Goal: Task Accomplishment & Management: Manage account settings

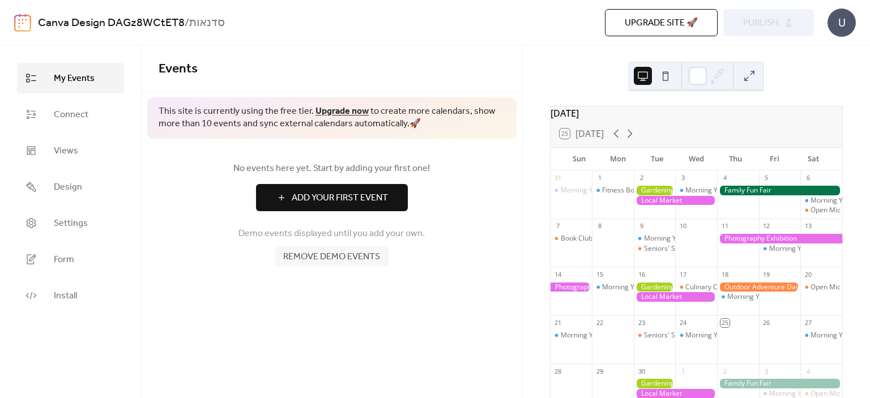
click at [668, 78] on button at bounding box center [665, 76] width 18 height 18
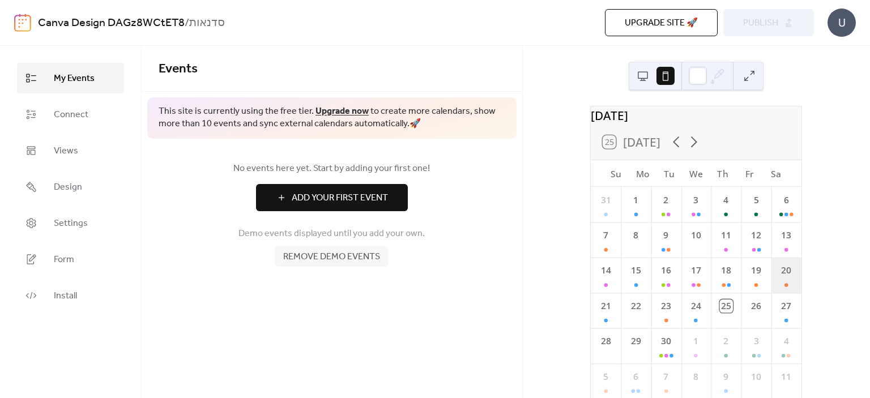
scroll to position [54, 0]
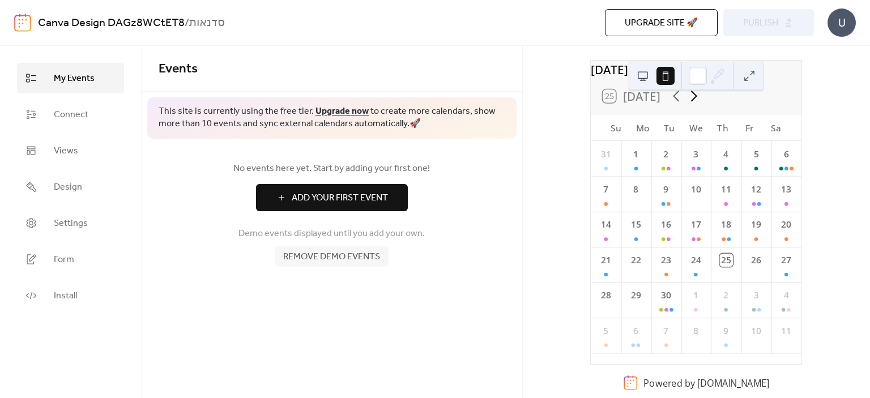
click at [693, 96] on icon at bounding box center [694, 96] width 18 height 18
click at [676, 101] on icon at bounding box center [677, 96] width 18 height 18
click at [691, 167] on div "3" at bounding box center [696, 158] width 30 height 35
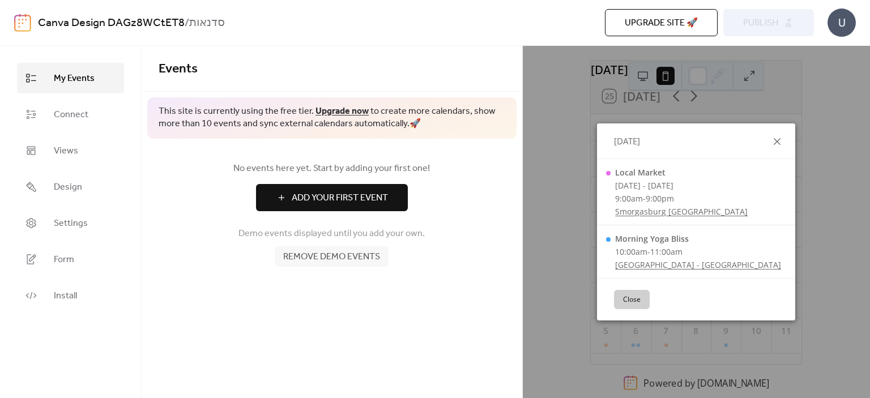
click at [777, 142] on icon at bounding box center [777, 142] width 14 height 14
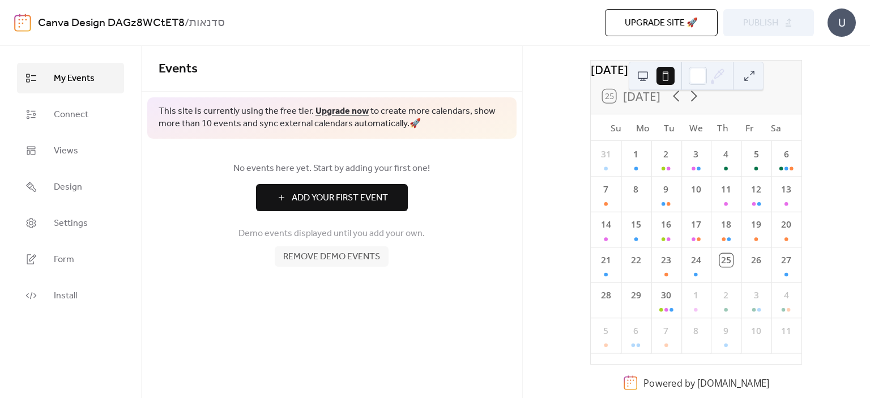
click at [622, 100] on div "25 [DATE]" at bounding box center [631, 95] width 57 height 13
click at [635, 92] on div "25 [DATE]" at bounding box center [631, 95] width 57 height 13
click at [596, 99] on div "25 [DATE]" at bounding box center [696, 96] width 211 height 35
click at [608, 98] on div "25 [DATE]" at bounding box center [631, 95] width 57 height 13
click at [723, 267] on div "25" at bounding box center [726, 260] width 13 height 13
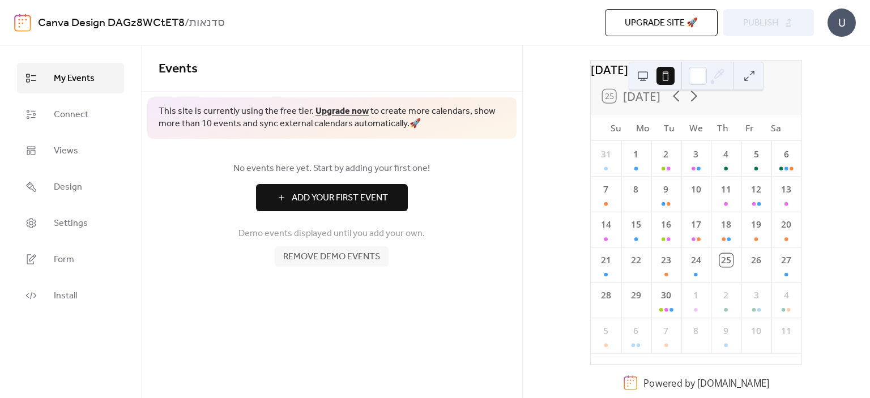
click at [720, 258] on div "25" at bounding box center [726, 260] width 13 height 13
click at [692, 265] on div "24" at bounding box center [696, 264] width 30 height 35
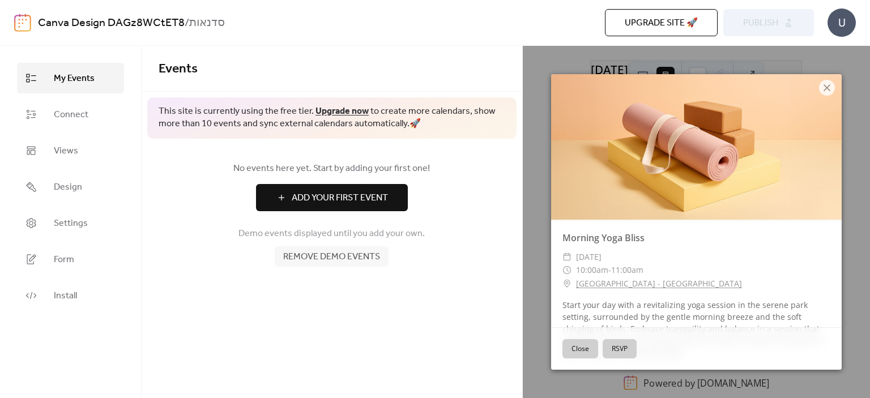
click at [845, 285] on div "Morning Yoga Bliss ​ [DATE] ​ 10:00am - 11:00am ​ [GEOGRAPHIC_DATA] - [GEOGRAPH…" at bounding box center [696, 222] width 347 height 352
click at [629, 357] on button "RSVP" at bounding box center [620, 348] width 34 height 19
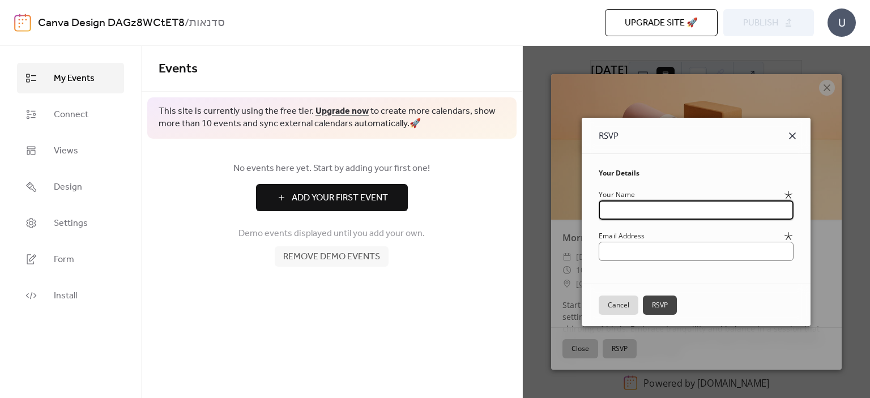
click at [799, 133] on icon at bounding box center [793, 136] width 14 height 14
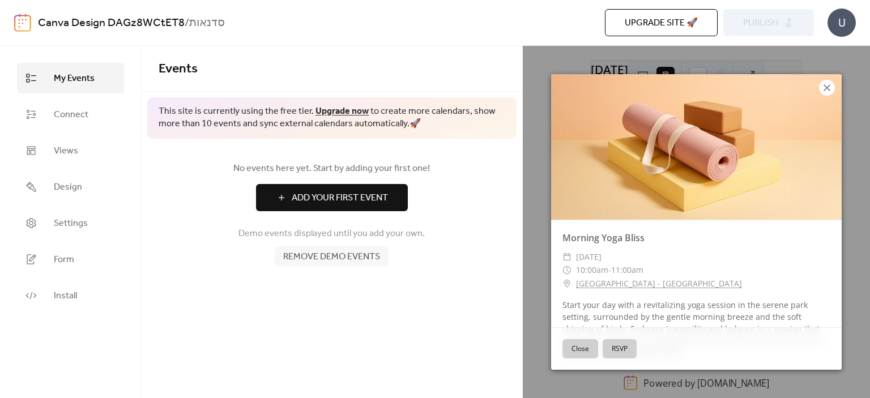
click at [829, 88] on icon at bounding box center [827, 88] width 14 height 14
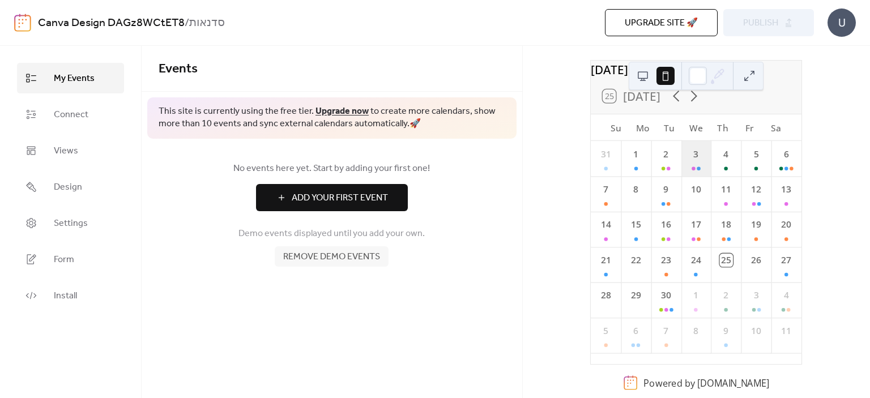
click at [696, 161] on div "3" at bounding box center [696, 158] width 30 height 35
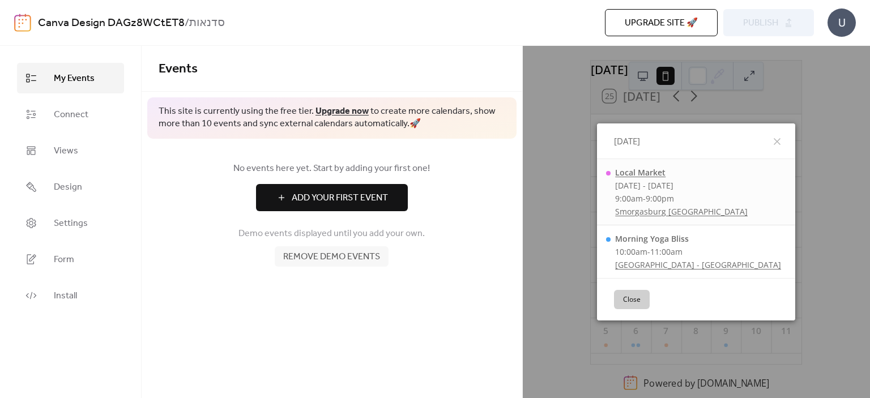
click at [643, 174] on div "Local Market" at bounding box center [681, 172] width 133 height 11
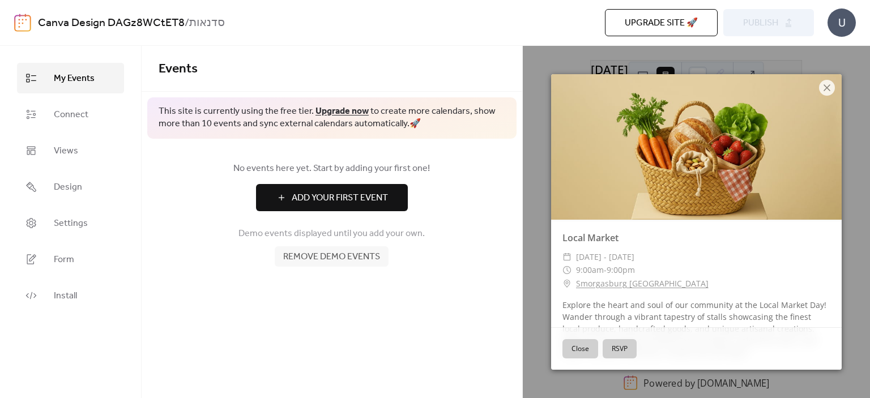
click at [624, 352] on button "RSVP" at bounding box center [620, 348] width 34 height 19
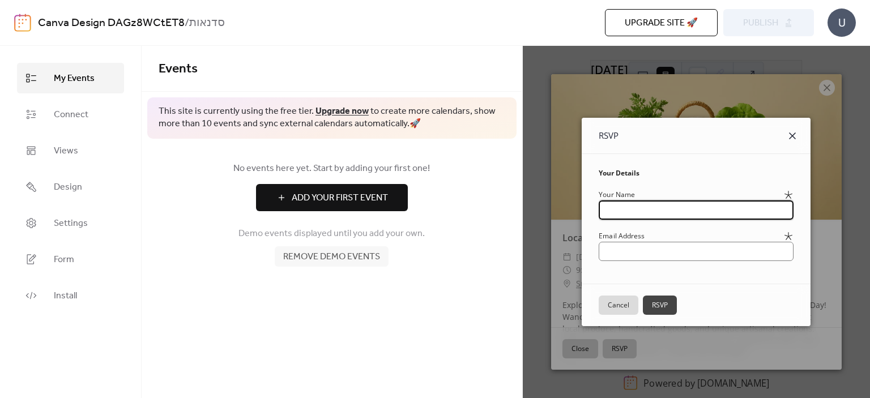
click at [799, 138] on icon at bounding box center [793, 136] width 14 height 14
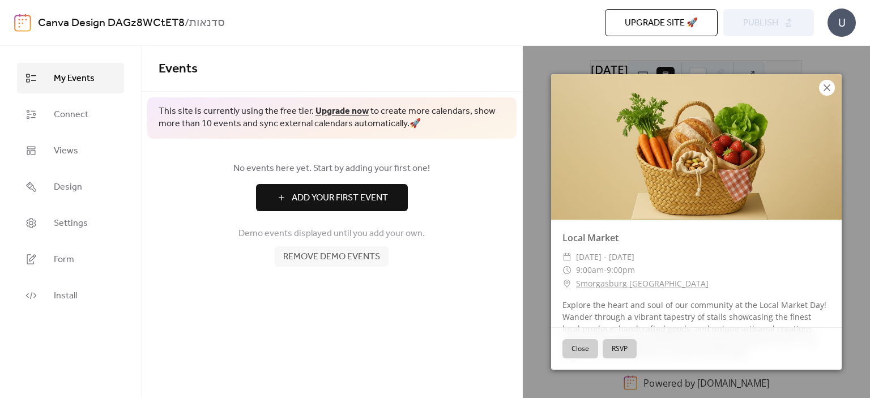
click at [824, 81] on icon at bounding box center [827, 88] width 14 height 14
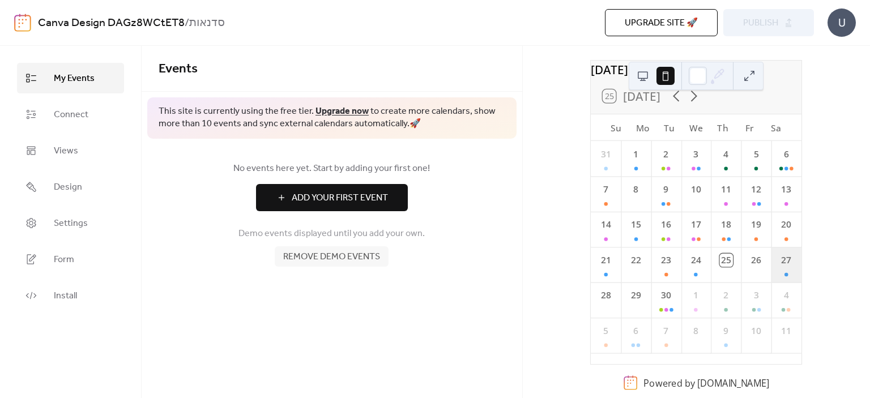
click at [777, 255] on div "27" at bounding box center [786, 264] width 30 height 35
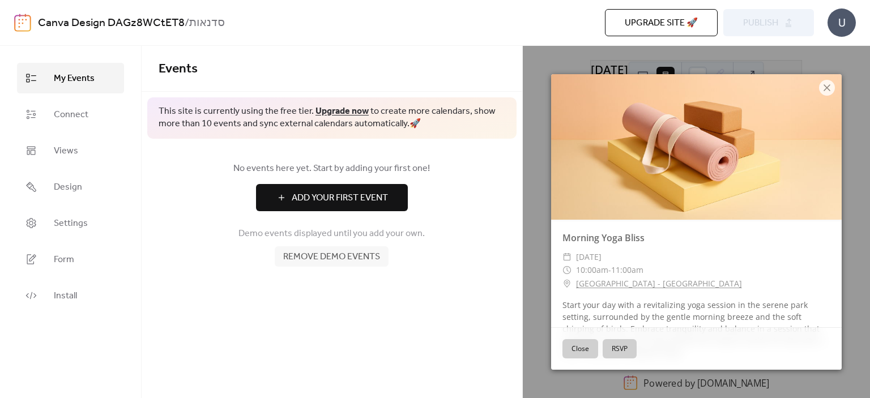
click at [620, 361] on div "Close RSVP" at bounding box center [696, 348] width 291 height 42
click at [619, 353] on button "RSVP" at bounding box center [620, 348] width 34 height 19
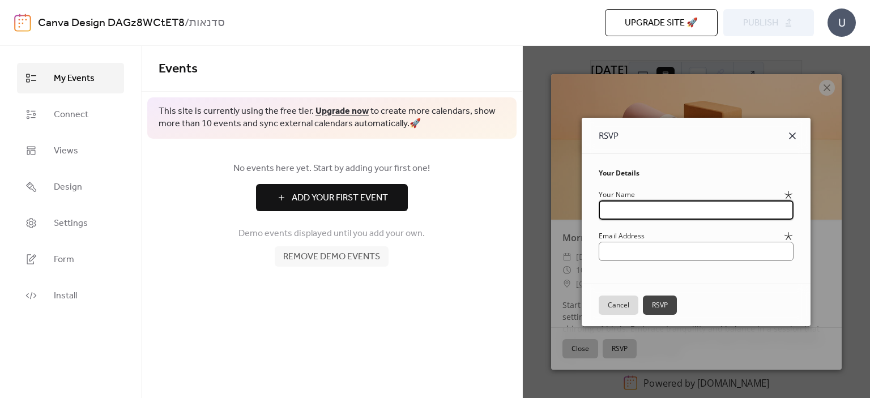
click at [799, 137] on icon at bounding box center [793, 136] width 14 height 14
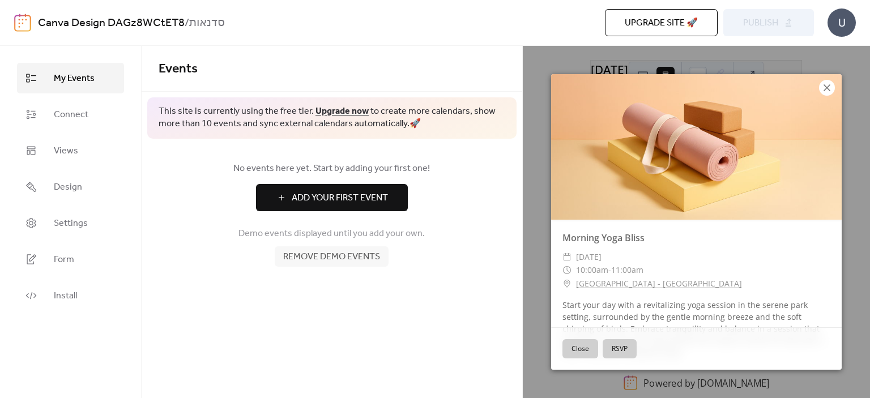
click at [822, 88] on icon at bounding box center [827, 88] width 14 height 14
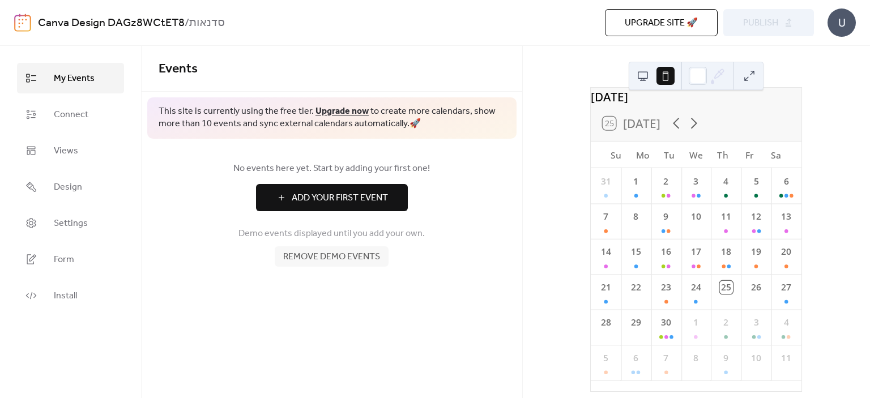
scroll to position [0, 0]
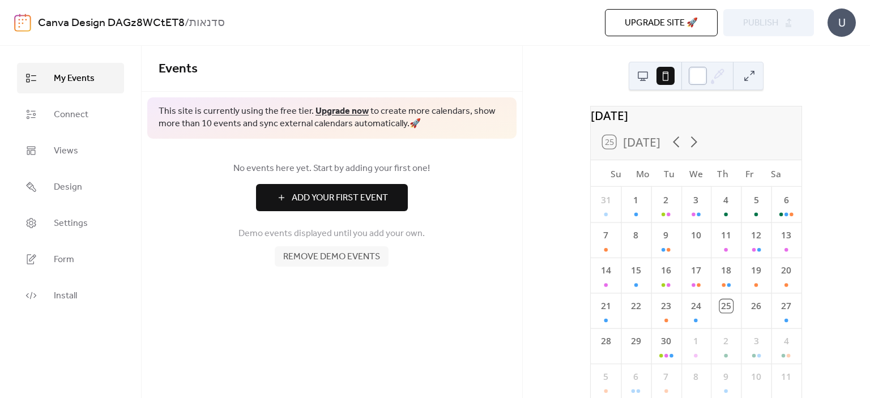
click at [697, 70] on div at bounding box center [698, 76] width 18 height 18
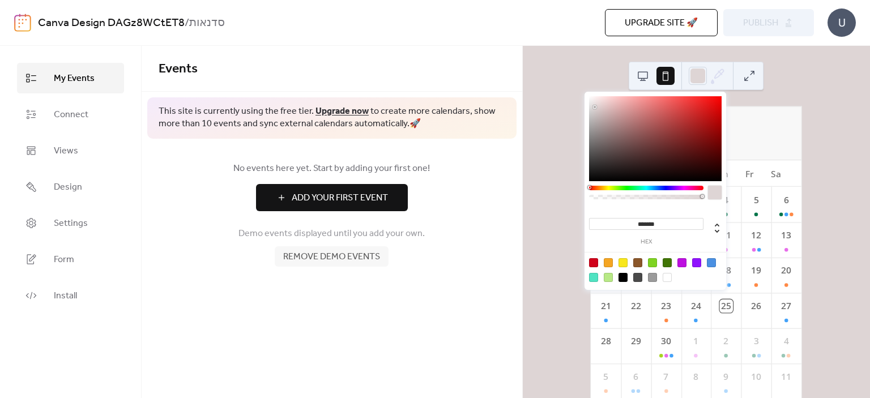
type input "*******"
drag, startPoint x: 633, startPoint y: 126, endPoint x: 593, endPoint y: 107, distance: 44.1
click at [593, 107] on div at bounding box center [655, 138] width 133 height 85
click at [63, 109] on span "Connect" at bounding box center [71, 115] width 35 height 14
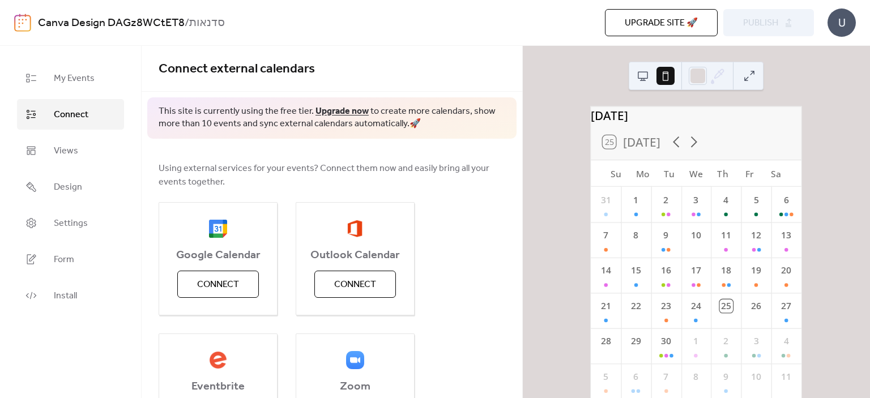
click at [645, 78] on button at bounding box center [643, 76] width 18 height 18
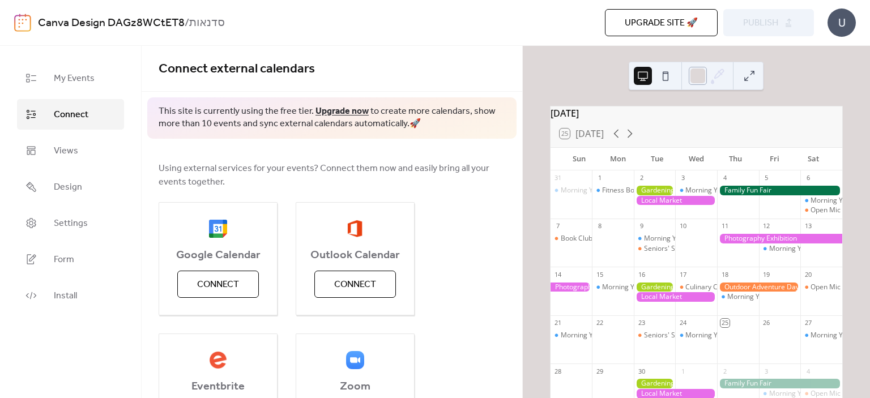
click at [698, 74] on div at bounding box center [698, 76] width 18 height 18
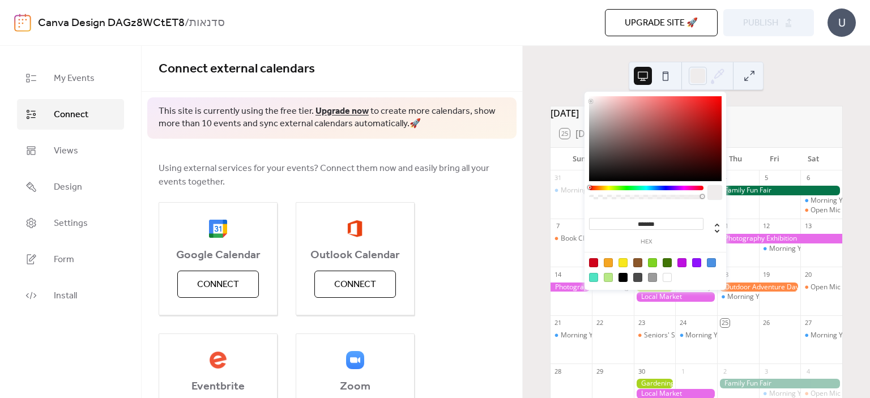
type input "*******"
drag, startPoint x: 591, startPoint y: 106, endPoint x: 588, endPoint y: 100, distance: 6.3
click at [589, 100] on div at bounding box center [655, 138] width 133 height 85
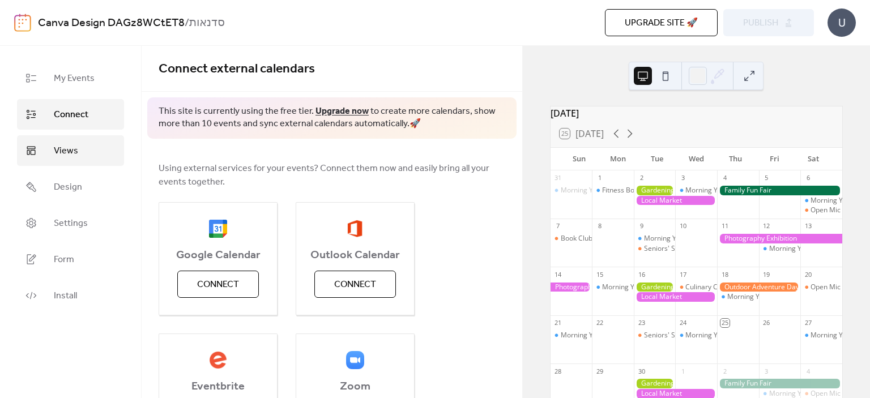
click at [65, 144] on span "Views" at bounding box center [66, 151] width 24 height 14
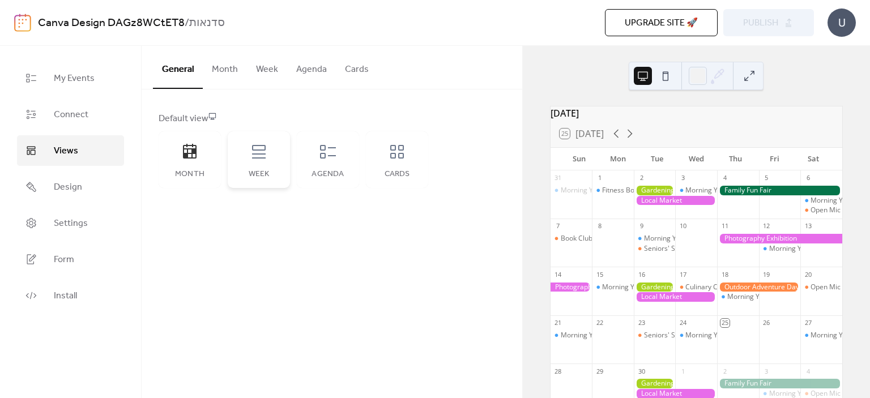
click at [260, 160] on icon at bounding box center [259, 152] width 18 height 18
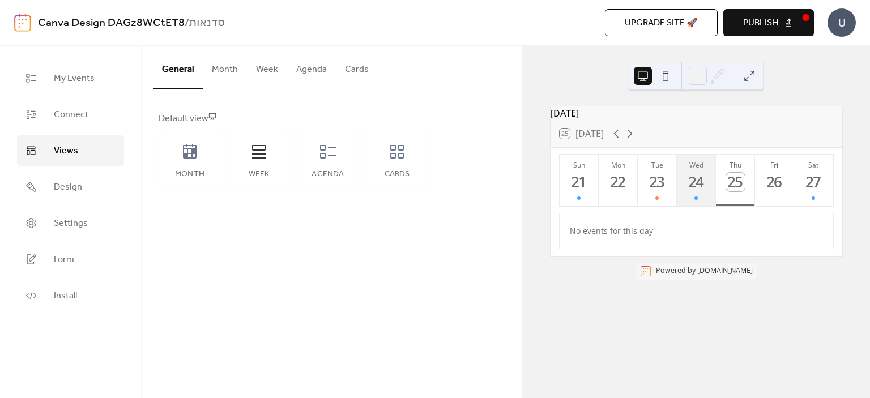
click at [696, 203] on div at bounding box center [695, 198] width 3 height 9
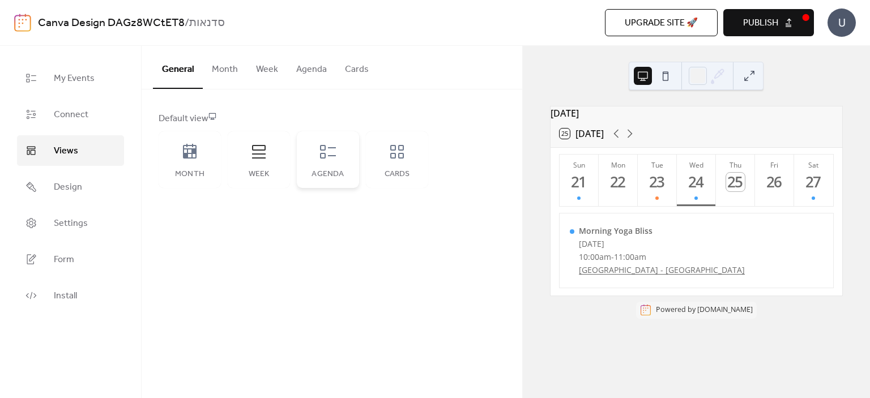
click at [317, 172] on div "Agenda" at bounding box center [328, 174] width 40 height 9
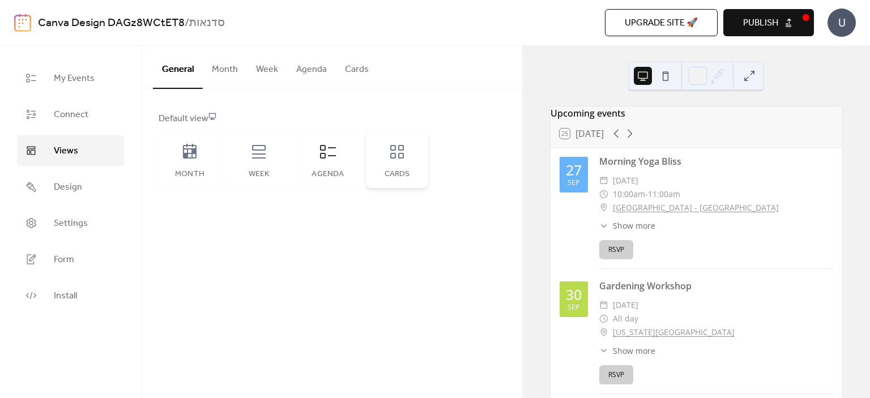
click at [389, 167] on div "Cards" at bounding box center [397, 159] width 62 height 57
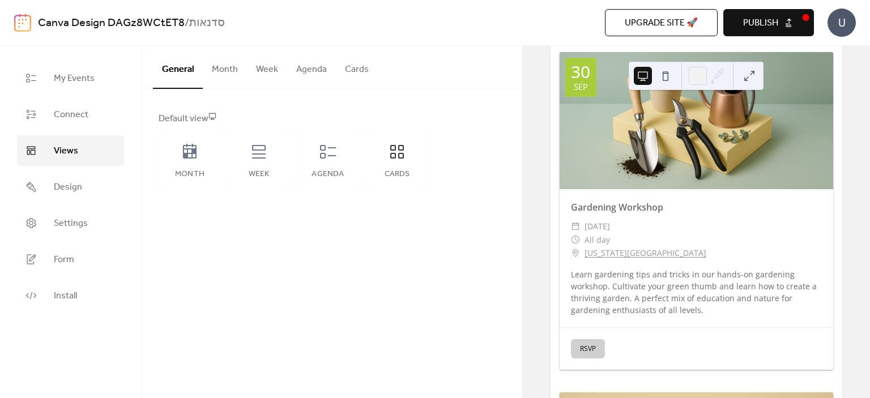
scroll to position [510, 0]
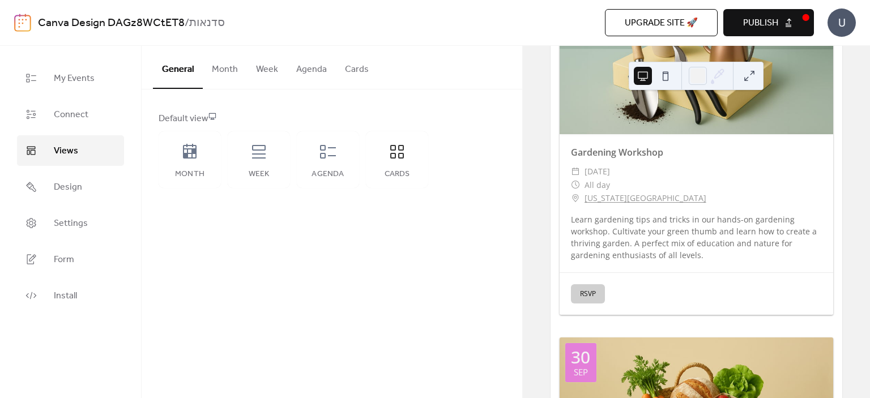
click at [590, 298] on button "RSVP" at bounding box center [588, 293] width 34 height 19
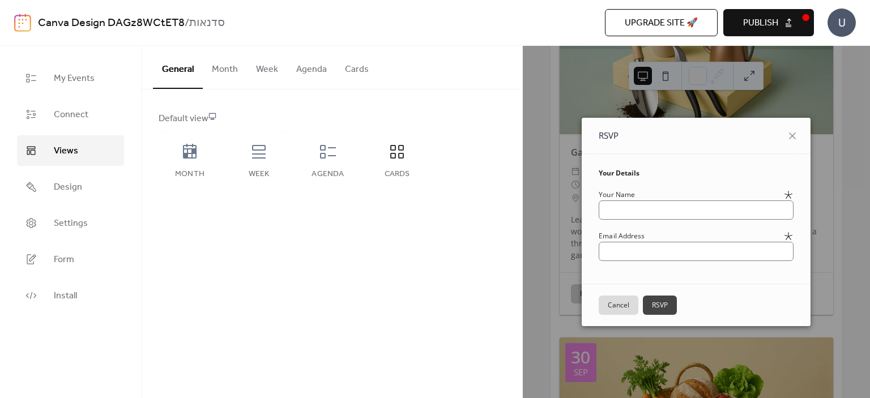
drag, startPoint x: 801, startPoint y: 139, endPoint x: 787, endPoint y: 142, distance: 14.9
click at [799, 140] on icon at bounding box center [793, 136] width 14 height 14
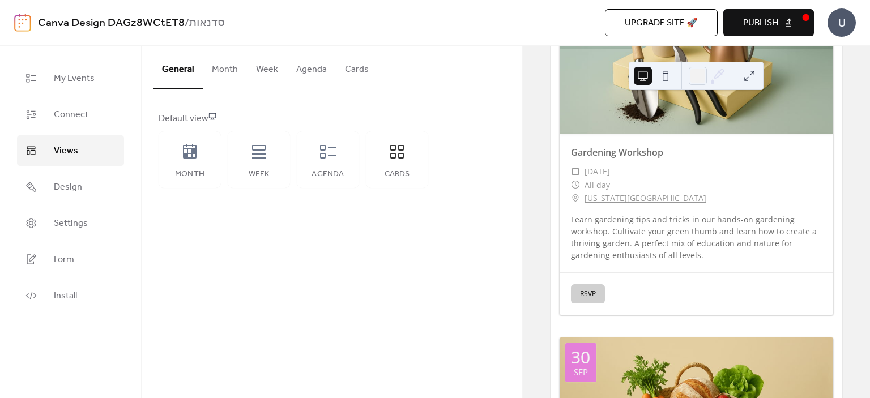
click at [221, 72] on button "Month" at bounding box center [225, 67] width 44 height 42
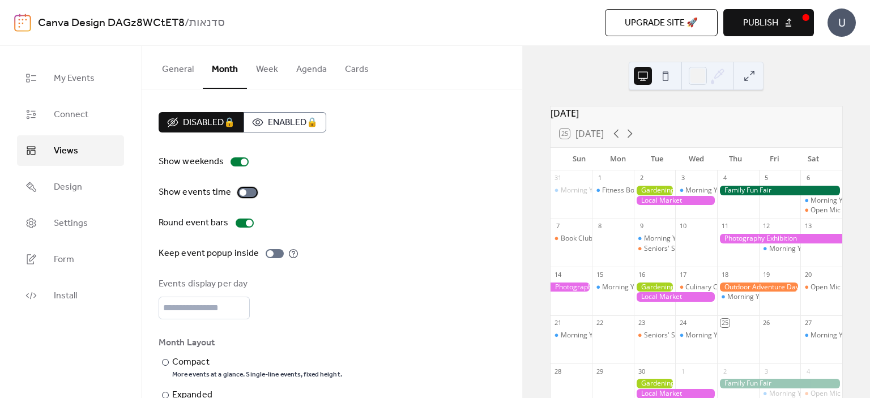
click at [240, 193] on div at bounding box center [243, 192] width 7 height 7
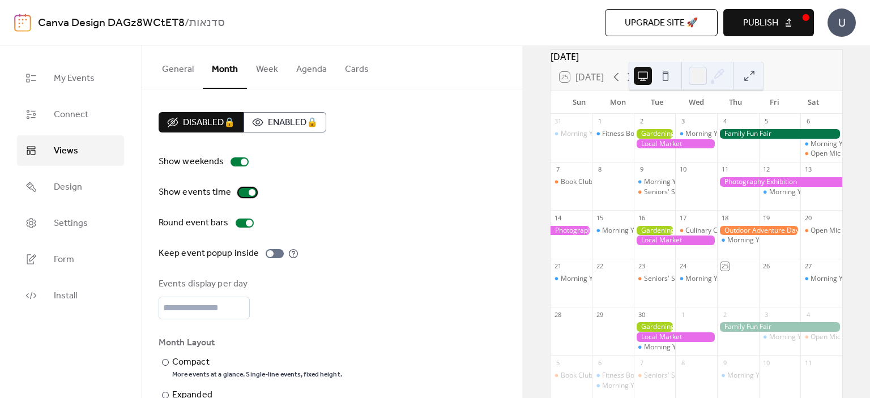
click at [249, 192] on div at bounding box center [252, 192] width 7 height 7
click at [250, 225] on div at bounding box center [245, 223] width 18 height 9
click at [249, 225] on div at bounding box center [245, 223] width 18 height 9
click at [270, 253] on div at bounding box center [270, 253] width 7 height 7
click at [276, 252] on div at bounding box center [279, 253] width 7 height 7
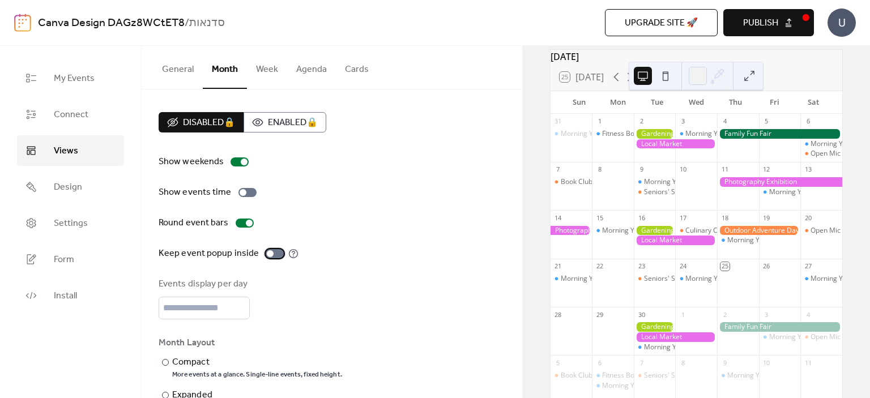
scroll to position [36, 0]
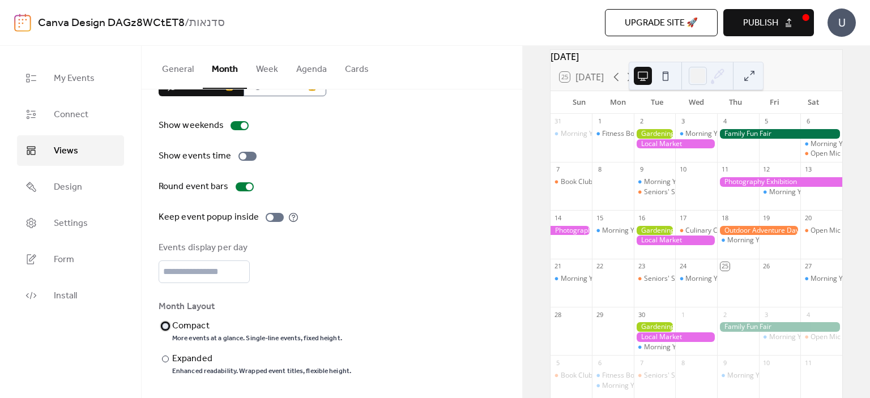
click at [169, 324] on div "​" at bounding box center [164, 326] width 11 height 14
click at [208, 352] on div "Expanded" at bounding box center [260, 359] width 177 height 14
click at [168, 360] on div at bounding box center [165, 359] width 7 height 7
click at [263, 63] on button "Week" at bounding box center [267, 67] width 40 height 42
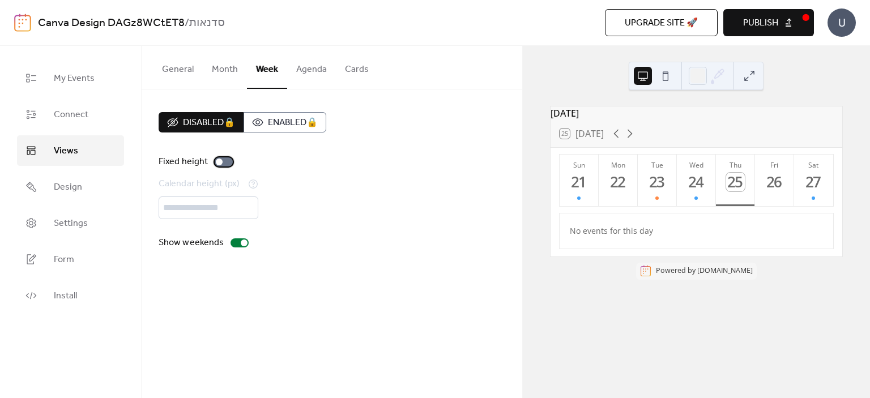
click at [220, 160] on div at bounding box center [219, 162] width 7 height 7
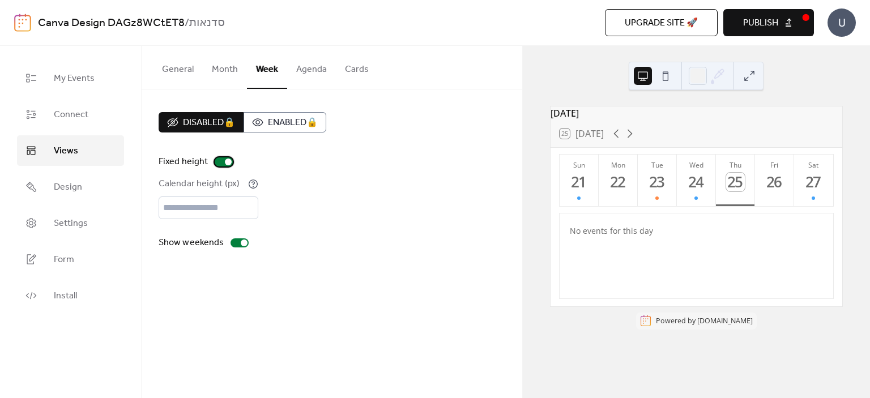
click at [223, 162] on div at bounding box center [224, 161] width 18 height 9
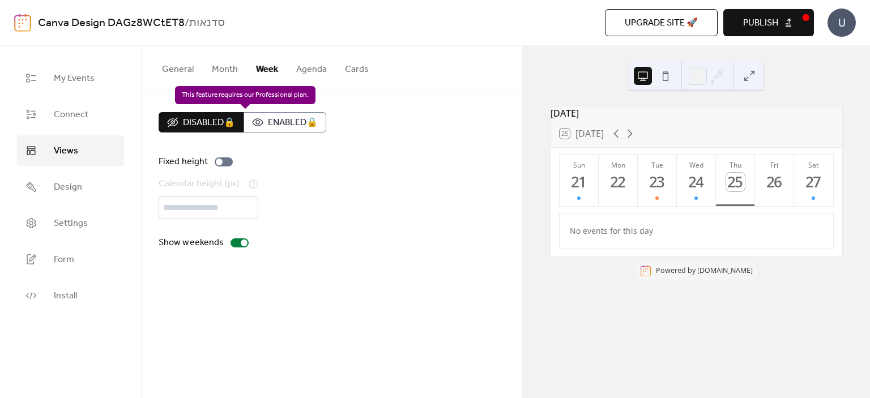
click at [295, 131] on div "Disabled 🔒 Enabled 🔒" at bounding box center [243, 122] width 168 height 20
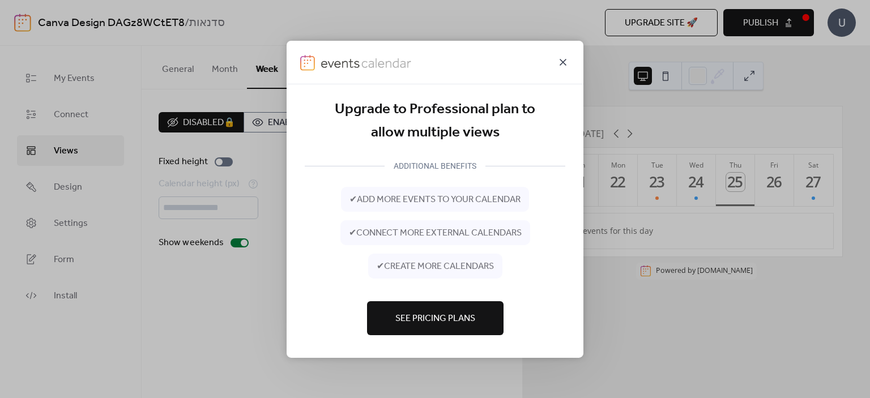
click at [565, 63] on icon at bounding box center [563, 62] width 14 height 14
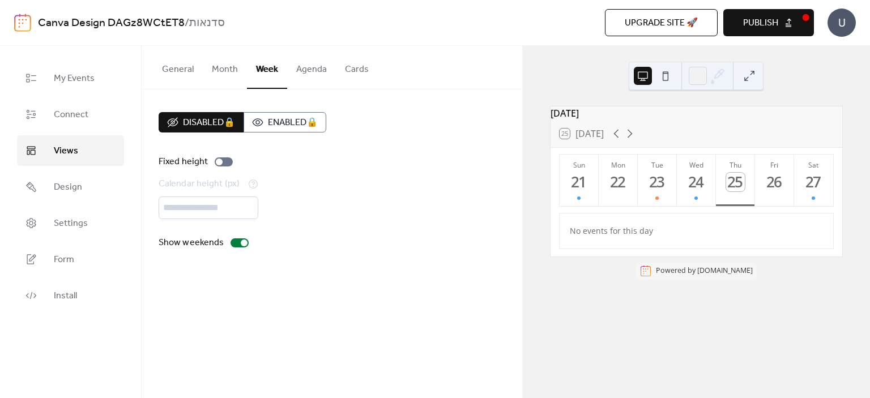
click at [327, 67] on button "Agenda" at bounding box center [311, 67] width 49 height 42
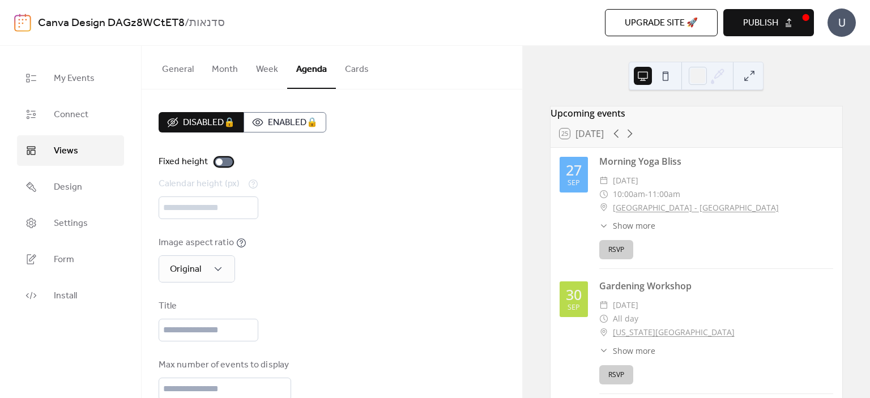
click at [224, 161] on div at bounding box center [224, 161] width 18 height 9
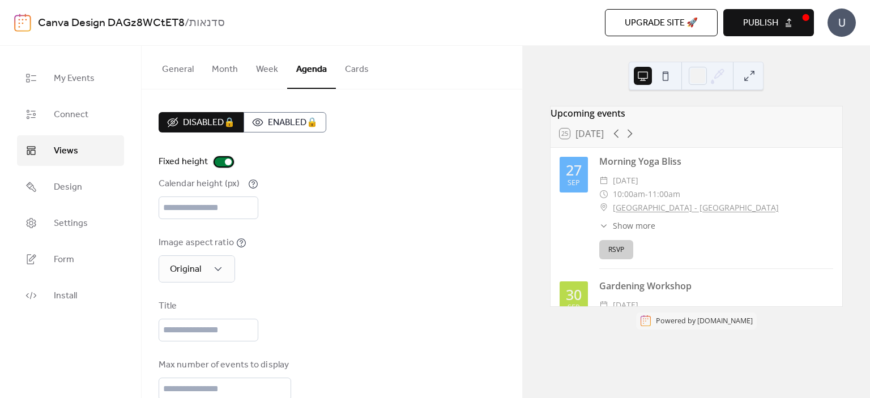
click at [225, 164] on div at bounding box center [228, 162] width 7 height 7
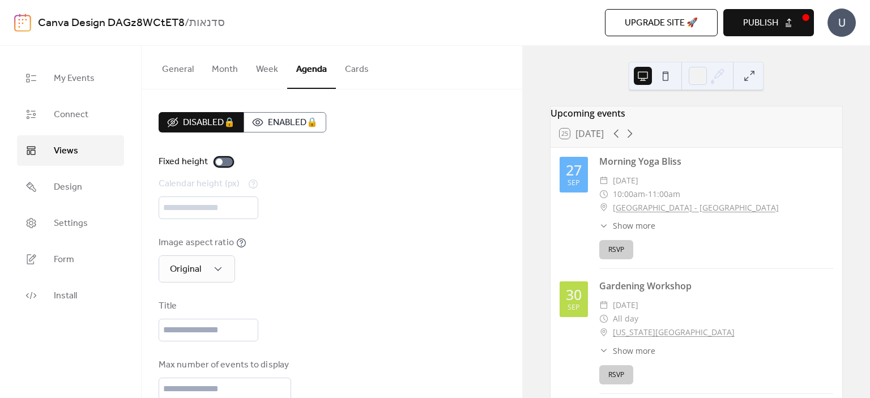
scroll to position [57, 0]
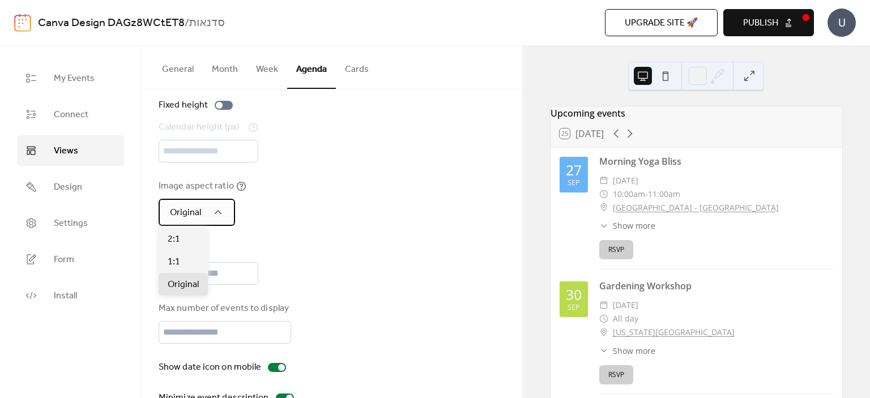
click at [210, 217] on div "Original" at bounding box center [197, 212] width 76 height 27
click at [188, 258] on div "1:1" at bounding box center [183, 261] width 49 height 23
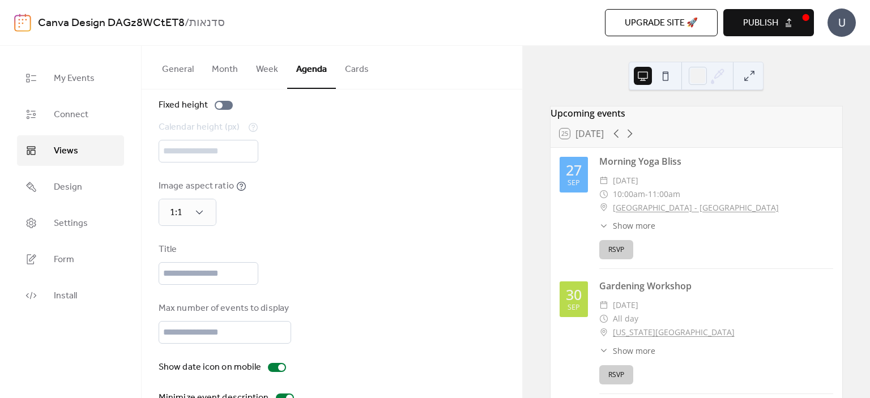
scroll to position [283, 0]
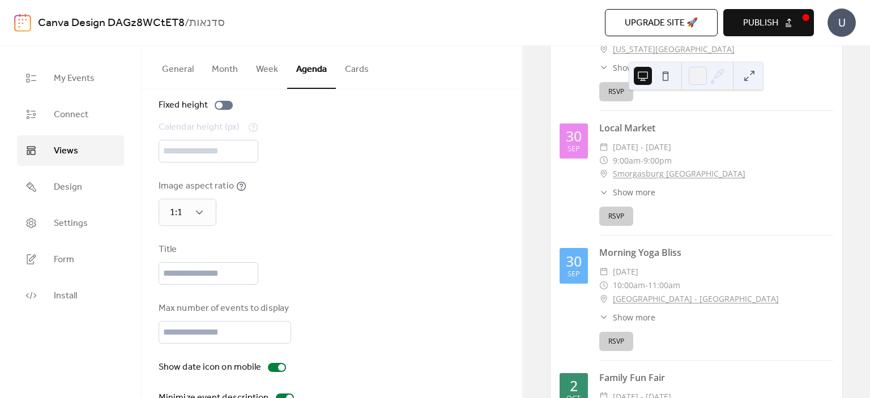
click at [630, 267] on div "Morning Yoga Bliss ​ [DATE] ​ 10:00am - 11:00am ​ [GEOGRAPHIC_DATA] - Sheep Mea…" at bounding box center [716, 303] width 234 height 114
click at [628, 259] on div "Morning Yoga Bliss" at bounding box center [716, 253] width 234 height 14
click at [616, 349] on button "RSVP" at bounding box center [616, 341] width 34 height 19
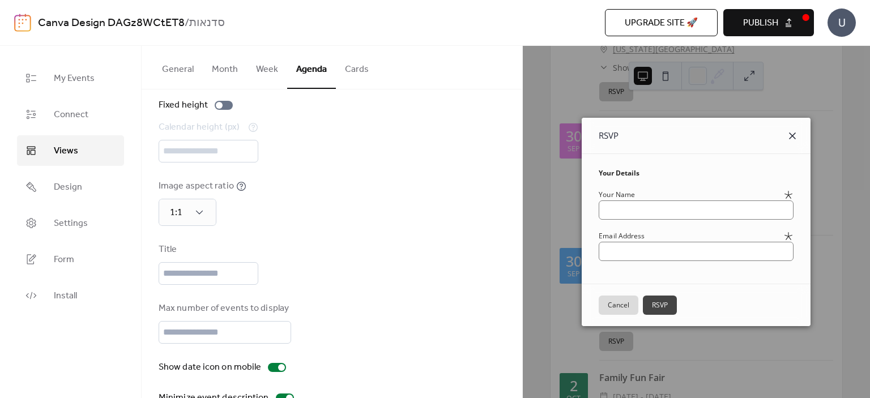
click at [796, 135] on icon at bounding box center [792, 136] width 7 height 7
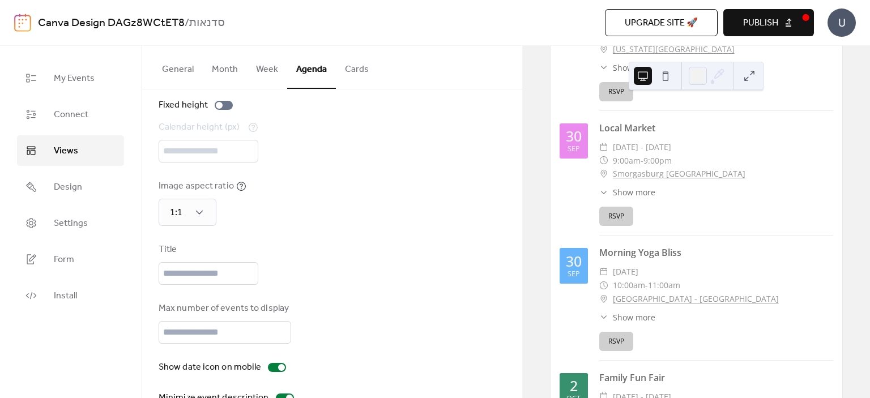
click at [620, 259] on div "Morning Yoga Bliss" at bounding box center [716, 253] width 234 height 14
click at [560, 270] on div "[DATE]" at bounding box center [574, 266] width 28 height 36
click at [578, 268] on div "30" at bounding box center [574, 261] width 16 height 14
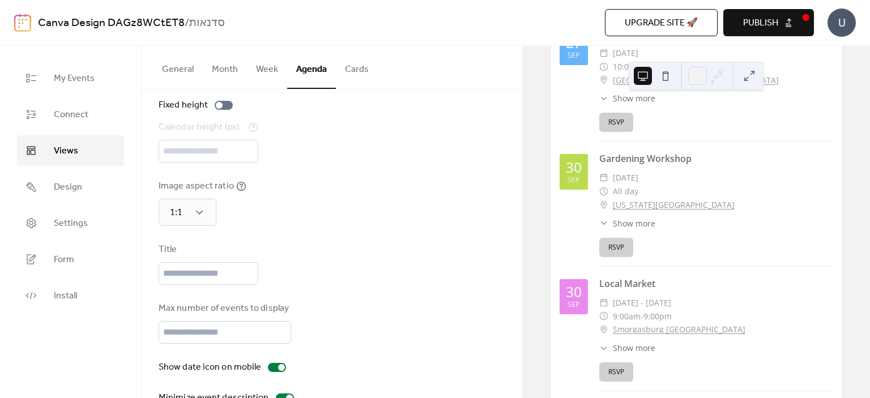
scroll to position [0, 0]
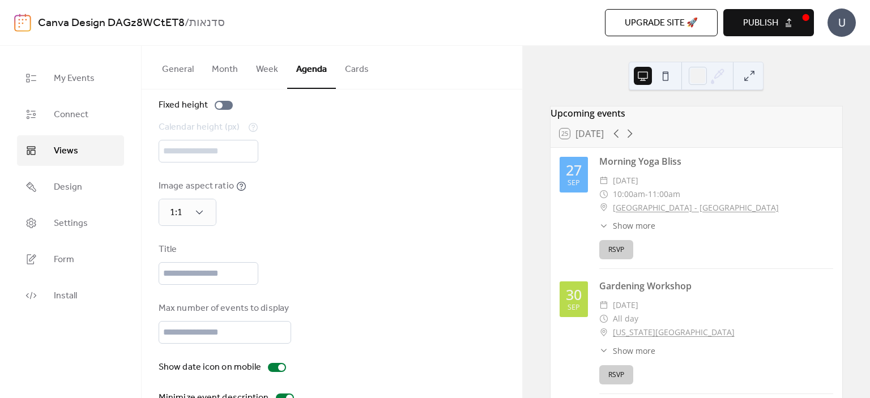
click at [635, 168] on div "Morning Yoga Bliss" at bounding box center [716, 162] width 234 height 14
click at [651, 215] on link "[GEOGRAPHIC_DATA] - [GEOGRAPHIC_DATA]" at bounding box center [696, 208] width 166 height 14
click at [190, 206] on div "1:1" at bounding box center [188, 212] width 58 height 27
click at [192, 287] on span "Original" at bounding box center [183, 285] width 31 height 14
click at [250, 279] on input "text" at bounding box center [209, 273] width 100 height 23
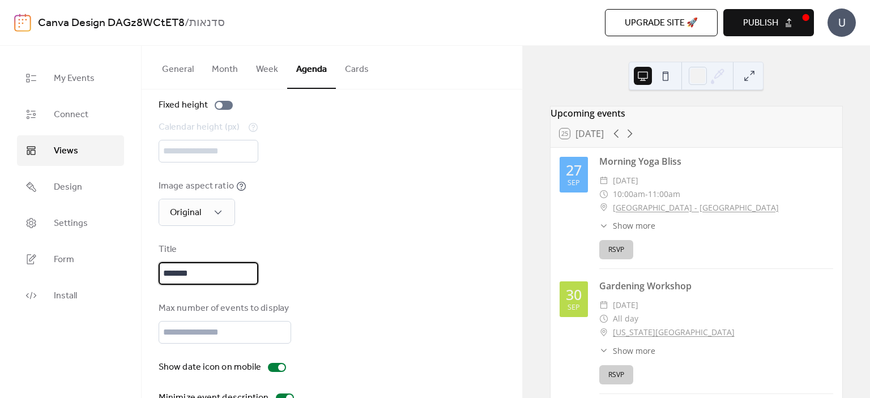
click at [333, 304] on div "Max number of events to display **" at bounding box center [332, 323] width 347 height 42
click at [336, 278] on div "Title ******" at bounding box center [332, 264] width 347 height 42
type input "**"
click at [363, 315] on div "Max number of events to display **" at bounding box center [332, 323] width 347 height 42
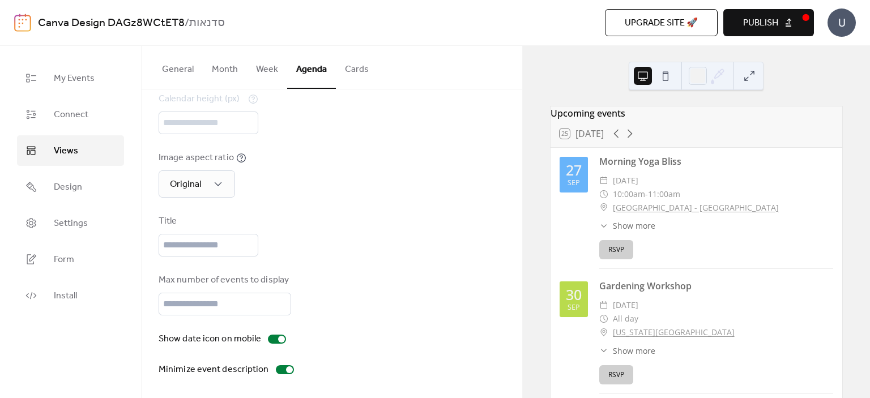
click at [666, 79] on button at bounding box center [665, 76] width 18 height 18
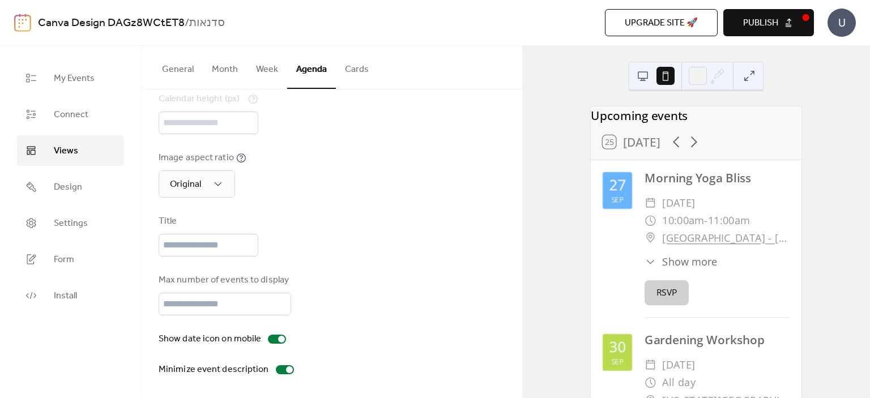
click at [639, 78] on button at bounding box center [643, 76] width 18 height 18
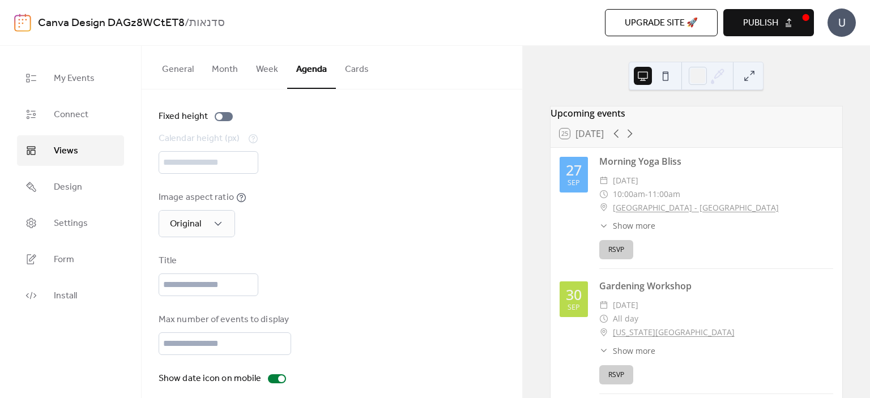
scroll to position [0, 0]
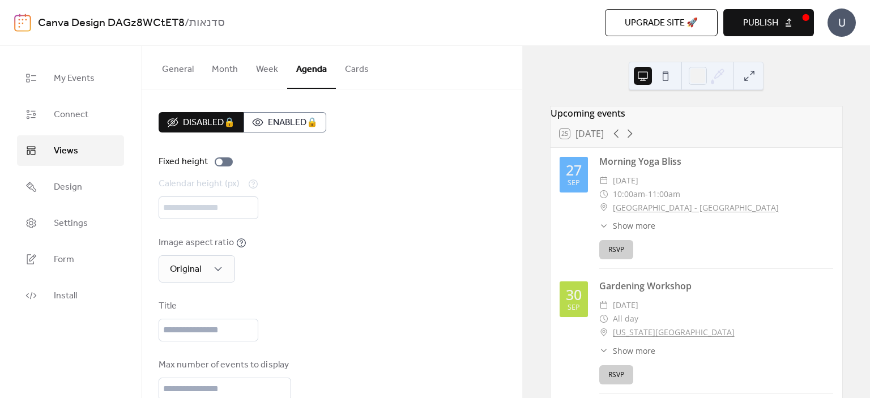
click at [362, 69] on button "Cards" at bounding box center [357, 67] width 42 height 42
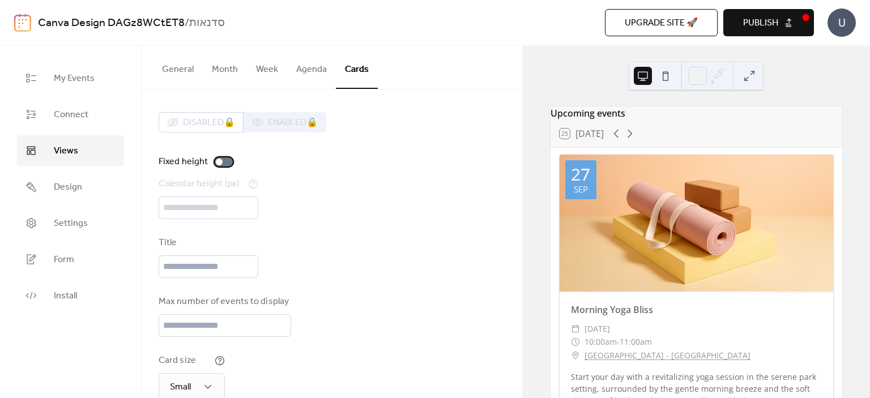
click at [223, 160] on div at bounding box center [224, 161] width 18 height 9
click at [222, 160] on div at bounding box center [224, 161] width 18 height 9
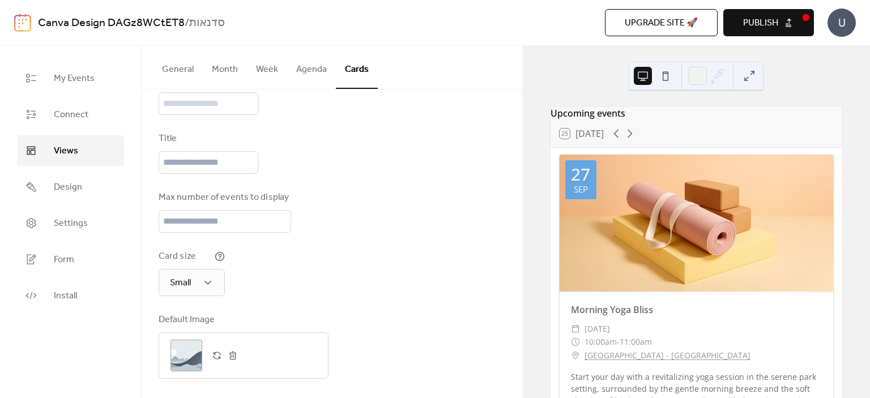
scroll to position [106, 0]
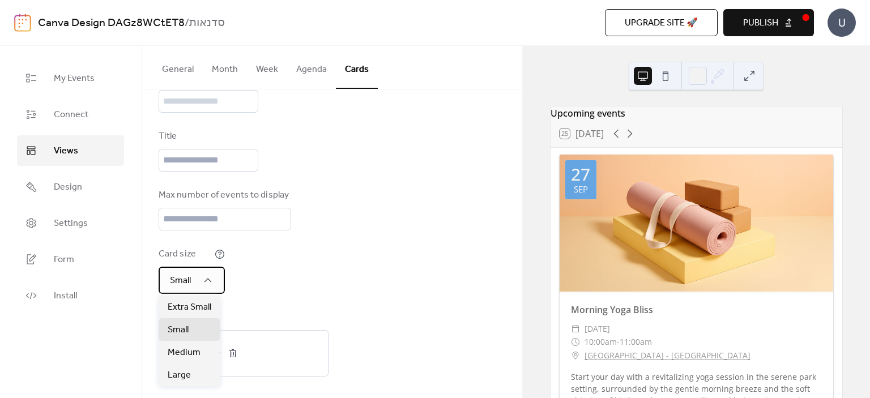
click at [207, 287] on div "Small" at bounding box center [192, 280] width 66 height 27
click at [203, 310] on span "Extra Small" at bounding box center [190, 308] width 44 height 14
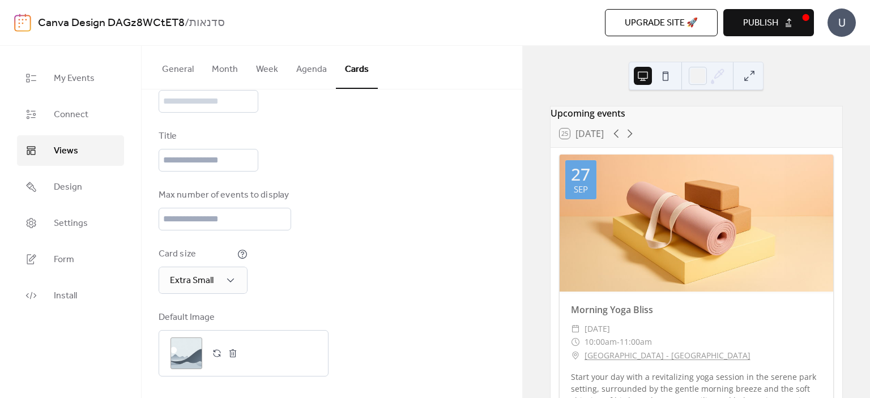
click at [661, 77] on button at bounding box center [665, 76] width 18 height 18
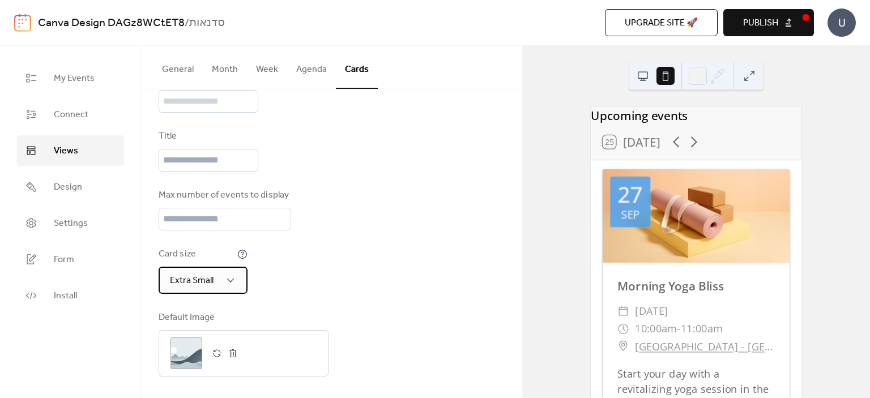
click at [222, 280] on div "Extra Small" at bounding box center [203, 280] width 89 height 27
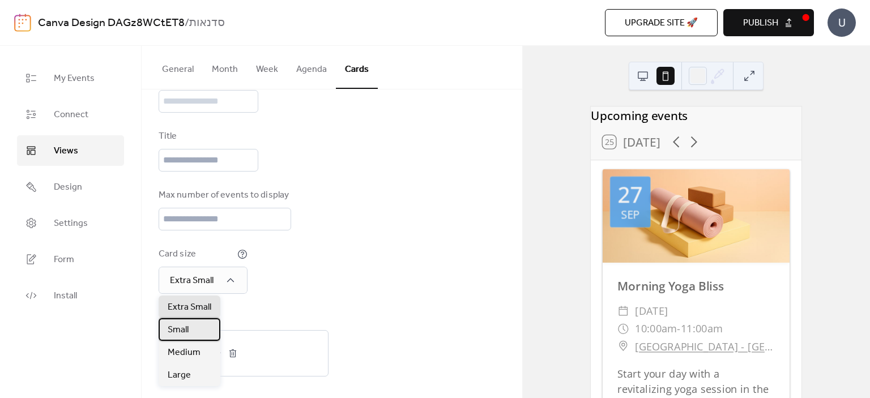
click at [188, 329] on span "Small" at bounding box center [178, 330] width 21 height 14
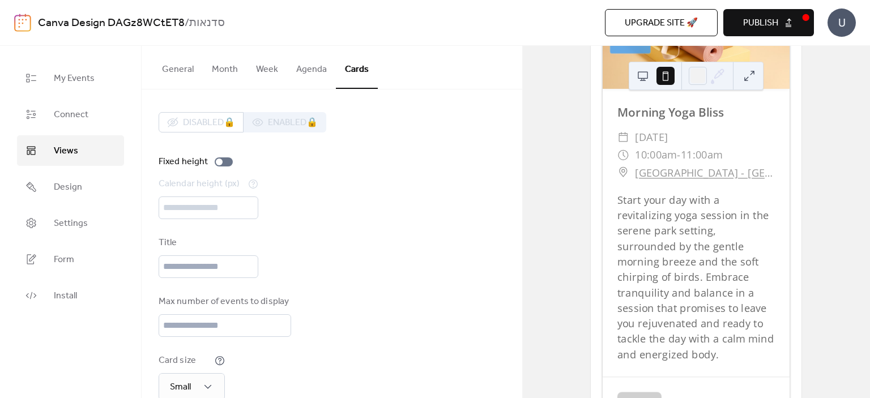
scroll to position [170, 0]
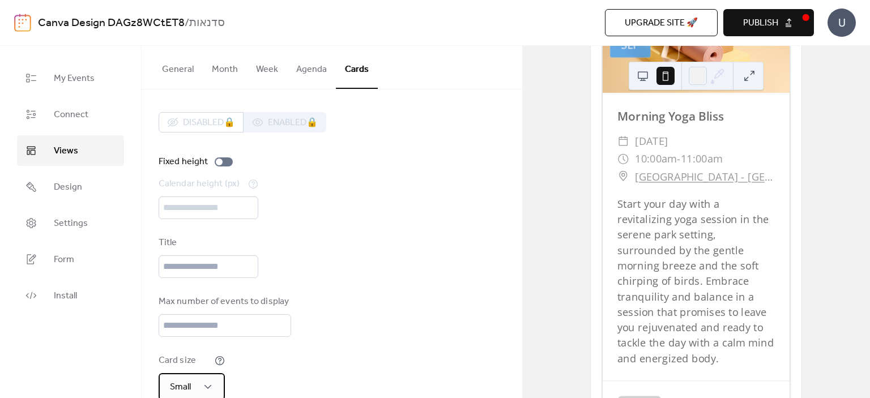
click at [219, 387] on div "Small" at bounding box center [192, 386] width 66 height 27
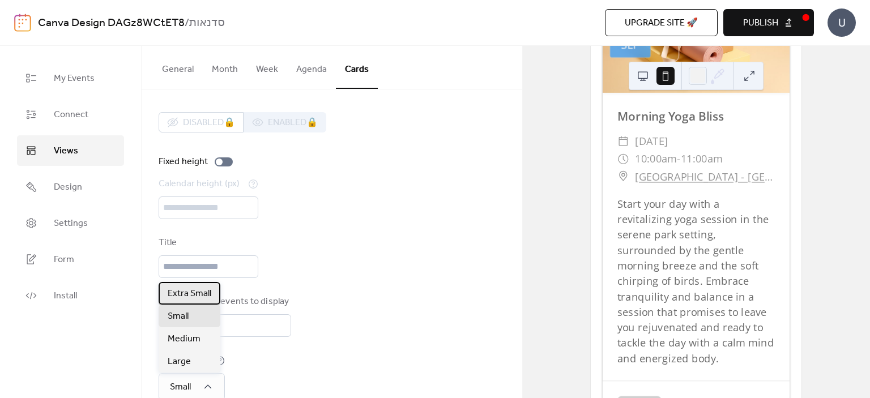
click at [209, 295] on span "Extra Small" at bounding box center [190, 294] width 44 height 14
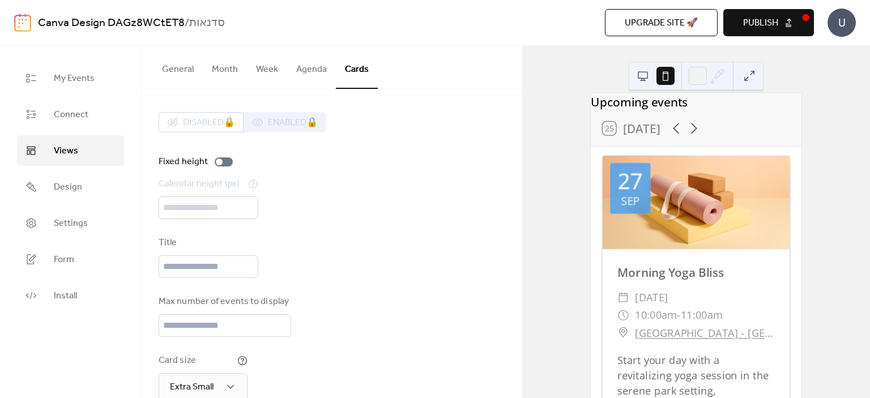
scroll to position [0, 0]
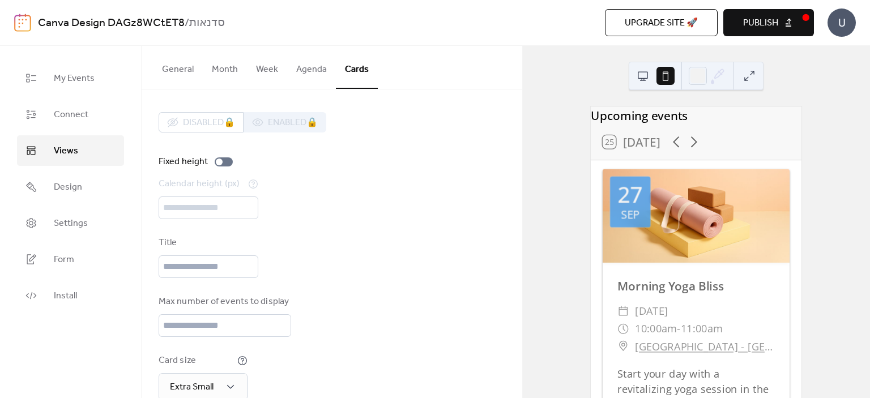
click at [643, 73] on button at bounding box center [643, 76] width 18 height 18
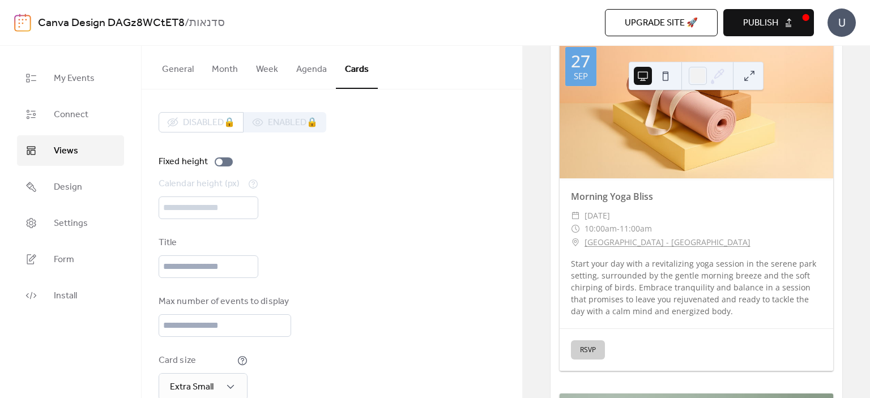
scroll to position [57, 0]
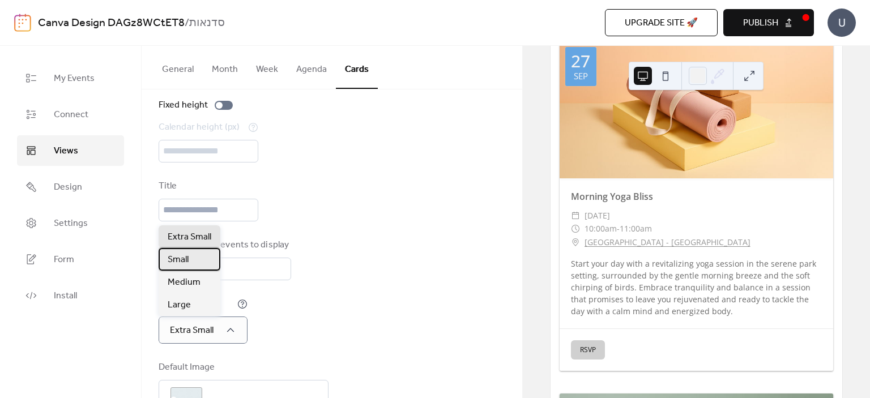
click at [206, 256] on div "Small" at bounding box center [190, 259] width 62 height 23
click at [197, 287] on span "Medium" at bounding box center [184, 283] width 33 height 14
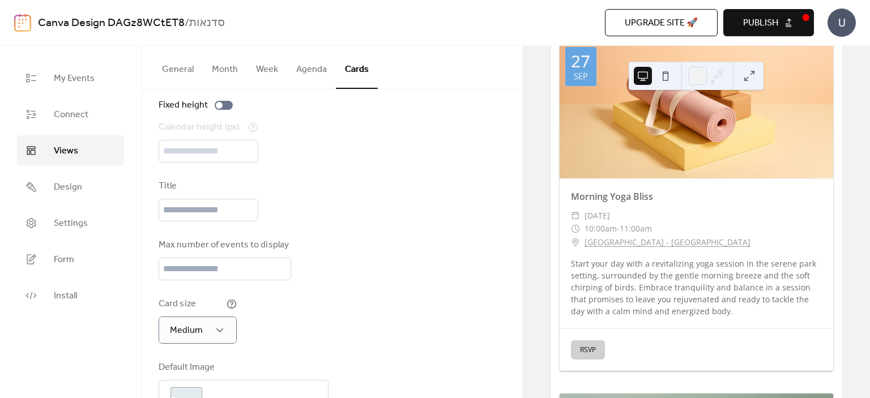
scroll to position [396, 0]
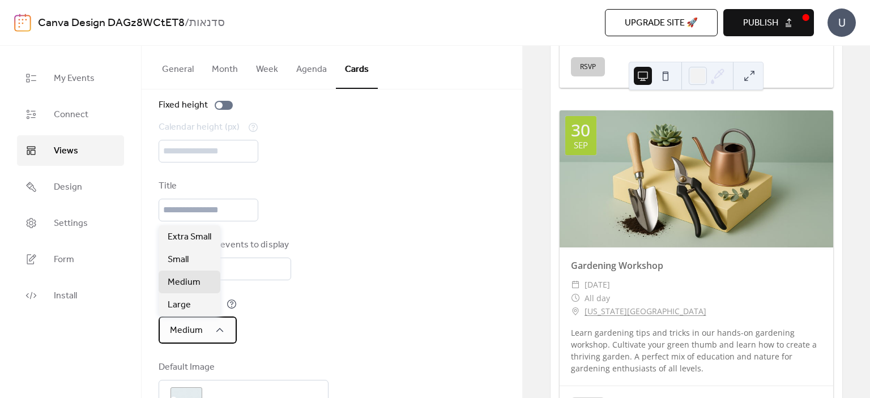
click at [180, 326] on span "Medium" at bounding box center [186, 331] width 33 height 18
click at [186, 228] on div "Extra Small" at bounding box center [190, 236] width 62 height 23
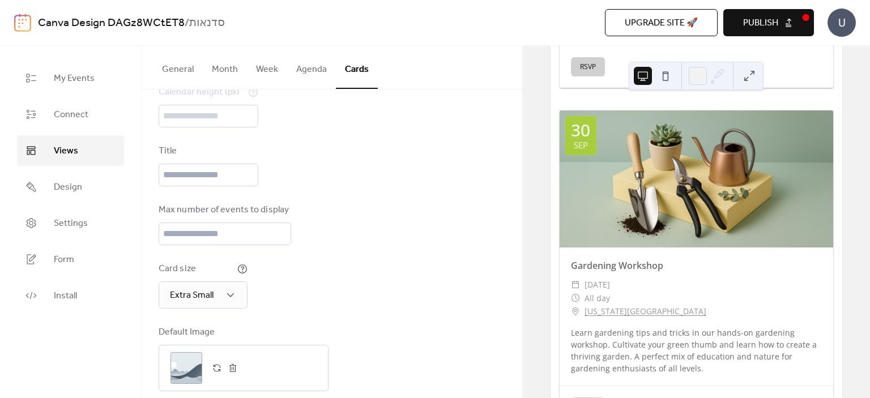
scroll to position [106, 0]
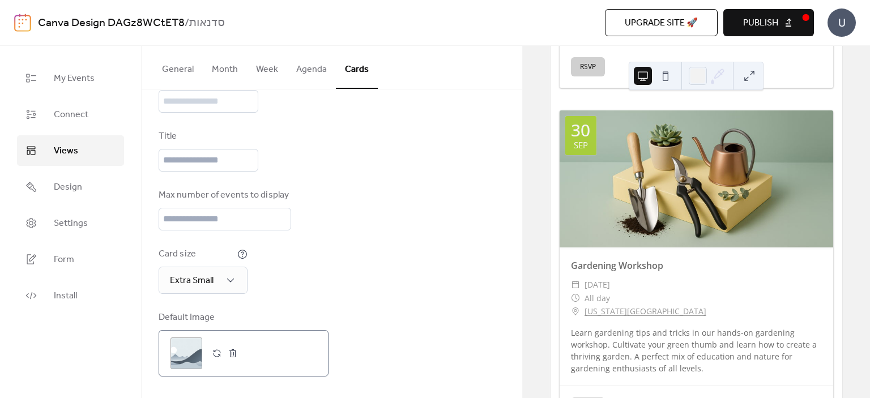
click at [182, 360] on div ";" at bounding box center [186, 354] width 32 height 32
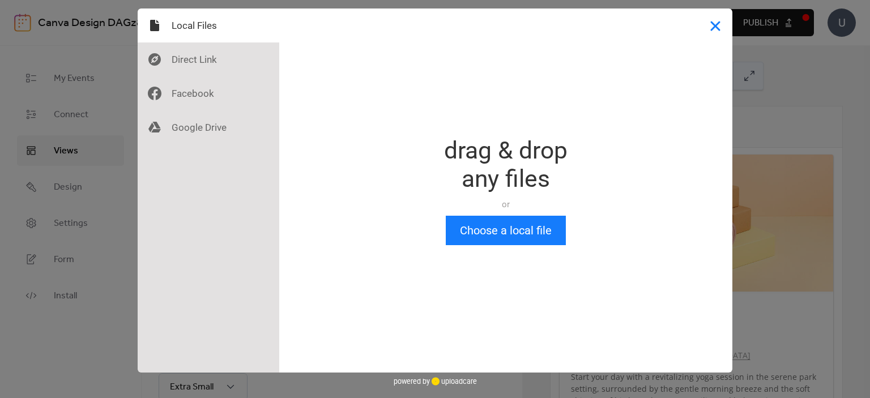
click at [709, 28] on button "Close" at bounding box center [715, 25] width 34 height 34
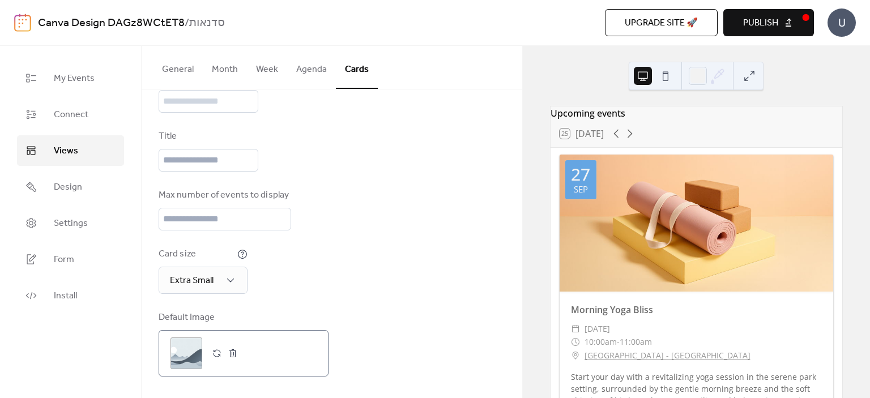
click at [199, 354] on div ";" at bounding box center [186, 354] width 32 height 32
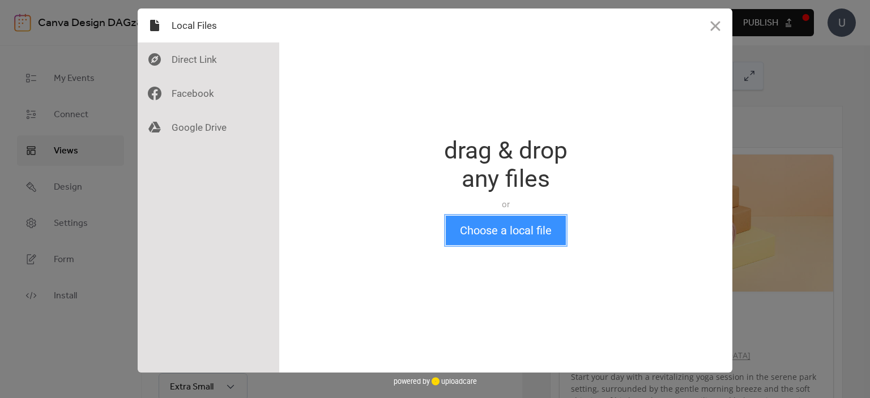
click at [460, 238] on button "Choose a local file" at bounding box center [506, 230] width 120 height 29
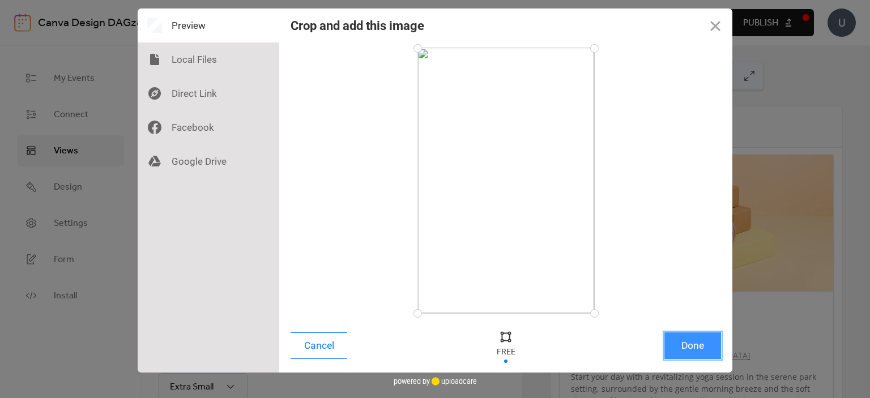
click at [711, 354] on button "Done" at bounding box center [692, 345] width 57 height 27
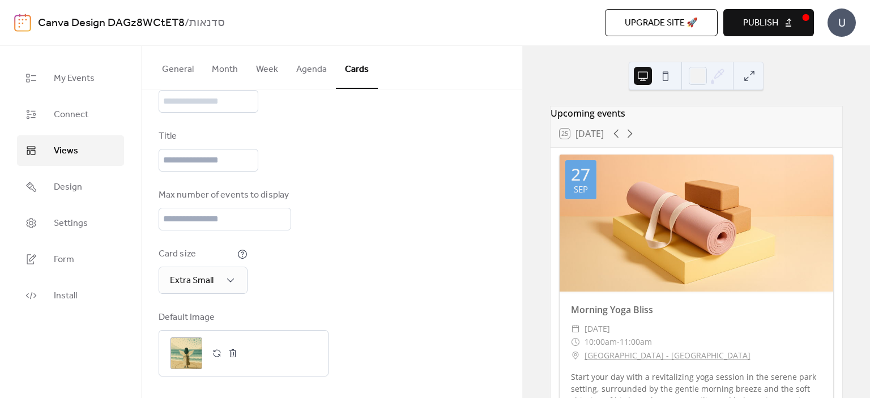
click at [666, 77] on button at bounding box center [665, 76] width 18 height 18
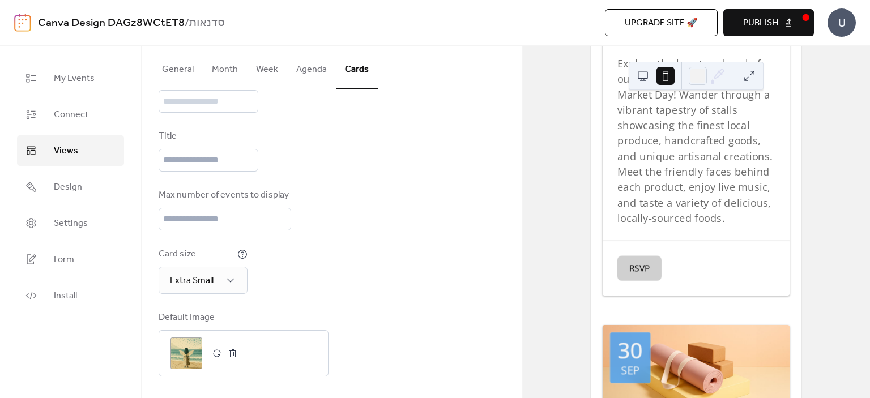
scroll to position [1246, 0]
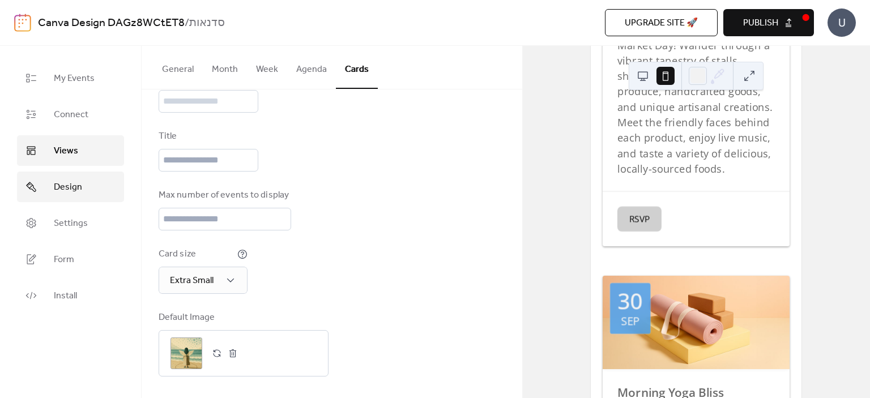
click at [89, 191] on link "Design" at bounding box center [70, 187] width 107 height 31
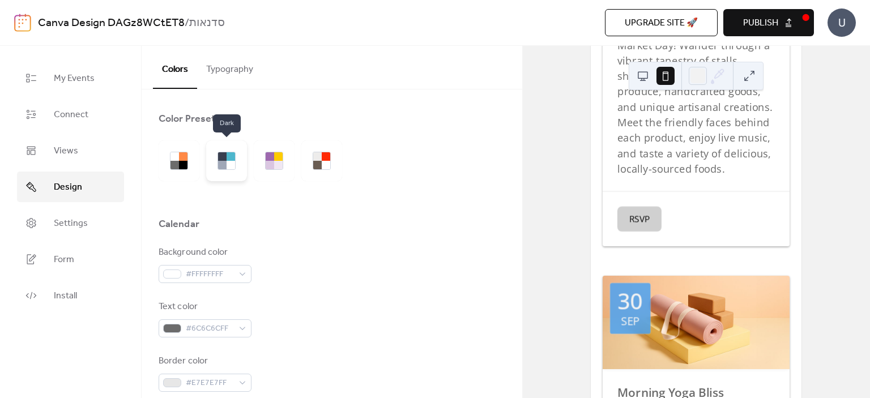
click at [225, 157] on div at bounding box center [222, 156] width 8 height 8
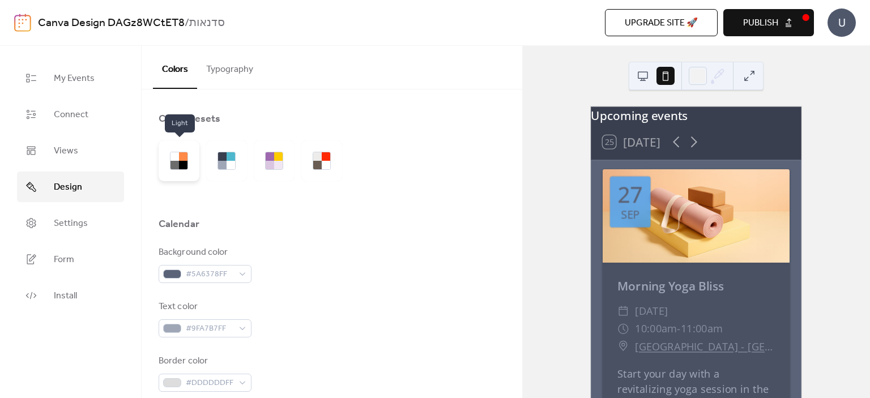
click at [189, 167] on div at bounding box center [179, 160] width 41 height 41
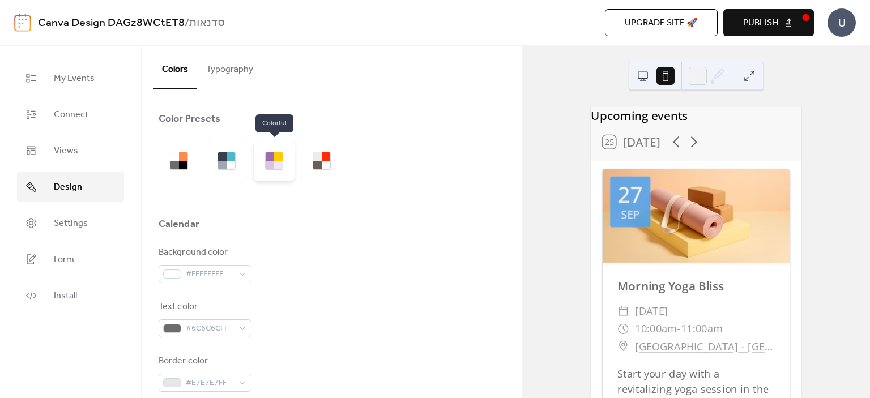
click at [266, 165] on div at bounding box center [270, 165] width 8 height 8
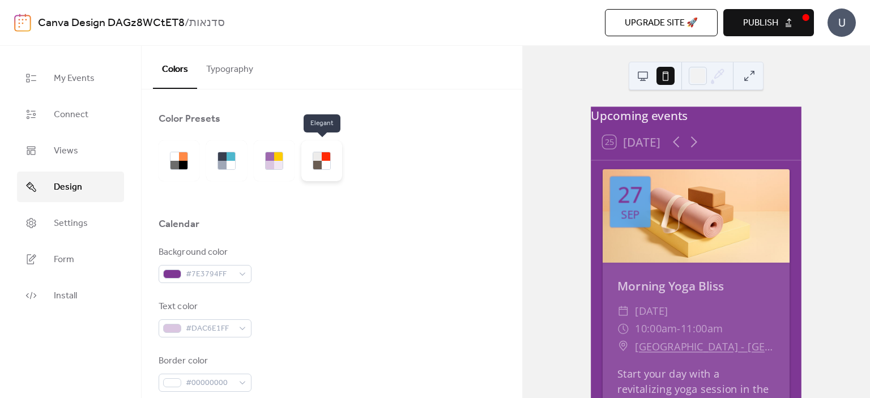
click at [327, 163] on div at bounding box center [326, 165] width 8 height 8
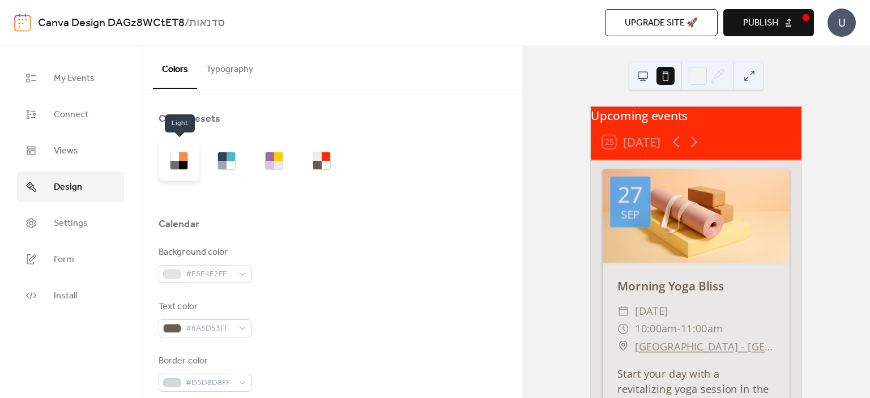
click at [182, 154] on div at bounding box center [183, 156] width 8 height 8
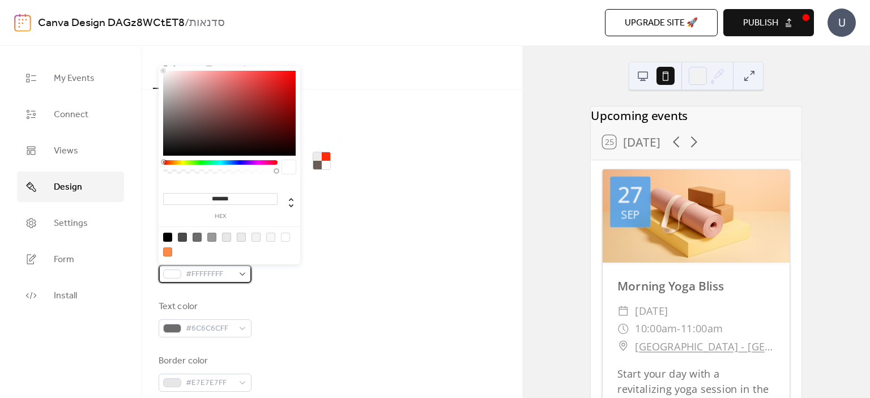
click at [238, 278] on div "#FFFFFFFF" at bounding box center [205, 274] width 93 height 18
click at [256, 238] on div at bounding box center [255, 237] width 9 height 9
type input "*******"
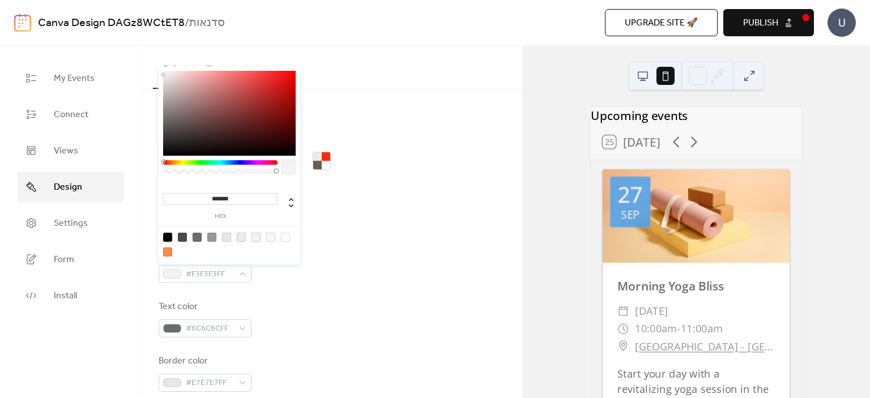
click at [275, 335] on div "Text color #6C6C6CFF" at bounding box center [332, 318] width 347 height 37
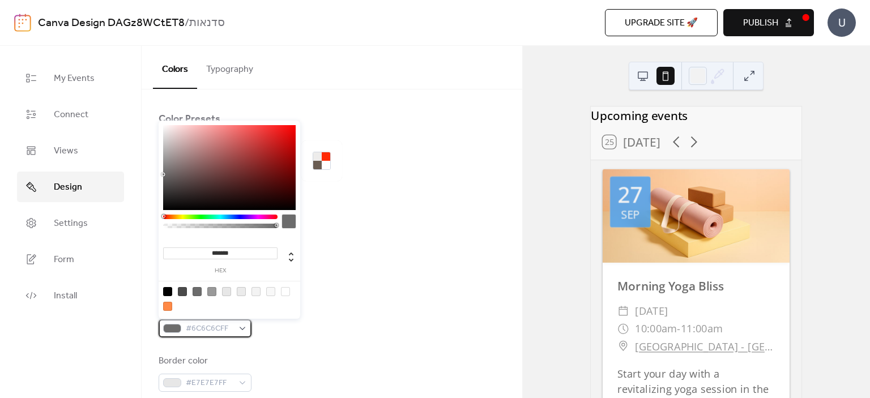
click at [234, 327] on div "#6C6C6CFF" at bounding box center [205, 328] width 93 height 18
click at [176, 195] on div at bounding box center [229, 167] width 133 height 85
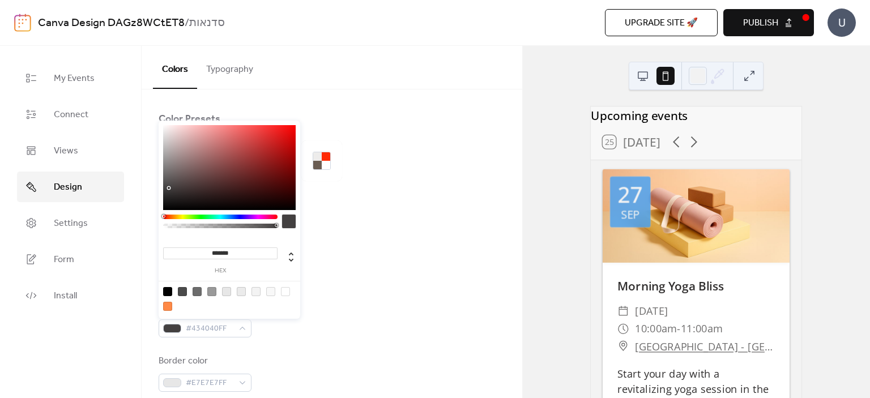
type input "*******"
drag, startPoint x: 176, startPoint y: 195, endPoint x: 170, endPoint y: 188, distance: 9.6
click at [170, 188] on div at bounding box center [229, 167] width 133 height 85
click at [349, 296] on div "Background color #F3F3F3FF Text color #433F3FFF Border color #E7E7E7FF Inner bo…" at bounding box center [332, 400] width 347 height 309
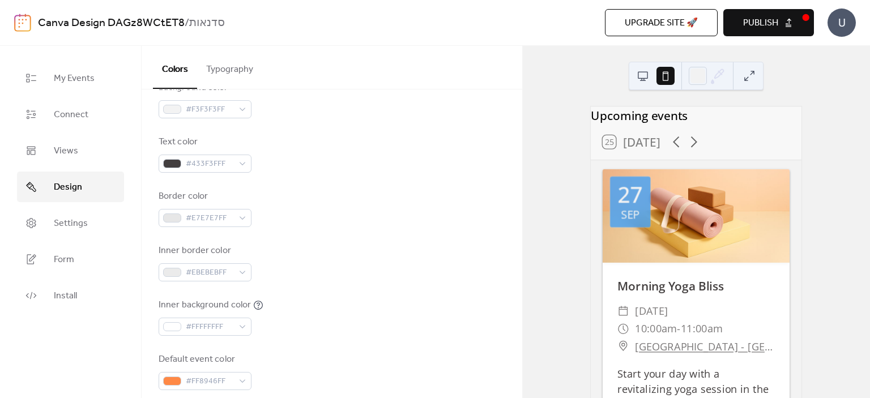
scroll to position [170, 0]
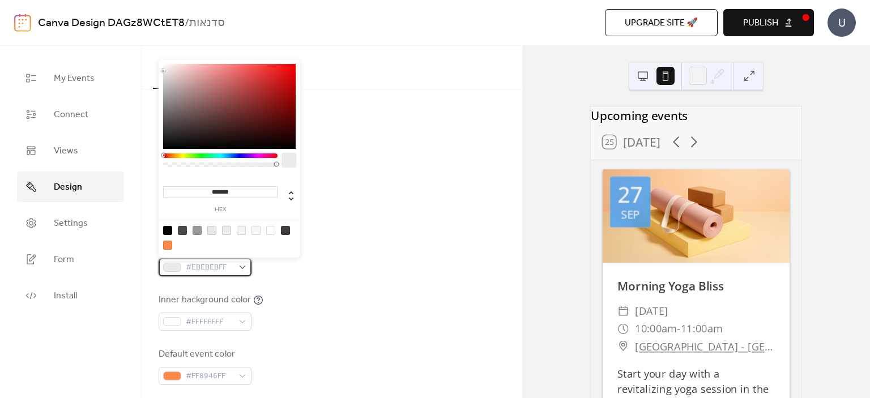
click at [233, 268] on span "#EBEBEBFF" at bounding box center [210, 268] width 48 height 14
click at [198, 233] on div at bounding box center [197, 230] width 9 height 9
type input "*******"
click at [173, 109] on div at bounding box center [229, 106] width 133 height 85
click at [321, 321] on div "Inner background color #FFFFFFFF" at bounding box center [332, 311] width 347 height 37
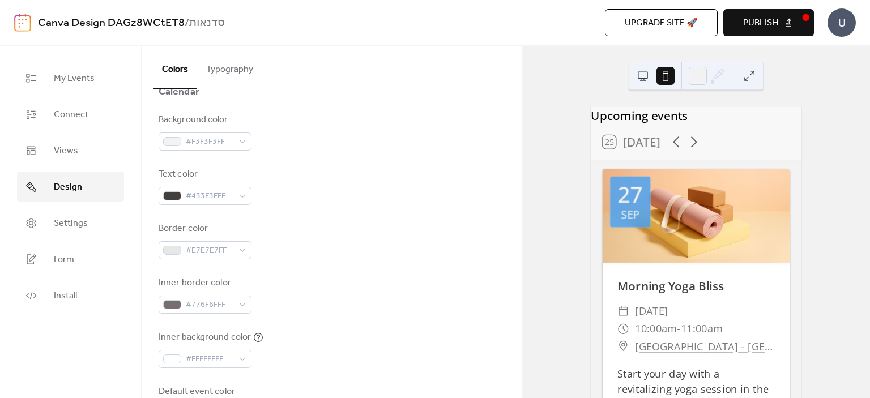
scroll to position [113, 0]
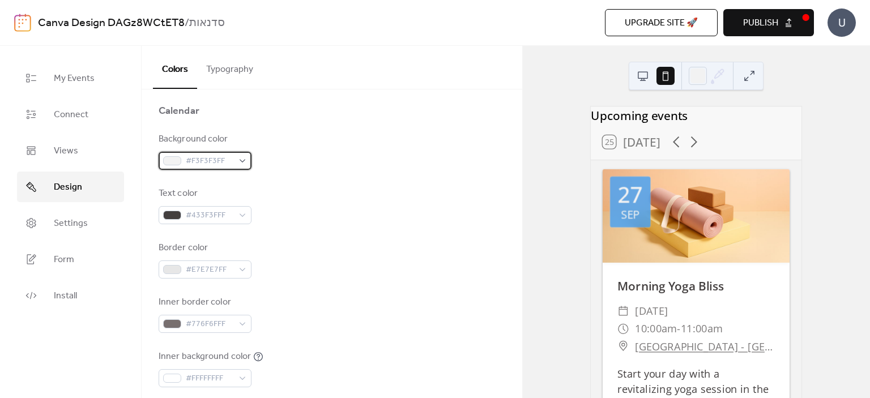
click at [230, 163] on span "#F3F3F3FF" at bounding box center [210, 162] width 48 height 14
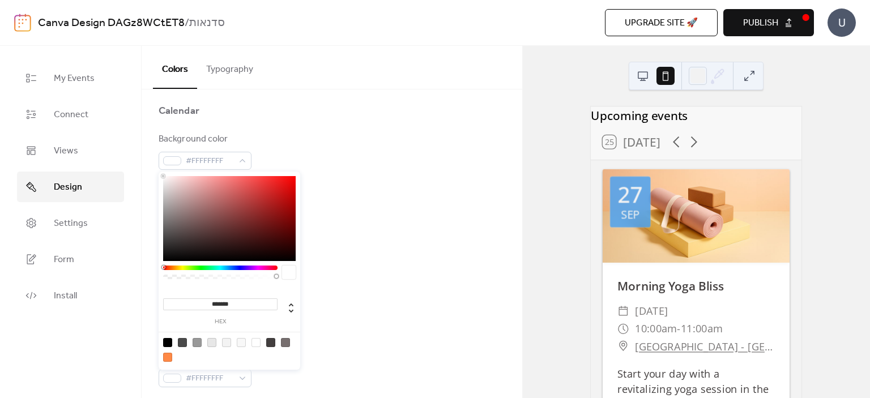
drag, startPoint x: 184, startPoint y: 189, endPoint x: 134, endPoint y: 158, distance: 59.0
click at [134, 158] on body "Canva Design DAGz8WCtET8 / סדנאות Upgrade site 🚀 Preview Publish U My Events Co…" at bounding box center [435, 199] width 870 height 398
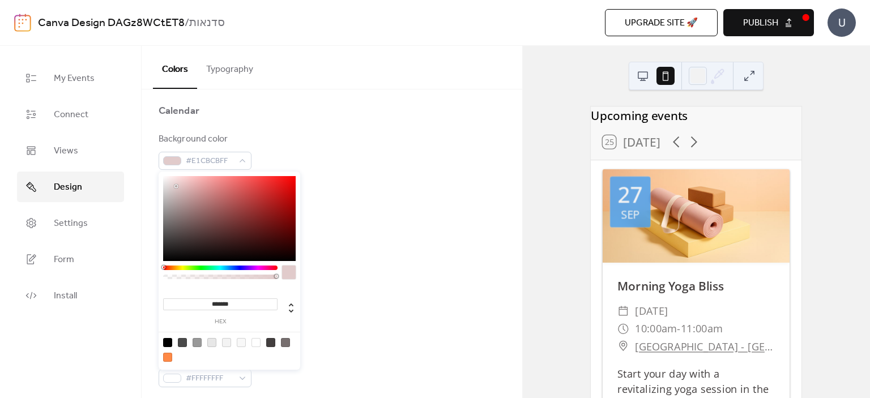
click at [176, 186] on div at bounding box center [229, 218] width 133 height 85
type input "*******"
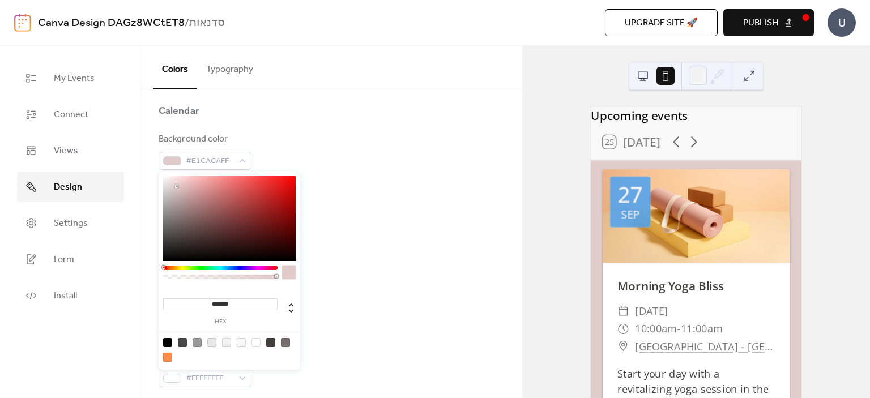
click at [177, 186] on div at bounding box center [178, 187] width 2 height 2
click at [353, 268] on div "Border color #E7E7E7FF" at bounding box center [332, 259] width 347 height 37
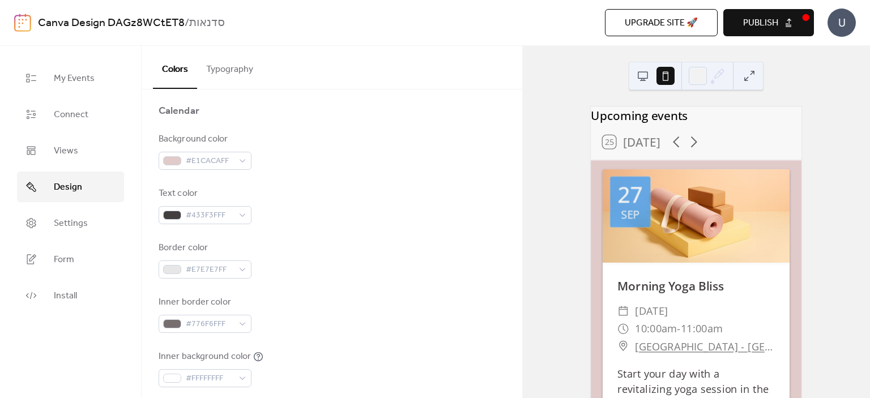
scroll to position [227, 0]
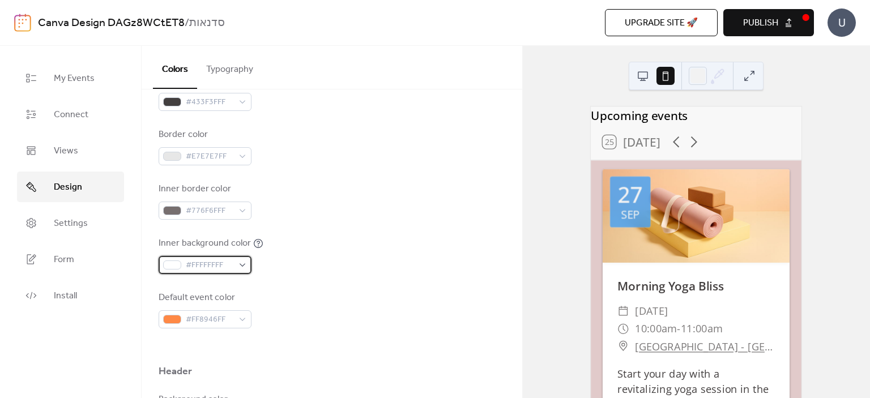
click at [222, 270] on span "#FFFFFFFF" at bounding box center [210, 266] width 48 height 14
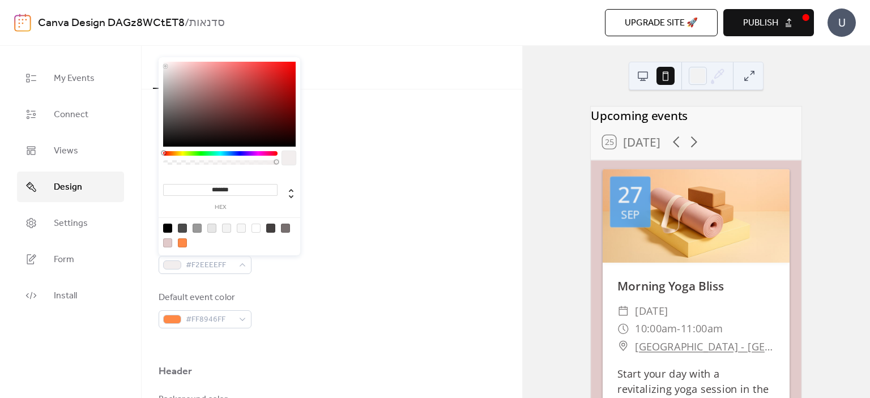
type input "*******"
click at [165, 66] on div at bounding box center [229, 104] width 133 height 85
click at [347, 291] on div "Default event color #FF8946FF" at bounding box center [332, 309] width 347 height 37
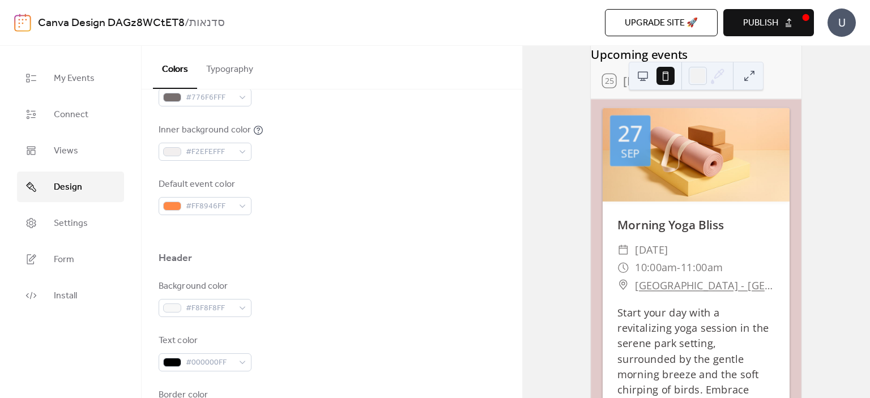
scroll to position [0, 0]
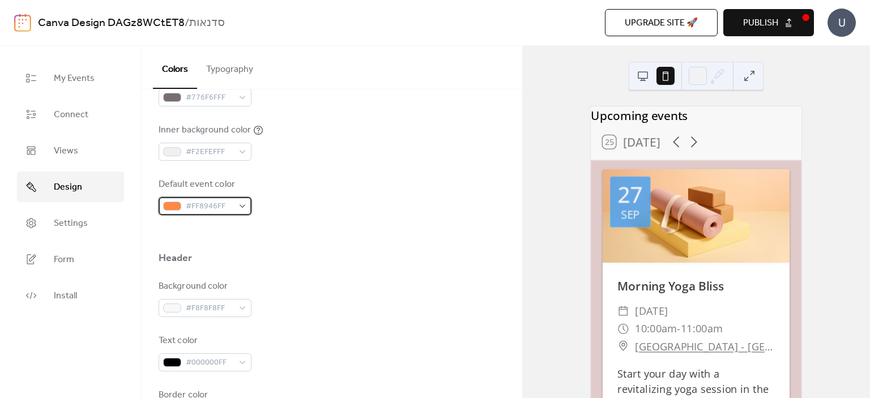
click at [239, 209] on div "#FF8946FF" at bounding box center [205, 206] width 93 height 18
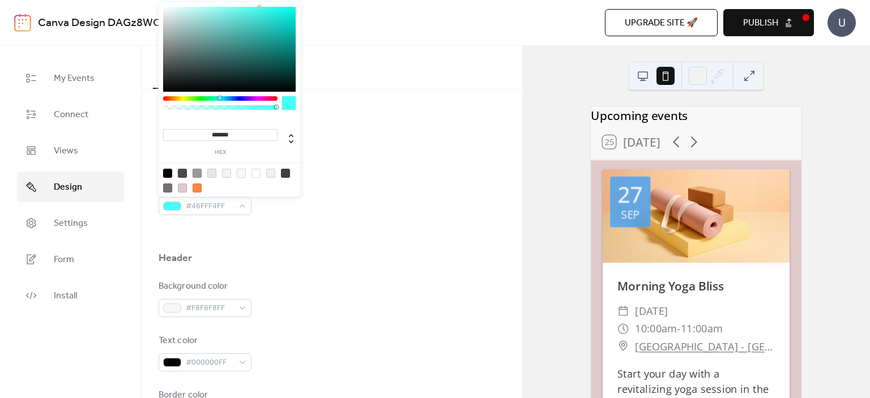
click at [220, 98] on div at bounding box center [220, 98] width 114 height 5
click at [216, 98] on div at bounding box center [220, 98] width 114 height 5
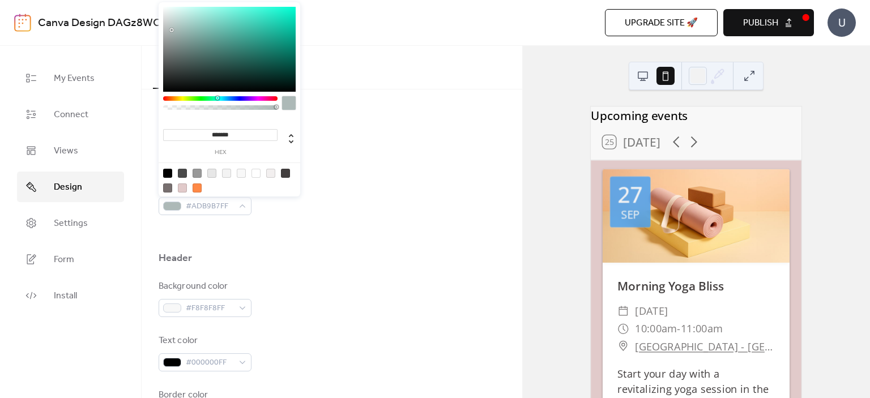
click at [174, 32] on div at bounding box center [229, 49] width 133 height 85
type input "*******"
click at [188, 48] on div at bounding box center [229, 49] width 133 height 85
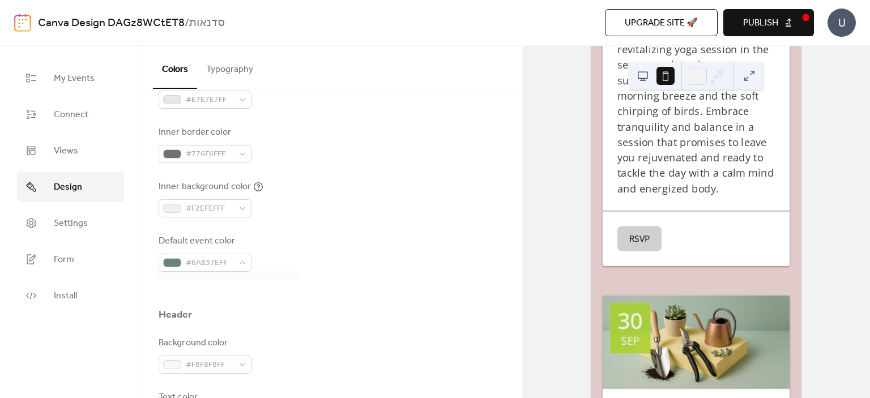
scroll to position [340, 0]
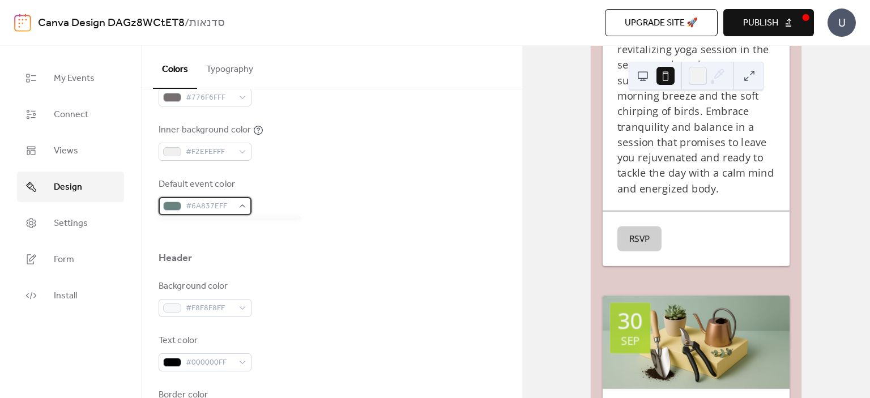
click at [224, 207] on span "#6A837EFF" at bounding box center [210, 207] width 48 height 14
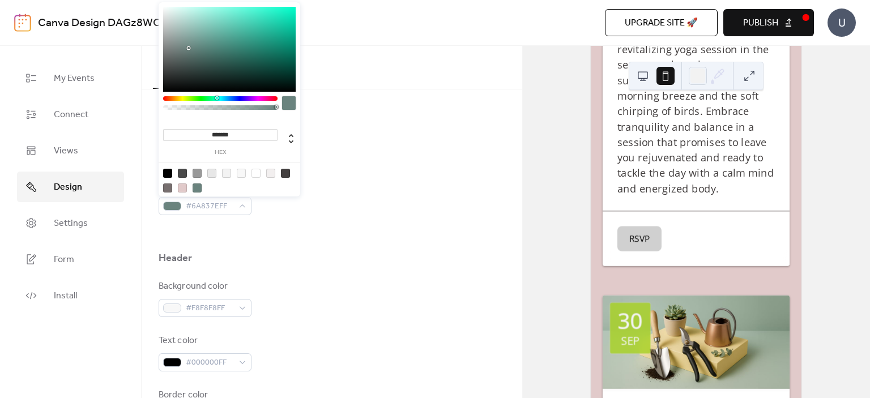
click at [194, 56] on div at bounding box center [229, 49] width 133 height 85
type input "*******"
click at [191, 56] on div at bounding box center [229, 49] width 133 height 85
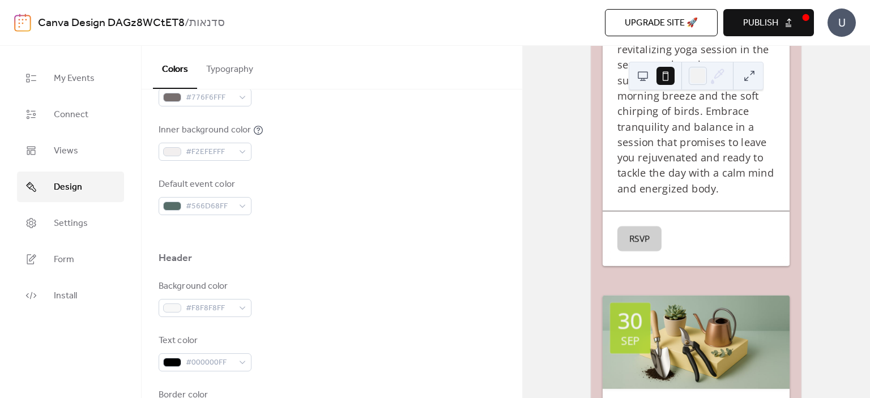
click at [333, 282] on div "Background color #F8F8F8FF" at bounding box center [332, 298] width 347 height 37
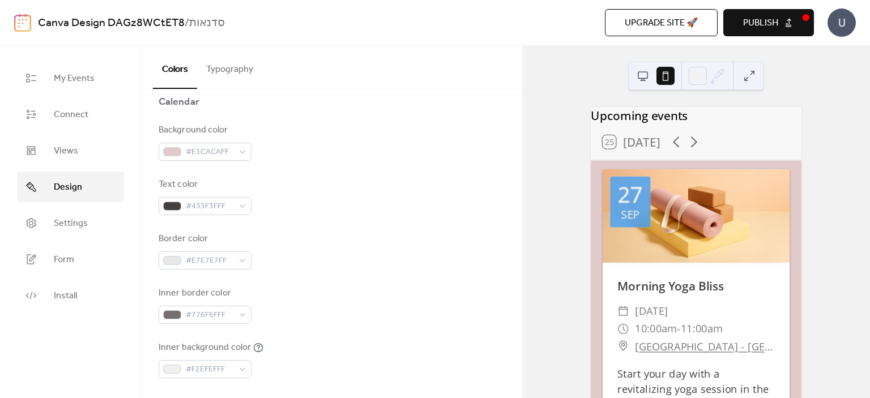
scroll to position [57, 0]
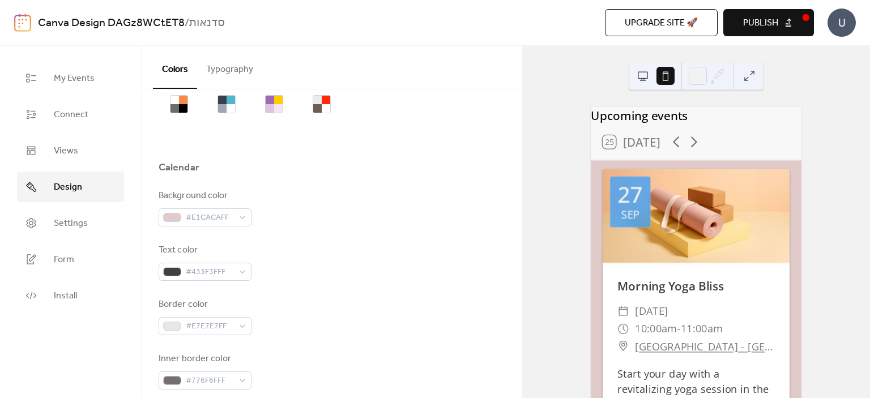
click at [646, 67] on button at bounding box center [643, 76] width 18 height 18
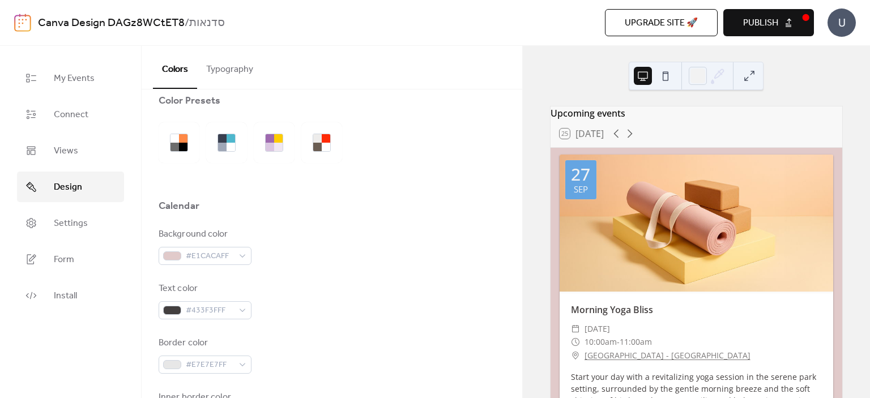
scroll to position [0, 0]
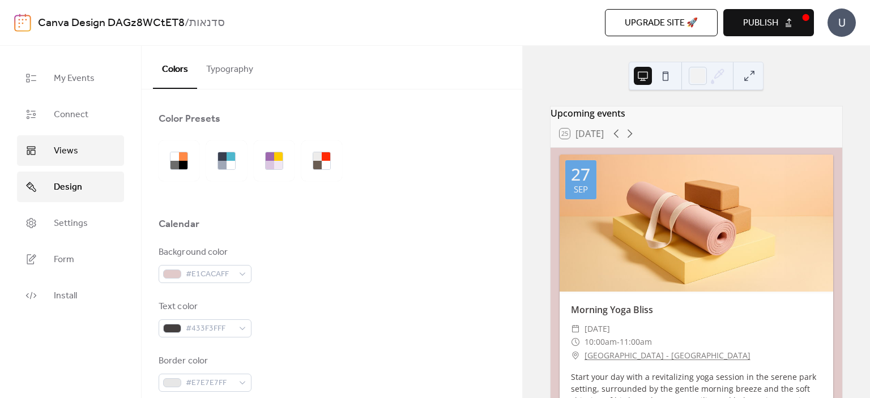
click at [59, 153] on span "Views" at bounding box center [66, 151] width 24 height 14
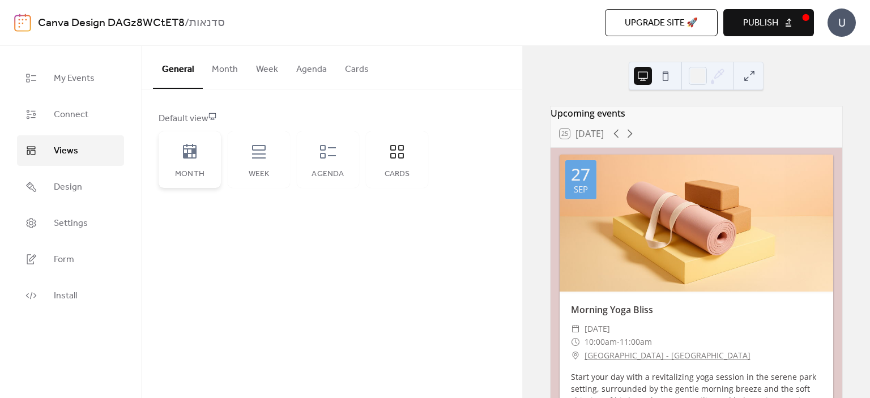
click at [189, 162] on div "Month" at bounding box center [190, 159] width 62 height 57
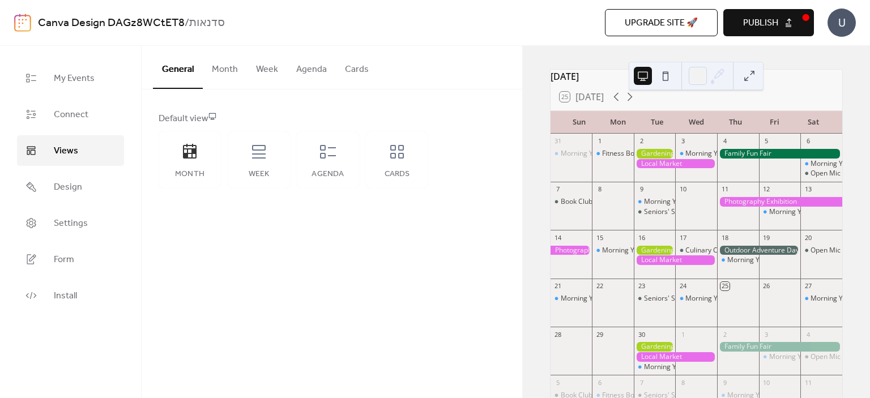
scroll to position [57, 0]
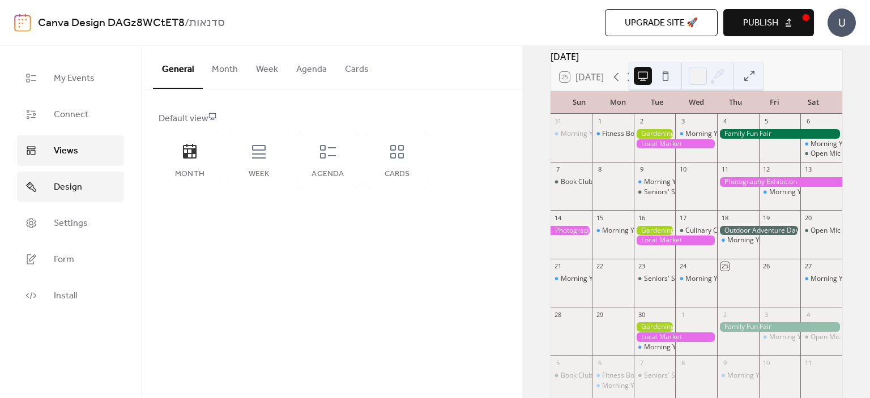
click at [75, 174] on link "Design" at bounding box center [70, 187] width 107 height 31
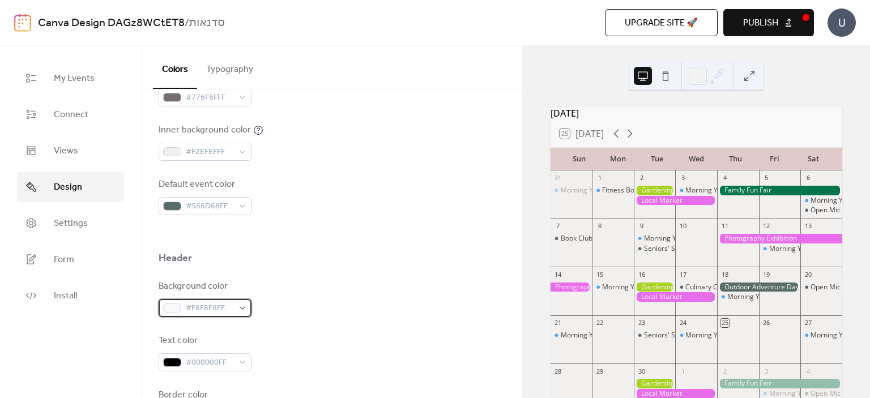
click at [208, 308] on span "#F8F8F8FF" at bounding box center [210, 309] width 48 height 14
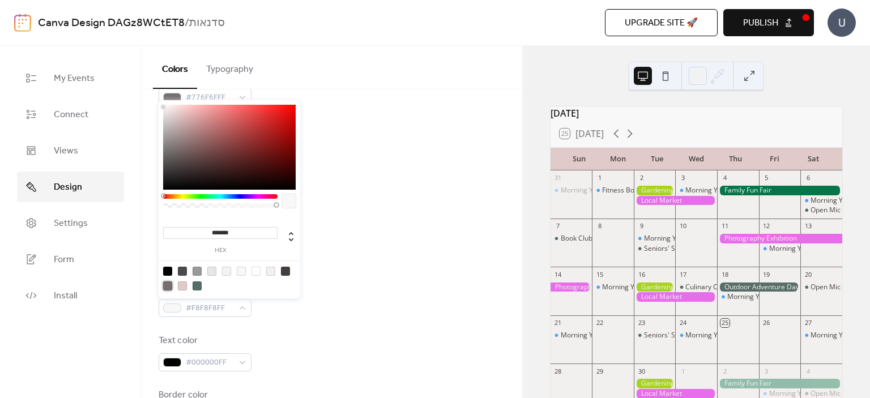
click at [168, 284] on div at bounding box center [167, 285] width 9 height 9
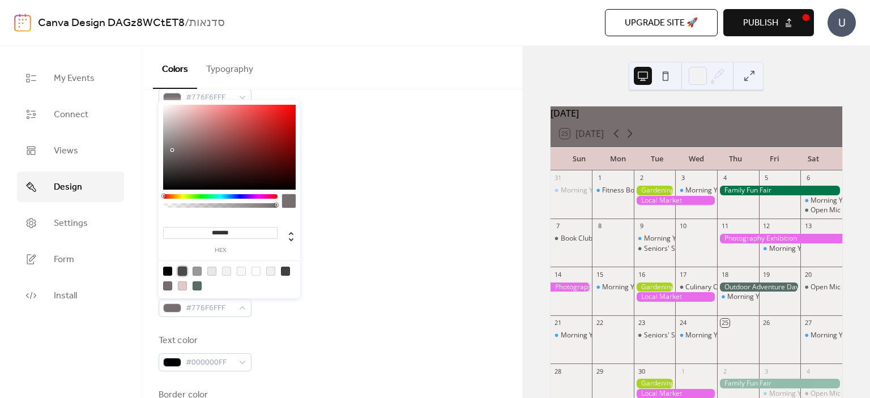
click at [184, 272] on div at bounding box center [182, 271] width 9 height 9
type input "*******"
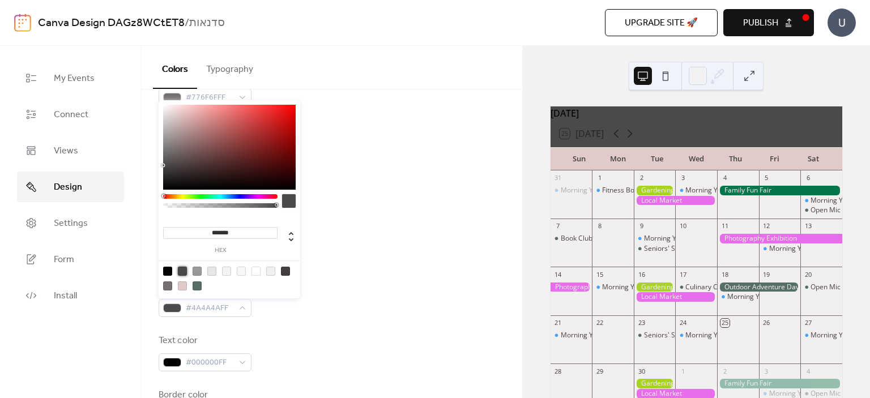
click at [338, 339] on div "Text color #000000FF" at bounding box center [332, 352] width 347 height 37
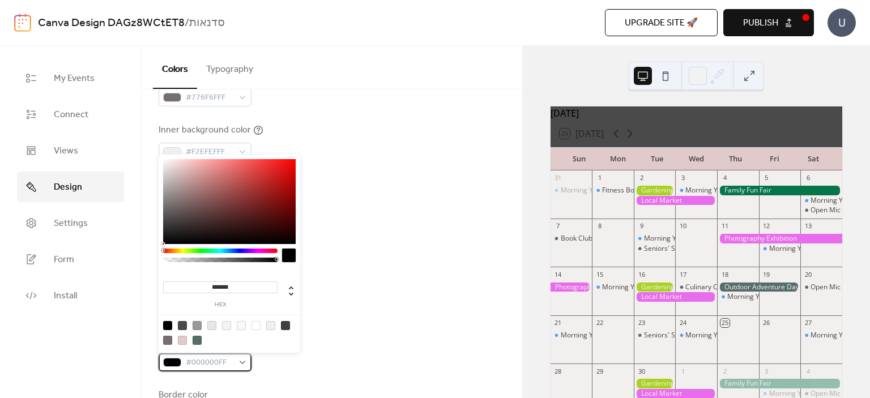
click at [248, 357] on div "#000000FF" at bounding box center [205, 362] width 93 height 18
type input "*******"
drag, startPoint x: 181, startPoint y: 180, endPoint x: 163, endPoint y: 163, distance: 24.0
click at [163, 163] on div at bounding box center [229, 201] width 133 height 85
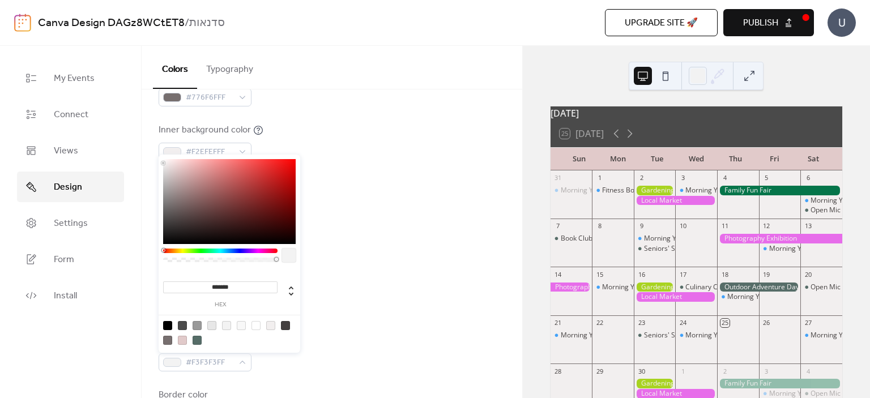
click at [389, 263] on div "Header" at bounding box center [332, 260] width 347 height 19
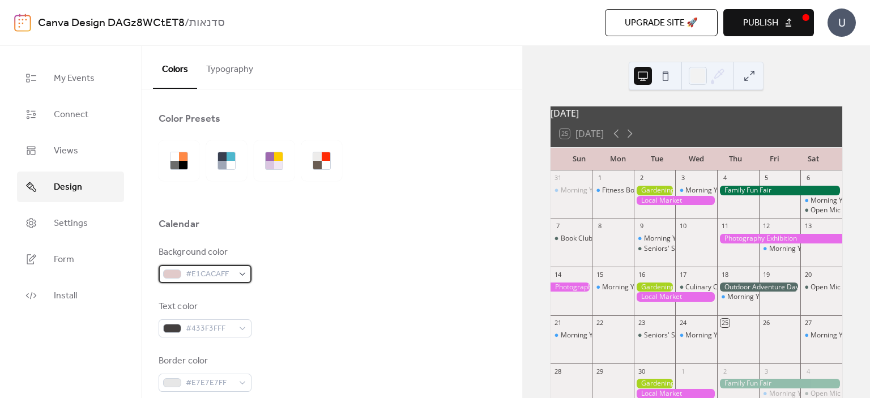
click at [229, 281] on div "#E1CACAFF" at bounding box center [205, 274] width 93 height 18
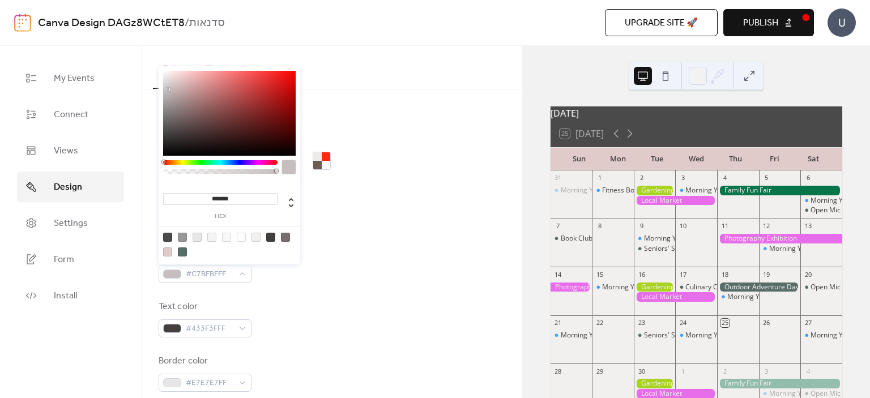
drag, startPoint x: 174, startPoint y: 80, endPoint x: 168, endPoint y: 89, distance: 10.7
click at [168, 89] on div at bounding box center [229, 113] width 133 height 85
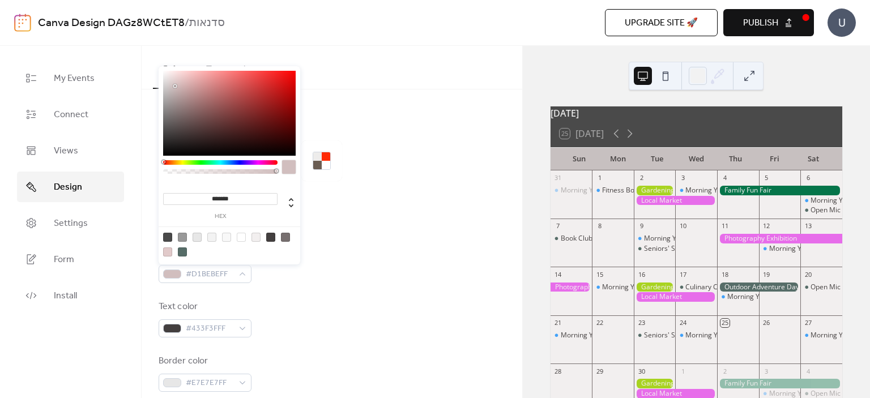
drag, startPoint x: 168, startPoint y: 89, endPoint x: 176, endPoint y: 86, distance: 8.1
click at [176, 86] on div at bounding box center [175, 86] width 2 height 2
type input "*******"
click at [176, 87] on div at bounding box center [175, 87] width 2 height 2
click at [366, 266] on div "Background color #D0BCBCFF" at bounding box center [332, 264] width 347 height 37
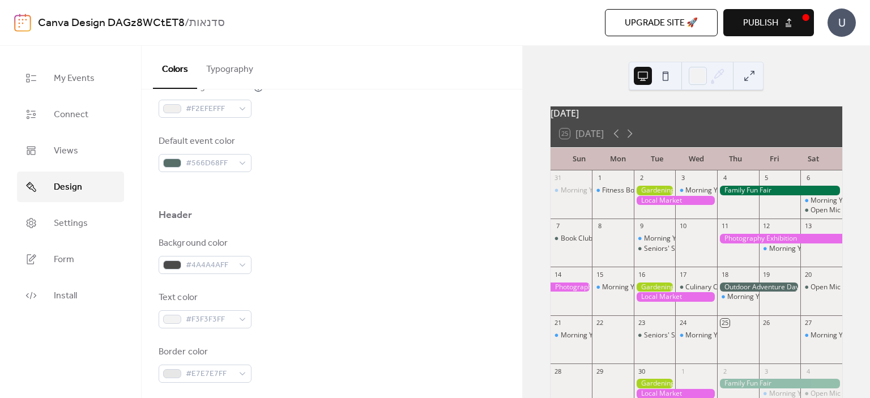
scroll to position [453, 0]
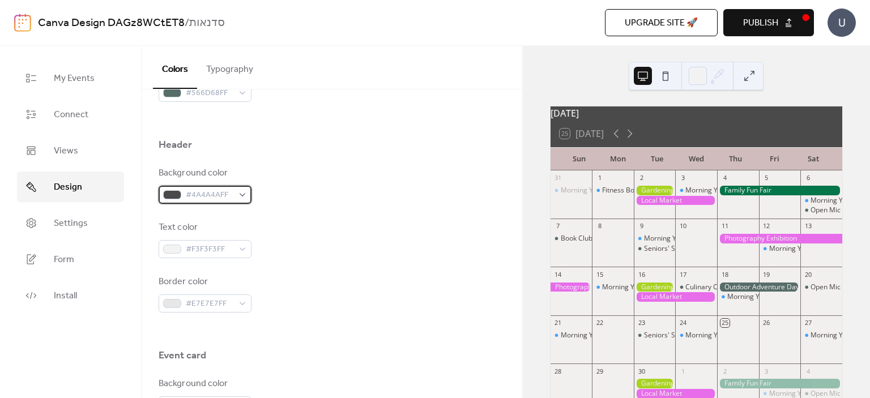
click at [197, 192] on span "#4A4A4AFF" at bounding box center [210, 196] width 48 height 14
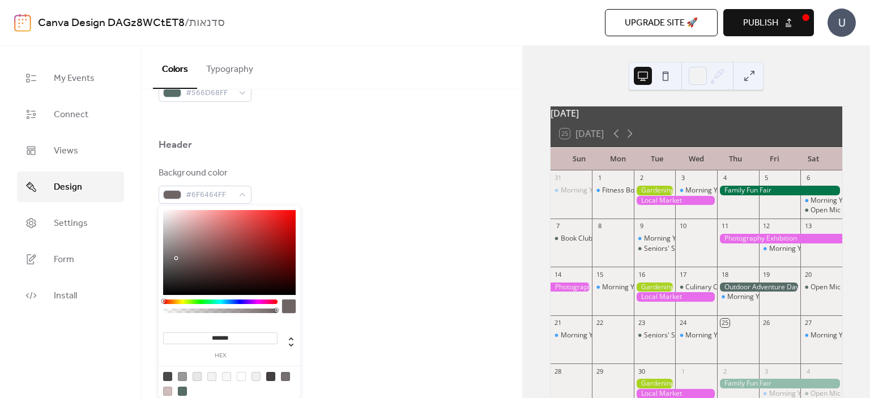
drag, startPoint x: 165, startPoint y: 271, endPoint x: 176, endPoint y: 258, distance: 17.3
click at [176, 258] on div at bounding box center [177, 259] width 2 height 2
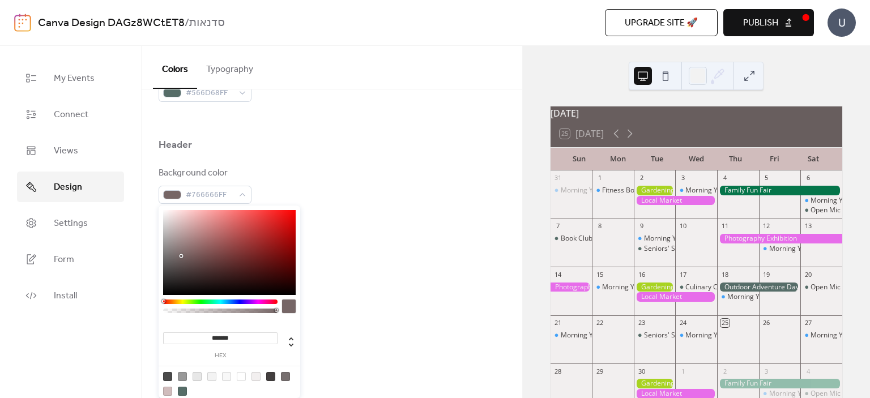
click at [181, 256] on div at bounding box center [181, 256] width 2 height 2
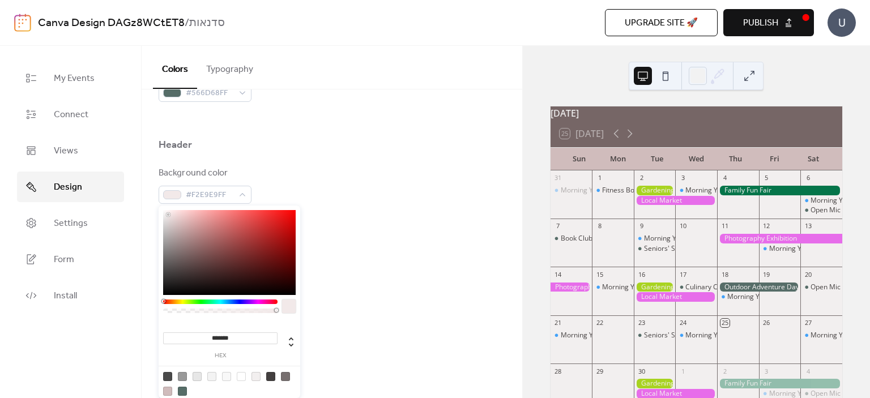
drag, startPoint x: 181, startPoint y: 256, endPoint x: 168, endPoint y: 215, distance: 43.3
click at [168, 215] on div at bounding box center [168, 215] width 2 height 2
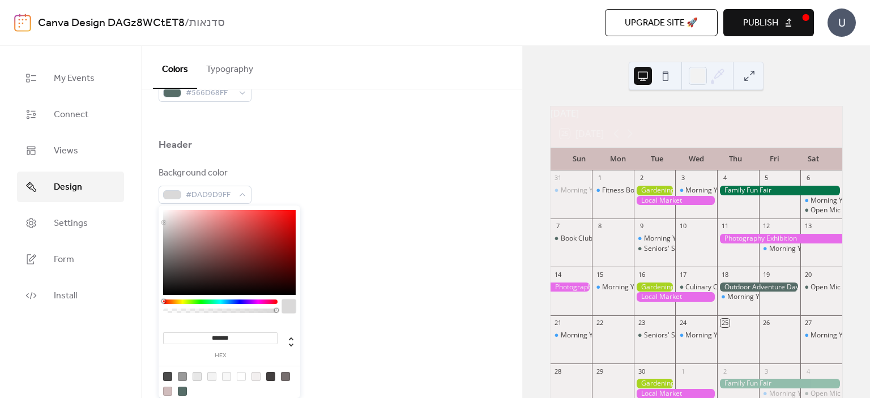
drag, startPoint x: 168, startPoint y: 214, endPoint x: 164, endPoint y: 223, distance: 9.4
click at [164, 223] on div at bounding box center [164, 222] width 2 height 2
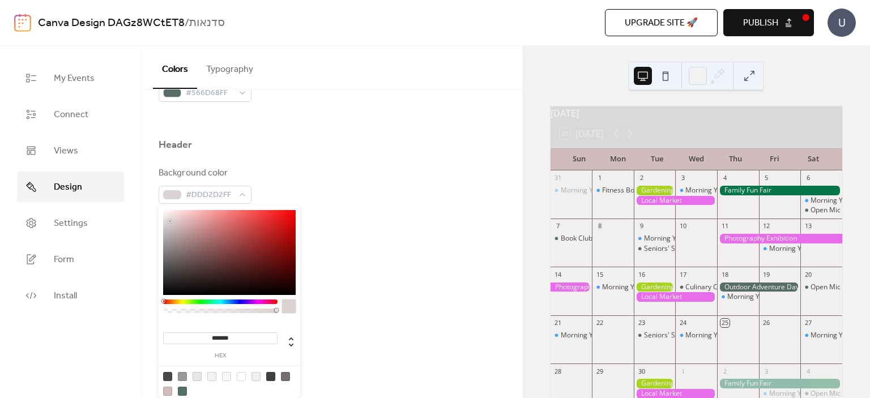
type input "*******"
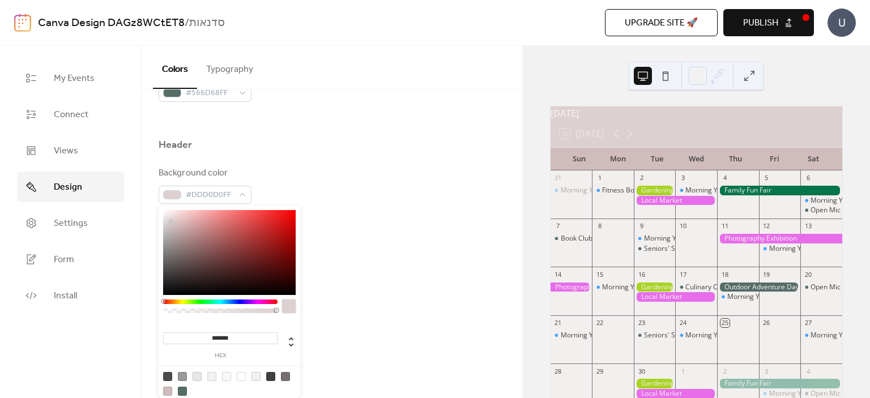
drag, startPoint x: 164, startPoint y: 223, endPoint x: 171, endPoint y: 221, distance: 7.4
click at [171, 221] on div at bounding box center [171, 221] width 2 height 2
click at [365, 276] on div "Border color #E7E7E7FF" at bounding box center [332, 293] width 347 height 37
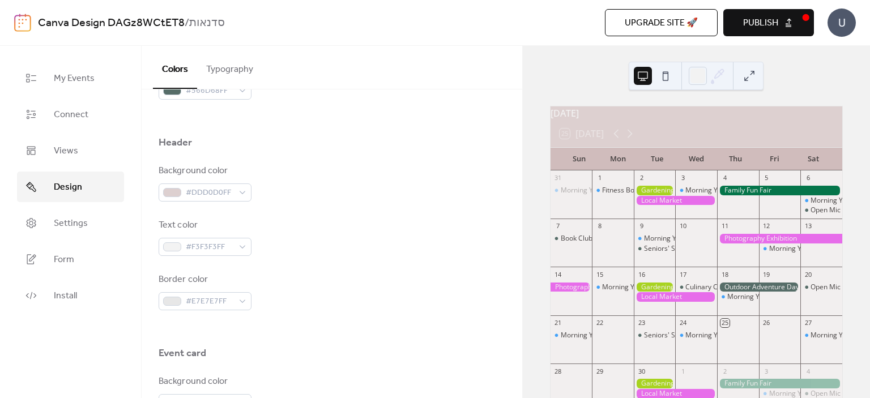
scroll to position [396, 0]
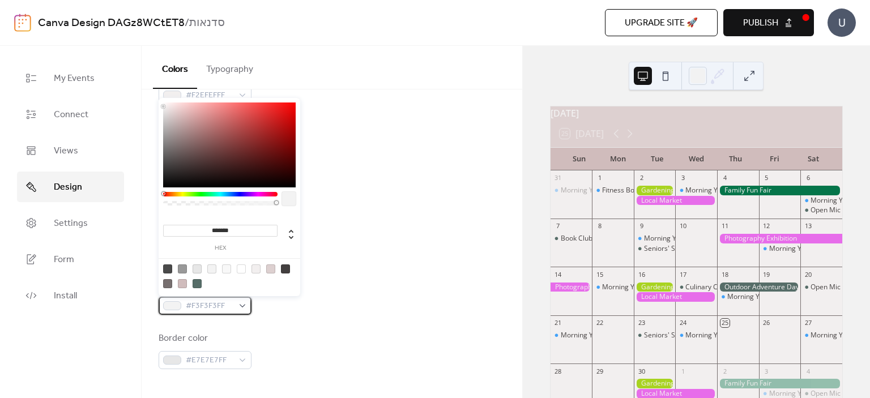
click at [229, 308] on span "#F3F3F3FF" at bounding box center [210, 307] width 48 height 14
click at [168, 285] on div at bounding box center [167, 283] width 9 height 9
click at [168, 270] on div at bounding box center [167, 269] width 9 height 9
type input "*******"
click at [288, 283] on div at bounding box center [229, 276] width 144 height 36
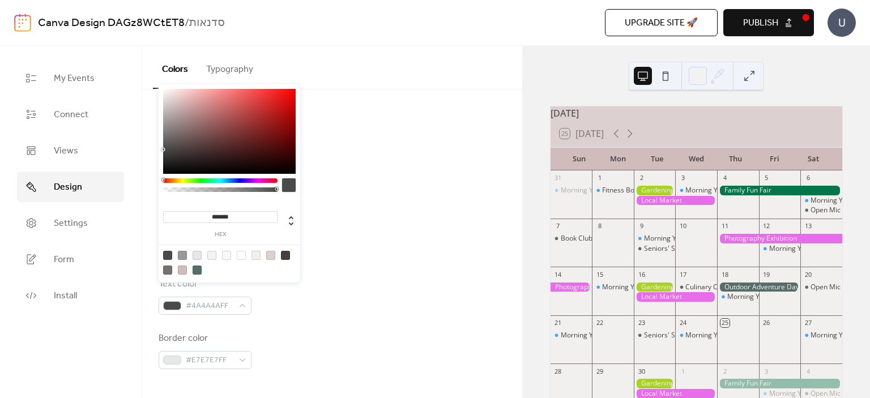
scroll to position [453, 0]
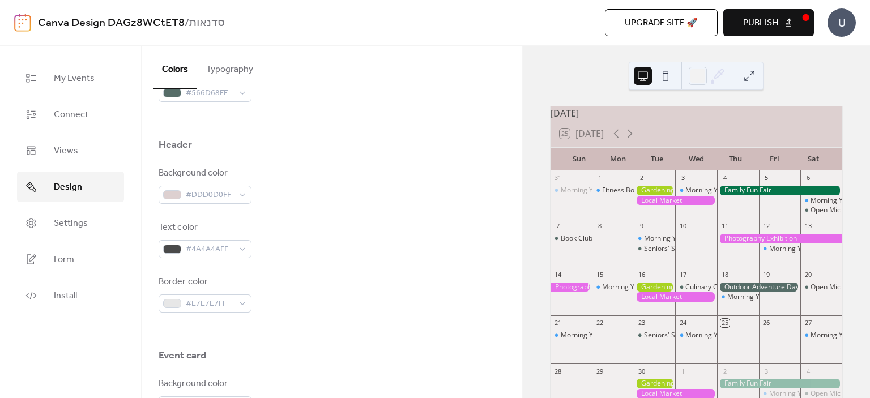
click at [302, 326] on div at bounding box center [332, 331] width 347 height 36
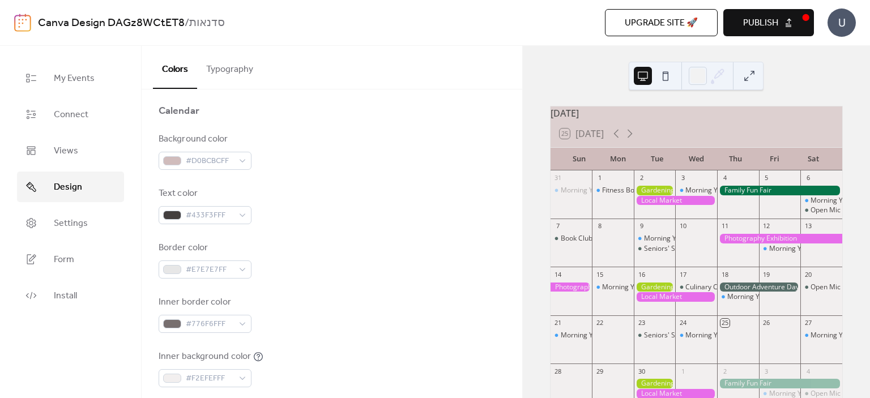
scroll to position [113, 0]
click at [231, 280] on div "Background color #D0BCBCFF Text color #433F3FFF Border color #E7E7E7FF Inner bo…" at bounding box center [332, 287] width 347 height 309
click at [229, 272] on span "#E7E7E7FF" at bounding box center [210, 270] width 48 height 14
click at [309, 313] on div "Inner border color #776F6FFF" at bounding box center [332, 314] width 347 height 37
click at [227, 319] on span "#776F6FFF" at bounding box center [210, 325] width 48 height 14
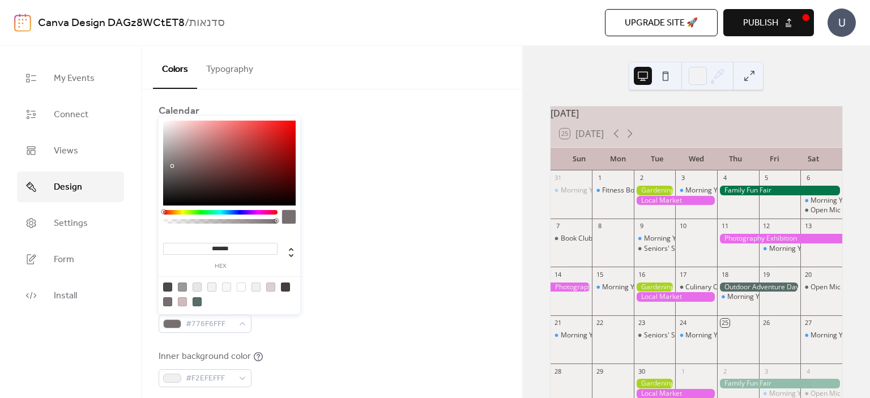
click at [211, 289] on div at bounding box center [211, 287] width 9 height 9
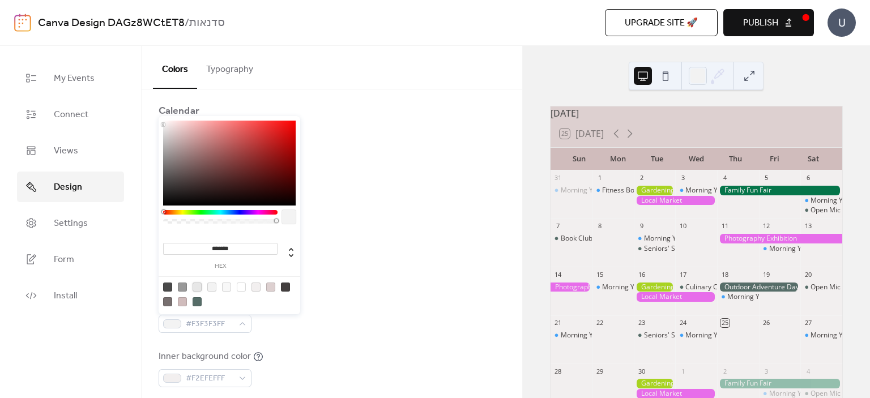
click at [197, 290] on div at bounding box center [197, 287] width 9 height 9
click at [186, 291] on div at bounding box center [182, 287] width 9 height 9
click at [269, 288] on div at bounding box center [270, 287] width 9 height 9
click at [182, 303] on div at bounding box center [182, 301] width 9 height 9
click at [202, 303] on div at bounding box center [229, 294] width 144 height 36
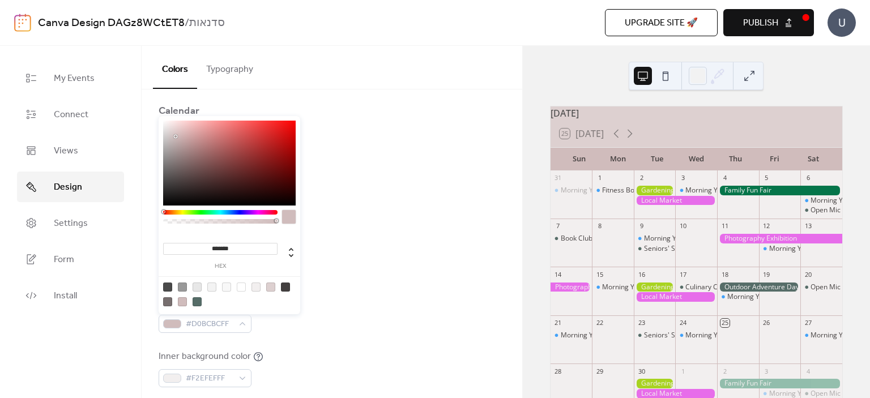
click at [198, 303] on div at bounding box center [197, 301] width 9 height 9
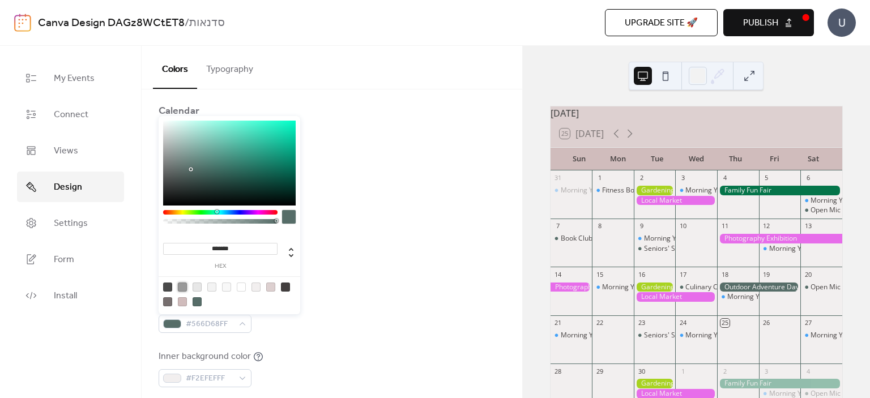
click at [182, 289] on div at bounding box center [182, 287] width 9 height 9
click at [199, 291] on div at bounding box center [197, 287] width 9 height 9
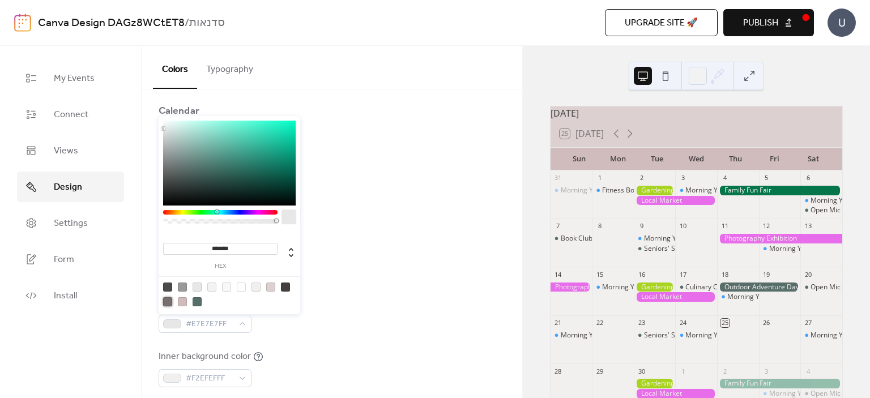
click at [168, 303] on div at bounding box center [167, 301] width 9 height 9
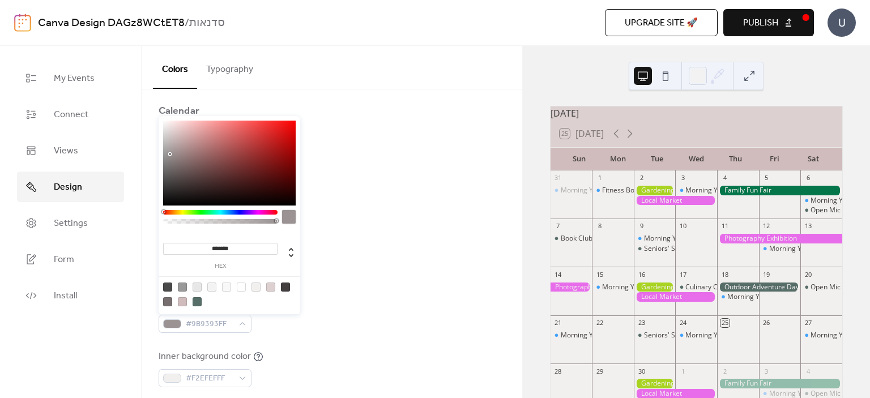
drag, startPoint x: 170, startPoint y: 163, endPoint x: 170, endPoint y: 154, distance: 9.1
click at [170, 154] on div at bounding box center [229, 163] width 133 height 85
drag, startPoint x: 169, startPoint y: 154, endPoint x: 168, endPoint y: 144, distance: 9.7
click at [168, 144] on div at bounding box center [168, 144] width 2 height 2
type input "*******"
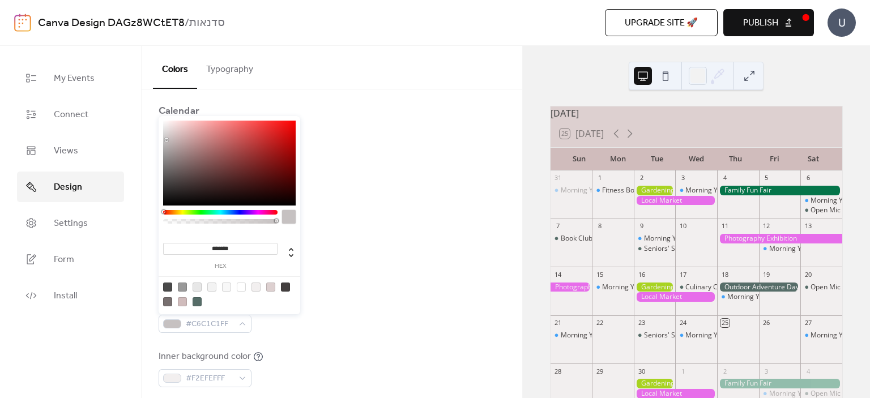
click at [166, 140] on div at bounding box center [166, 140] width 2 height 2
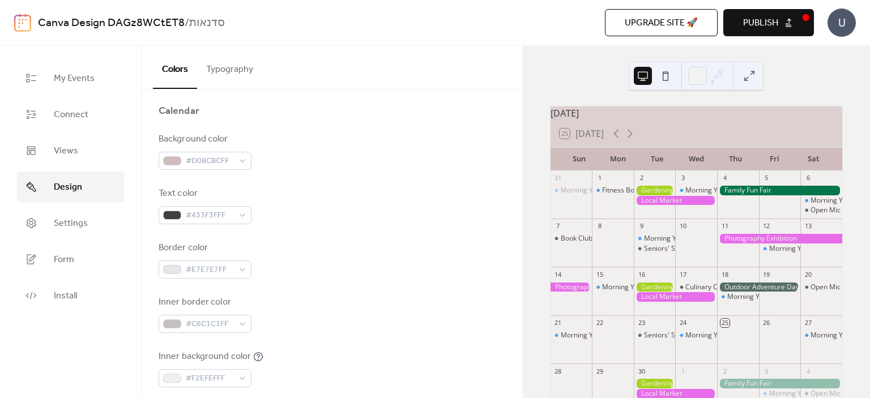
click at [382, 267] on div "Border color #E7E7E7FF" at bounding box center [332, 259] width 347 height 37
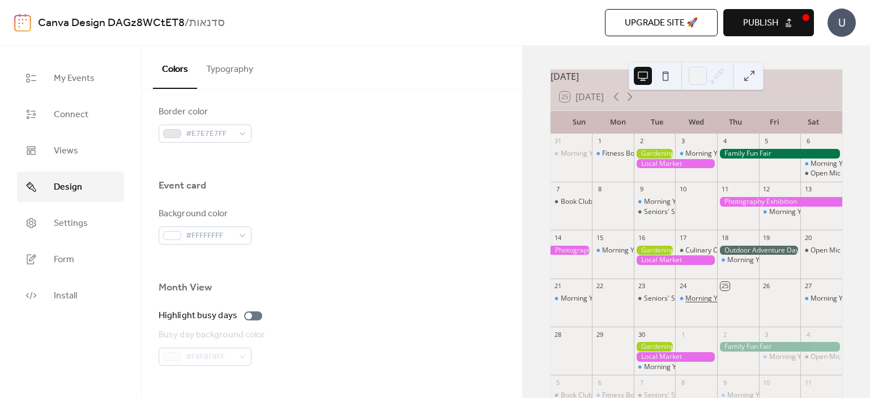
scroll to position [57, 0]
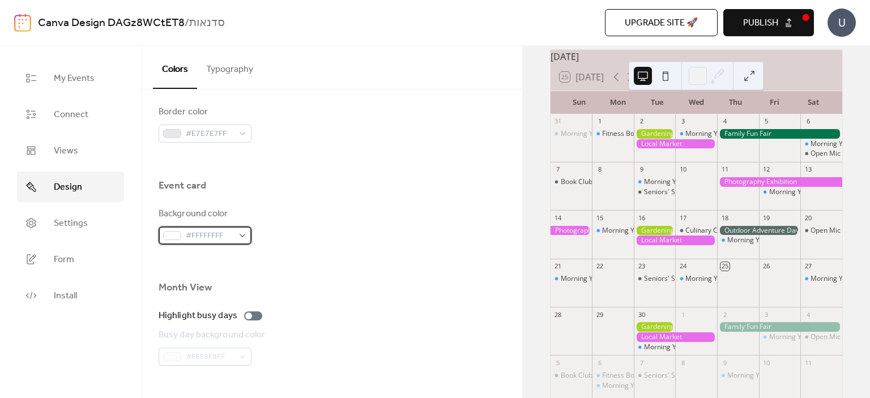
click at [212, 238] on span "#FFFFFFFF" at bounding box center [210, 236] width 48 height 14
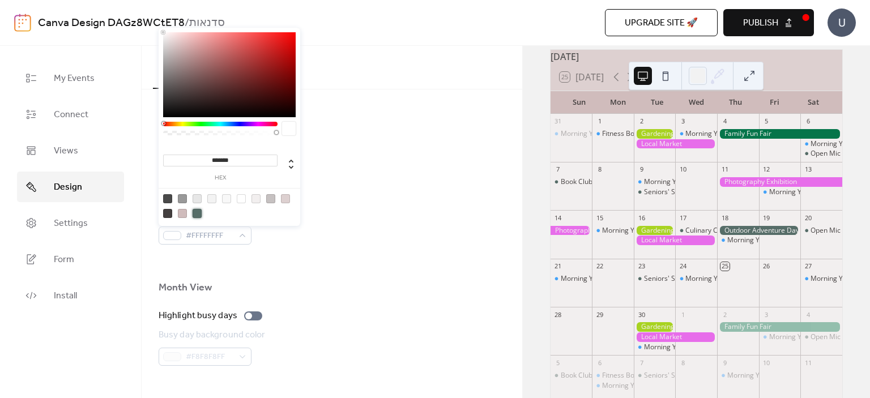
click at [199, 213] on div at bounding box center [197, 213] width 9 height 9
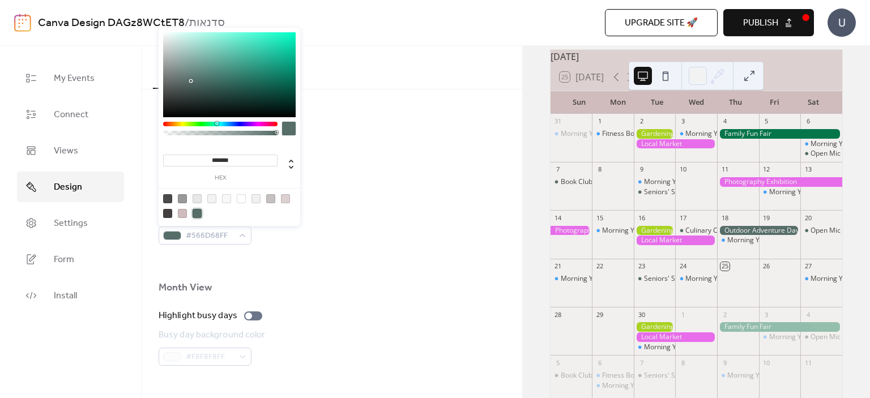
click at [194, 200] on div at bounding box center [197, 198] width 9 height 9
type input "*******"
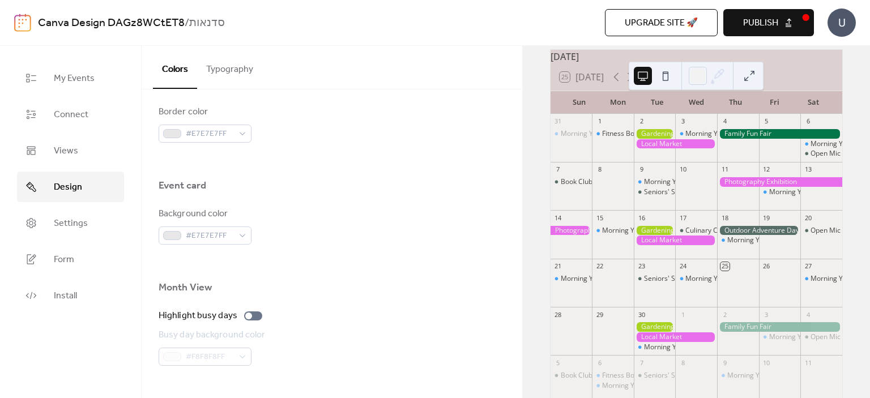
click at [291, 279] on div at bounding box center [332, 263] width 347 height 36
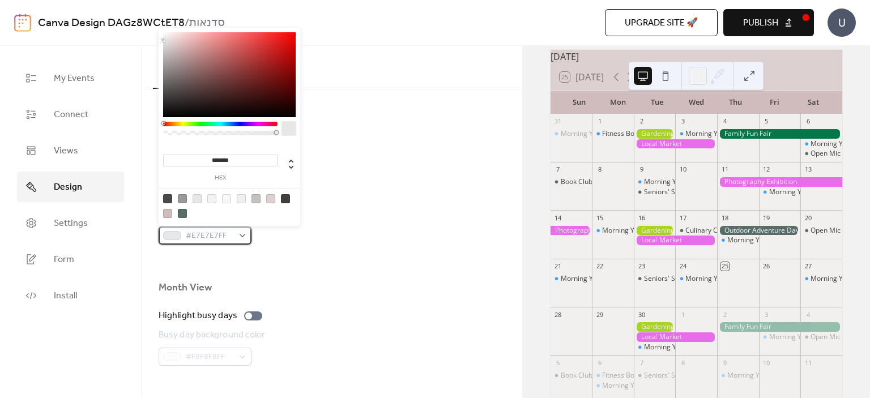
click at [226, 231] on span "#E7E7E7FF" at bounding box center [210, 236] width 48 height 14
click at [211, 200] on div at bounding box center [211, 198] width 9 height 9
type input "*******"
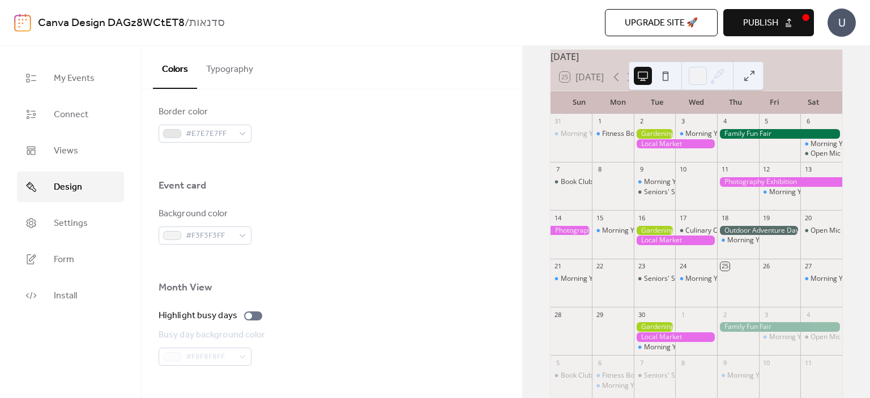
click at [317, 283] on div "Month View" at bounding box center [332, 290] width 347 height 19
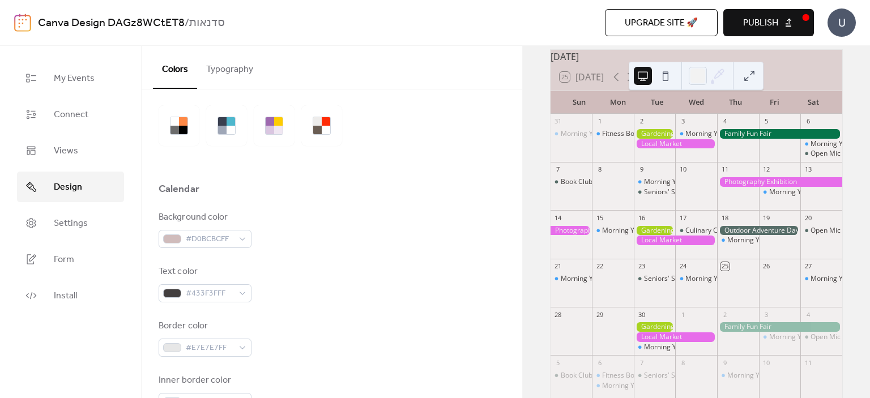
scroll to position [0, 0]
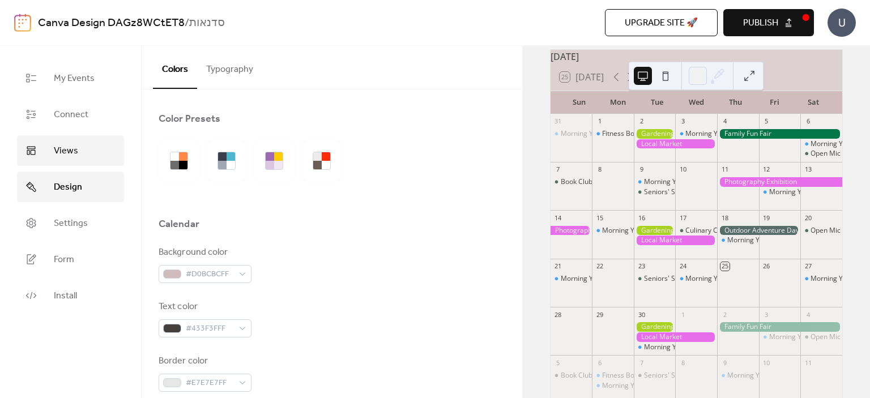
click at [71, 158] on span "Views" at bounding box center [66, 151] width 24 height 14
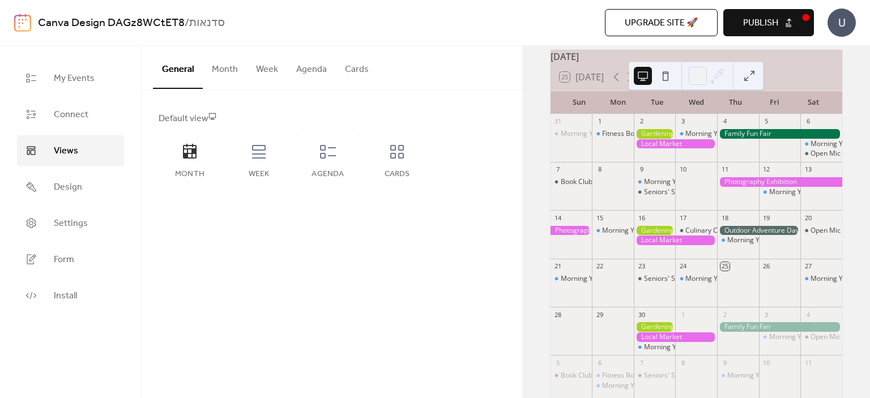
drag, startPoint x: 356, startPoint y: 74, endPoint x: 353, endPoint y: 96, distance: 22.8
click at [356, 72] on button "Cards" at bounding box center [357, 67] width 42 height 42
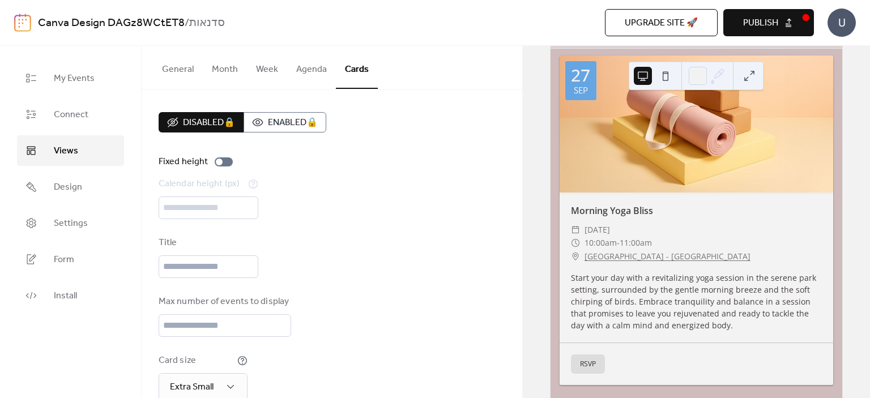
scroll to position [170, 0]
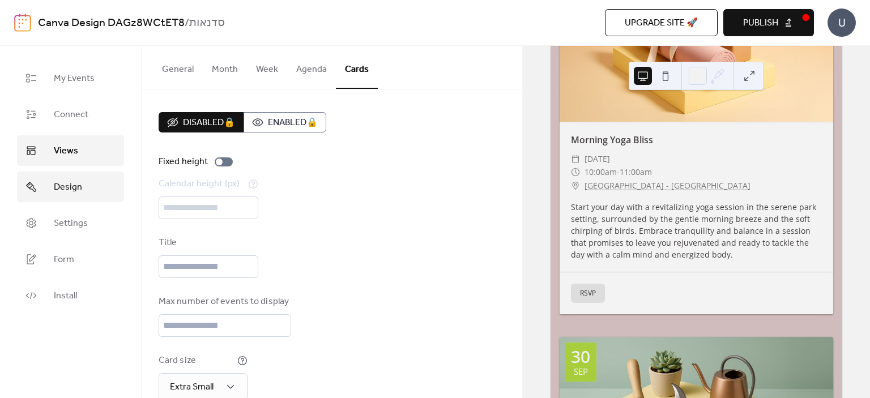
click at [60, 187] on span "Design" at bounding box center [68, 188] width 28 height 14
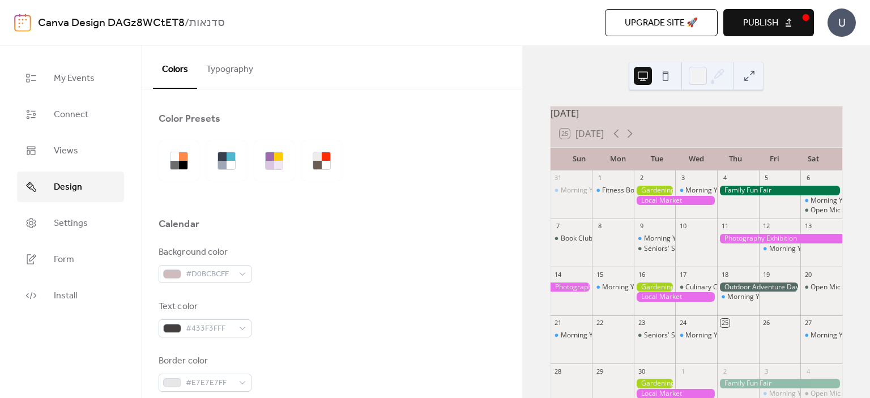
click at [633, 147] on div "25 [DATE]" at bounding box center [697, 133] width 292 height 27
click at [631, 138] on icon at bounding box center [630, 134] width 5 height 8
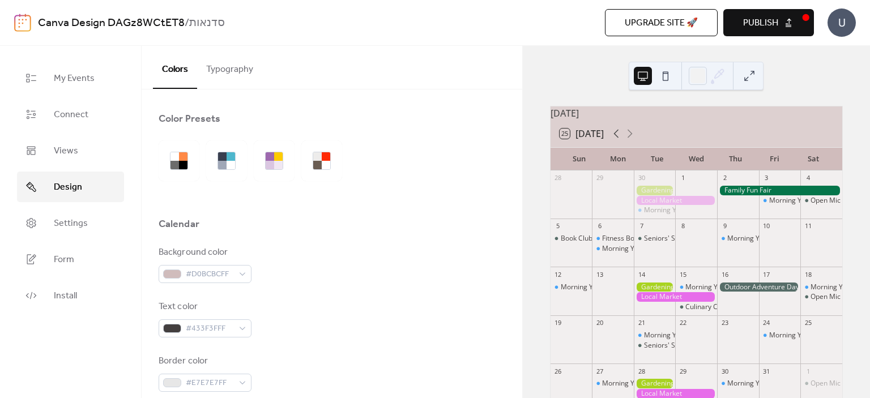
click at [618, 140] on icon at bounding box center [616, 134] width 14 height 14
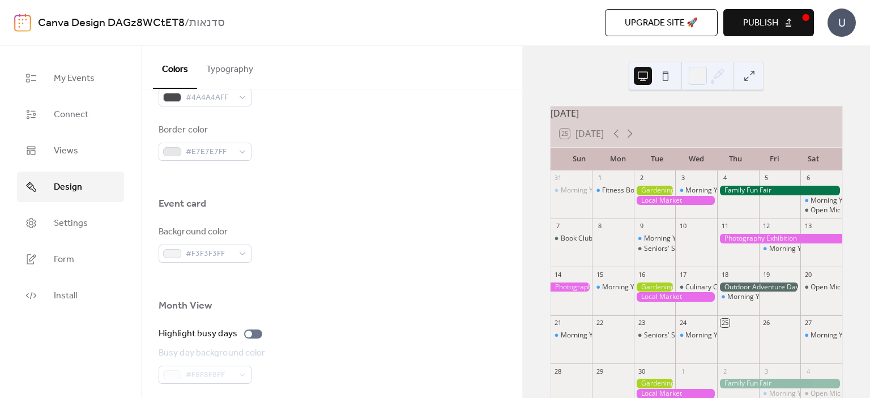
scroll to position [680, 0]
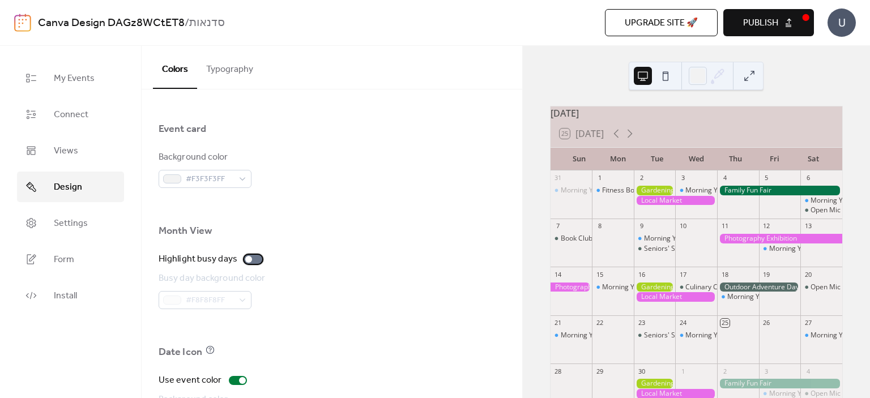
click at [258, 257] on div at bounding box center [253, 259] width 18 height 9
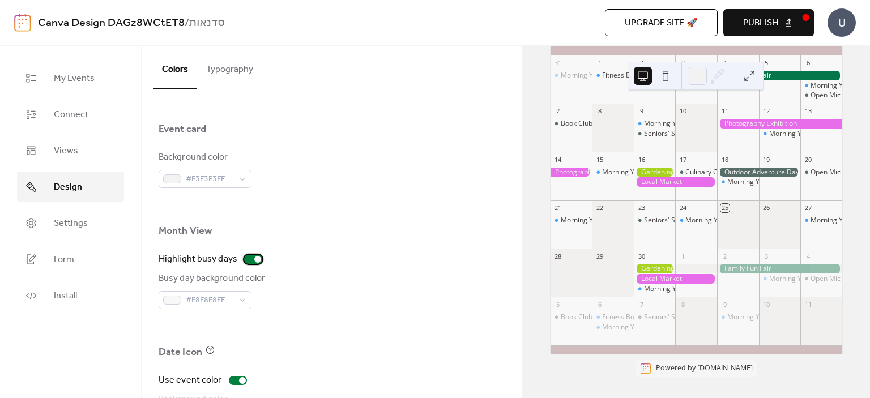
scroll to position [121, 0]
click at [243, 301] on div "#F8F8F8FF" at bounding box center [205, 300] width 93 height 18
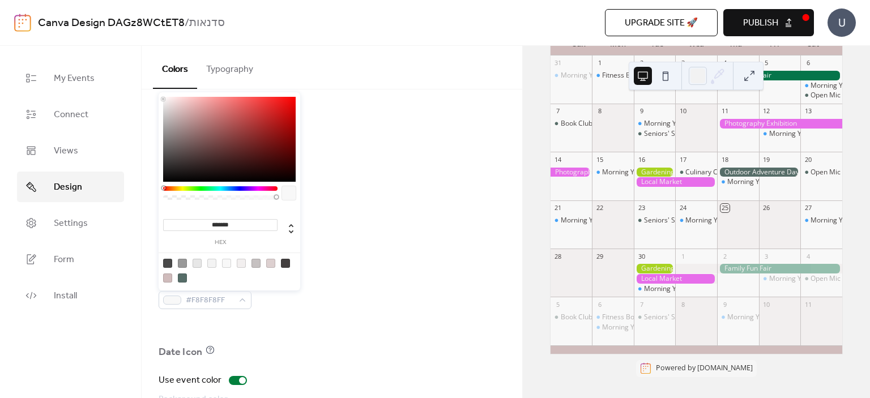
click at [177, 190] on div at bounding box center [220, 188] width 114 height 5
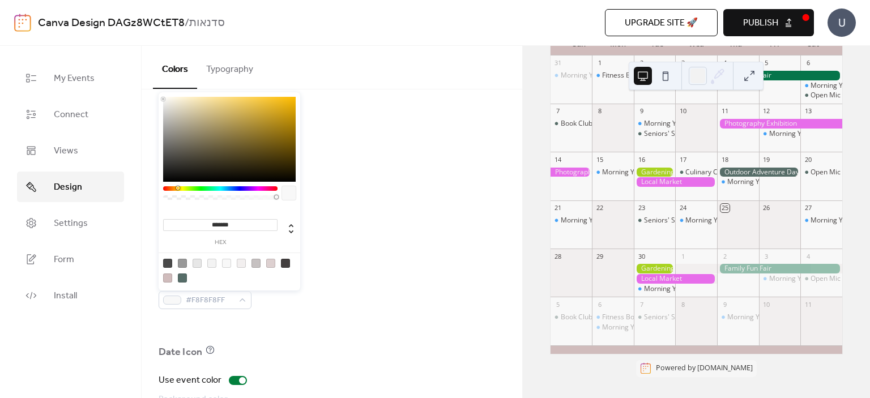
click at [174, 189] on div at bounding box center [220, 188] width 114 height 5
click at [183, 122] on div at bounding box center [229, 139] width 133 height 85
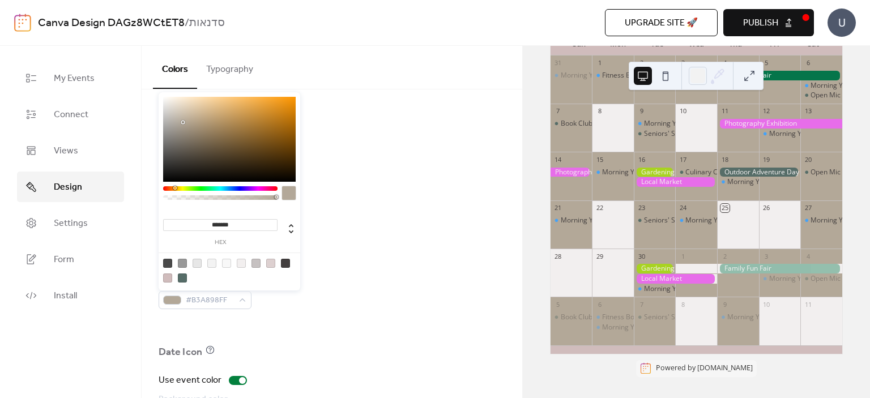
click at [262, 190] on div at bounding box center [220, 188] width 114 height 5
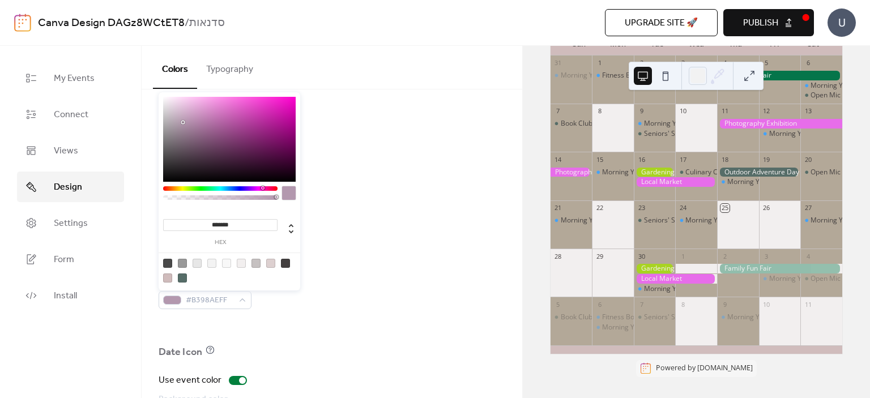
click at [270, 190] on div at bounding box center [220, 188] width 114 height 5
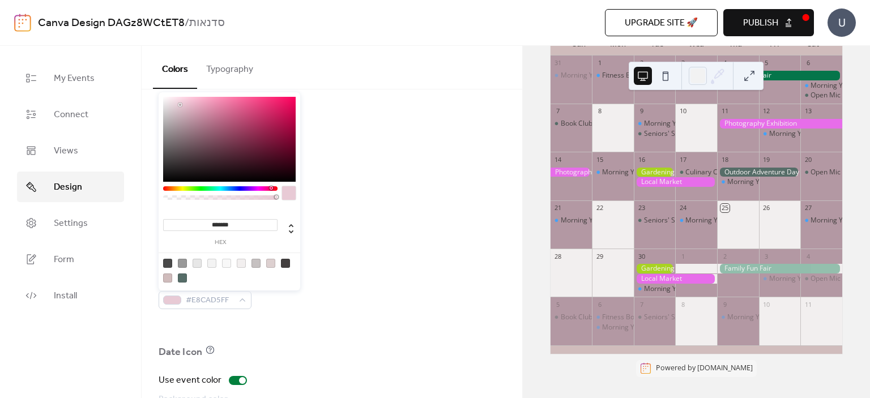
click at [180, 105] on div at bounding box center [229, 139] width 133 height 85
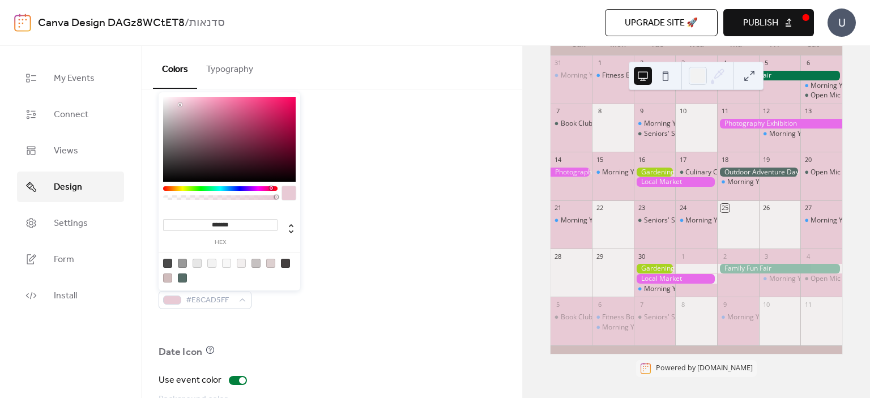
type input "*******"
click at [224, 188] on div at bounding box center [220, 188] width 114 height 5
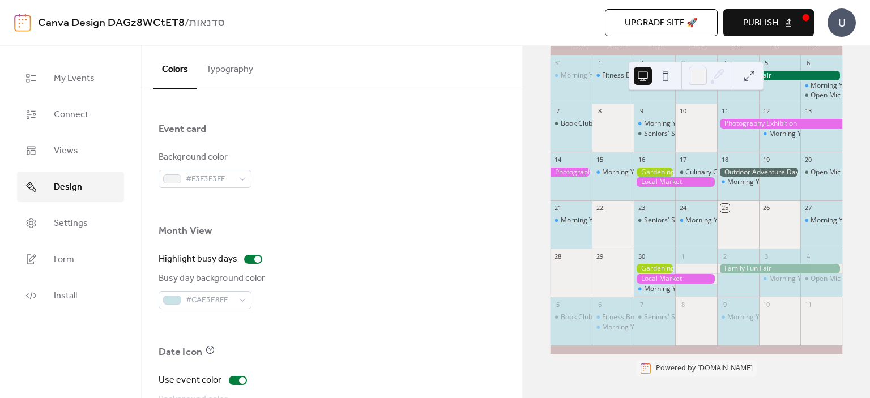
click at [402, 257] on div "Highlight busy days" at bounding box center [332, 260] width 347 height 14
click at [256, 261] on div at bounding box center [257, 259] width 7 height 7
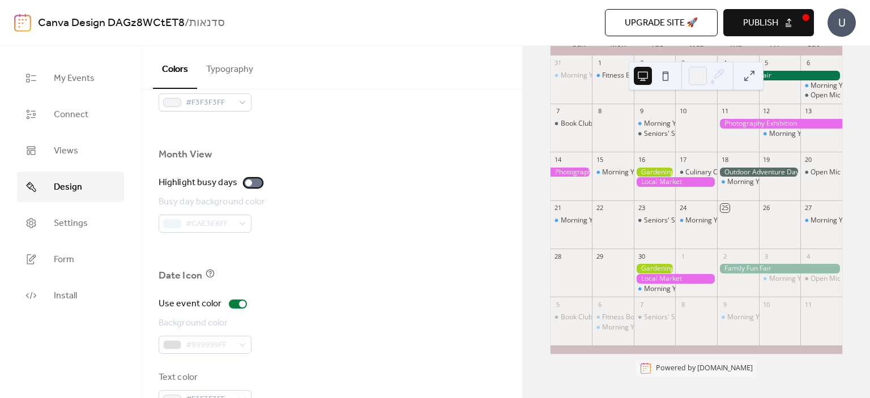
scroll to position [788, 0]
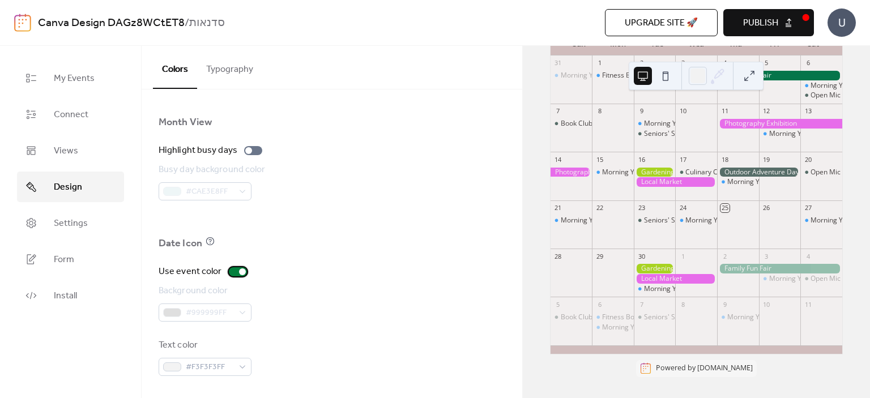
click at [242, 267] on div at bounding box center [238, 271] width 18 height 9
click at [237, 274] on div at bounding box center [238, 271] width 18 height 9
click at [93, 227] on link "Settings" at bounding box center [70, 223] width 107 height 31
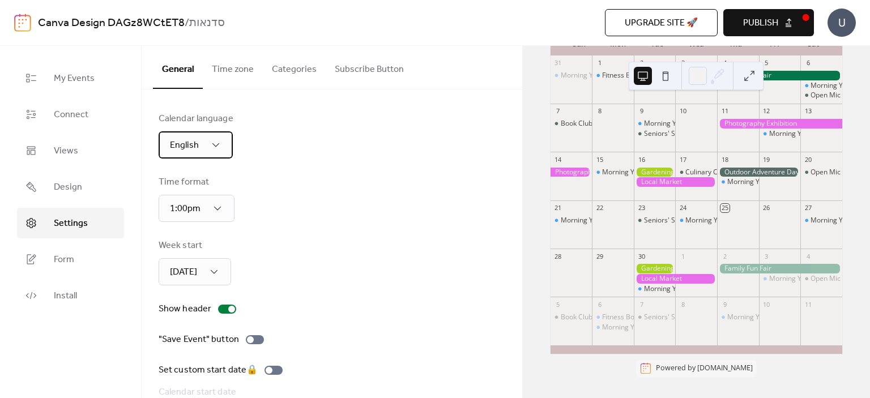
click at [226, 147] on div "English" at bounding box center [196, 144] width 74 height 27
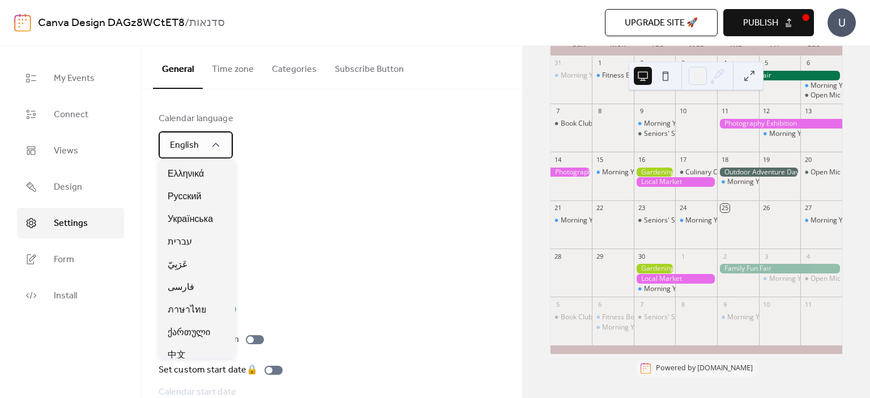
scroll to position [526, 0]
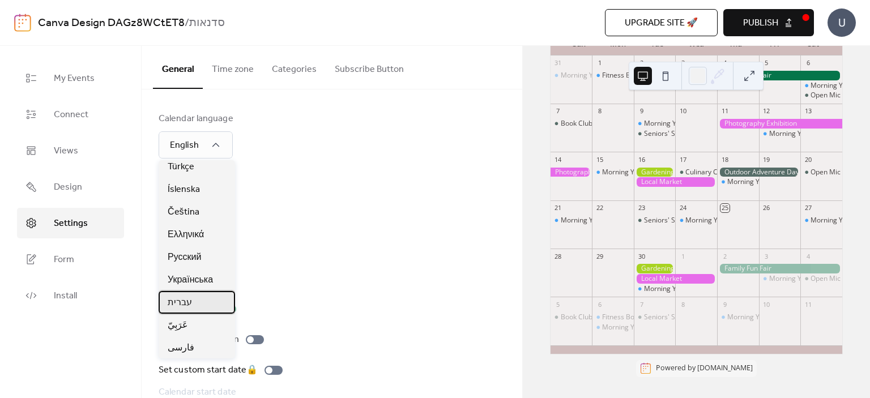
click at [206, 304] on div "עברית" at bounding box center [197, 302] width 76 height 23
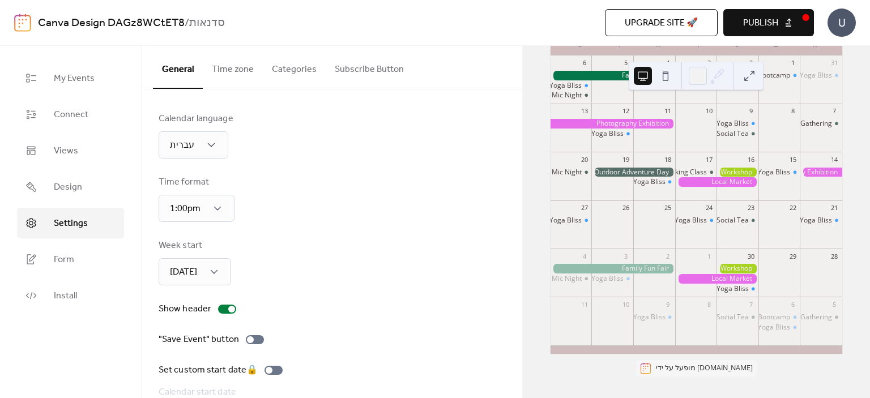
click at [291, 267] on div "Week start [DATE]" at bounding box center [332, 262] width 347 height 46
click at [258, 339] on div at bounding box center [255, 339] width 18 height 9
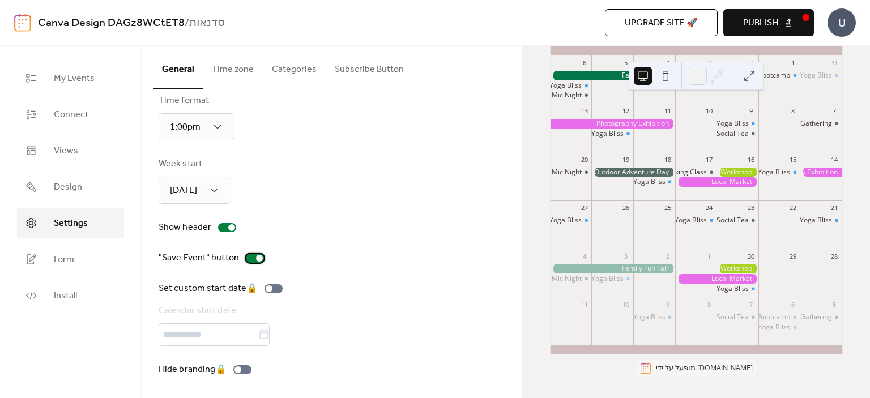
scroll to position [7, 0]
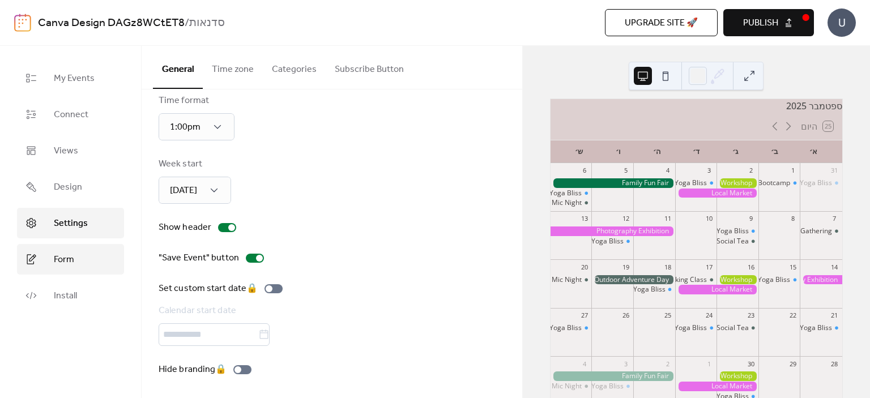
click at [95, 252] on link "Form" at bounding box center [70, 259] width 107 height 31
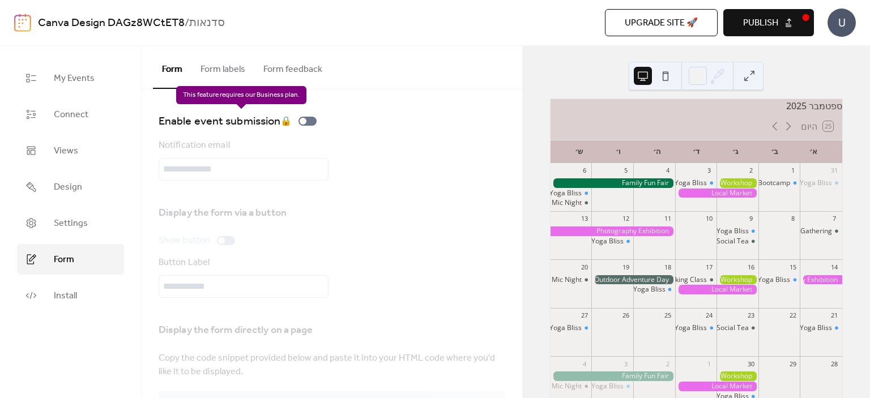
click at [308, 120] on div "Enable event submission 🔒" at bounding box center [240, 121] width 163 height 18
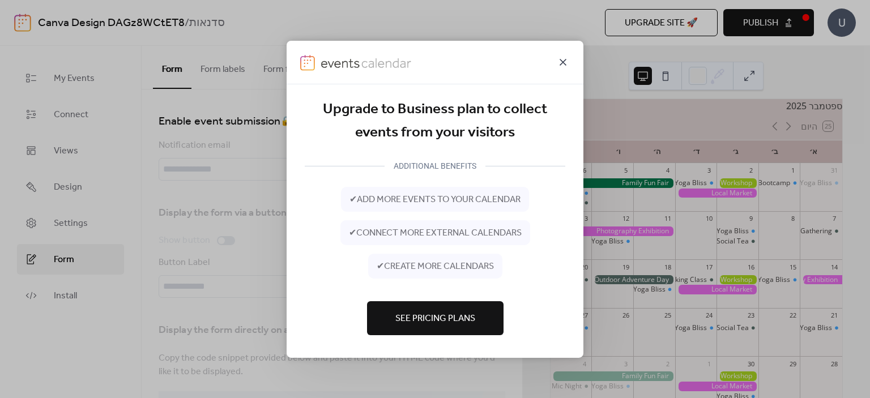
click at [567, 61] on icon at bounding box center [563, 62] width 14 height 14
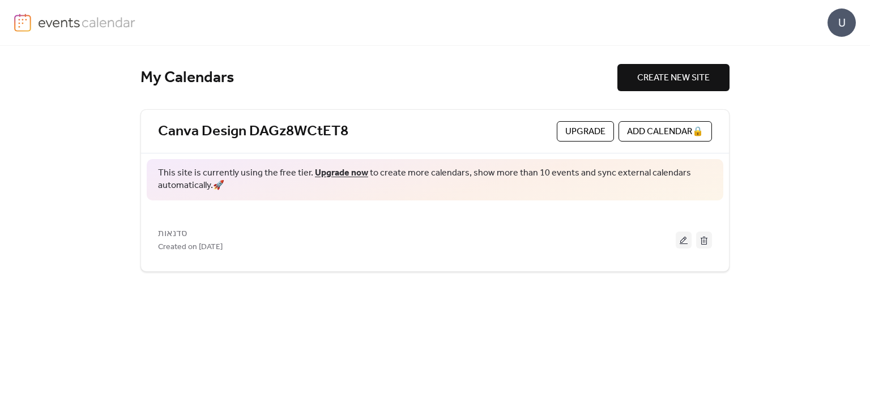
click at [46, 22] on img at bounding box center [87, 22] width 98 height 17
click at [837, 23] on div "U" at bounding box center [841, 22] width 28 height 28
click at [836, 47] on link "Account" at bounding box center [825, 50] width 63 height 23
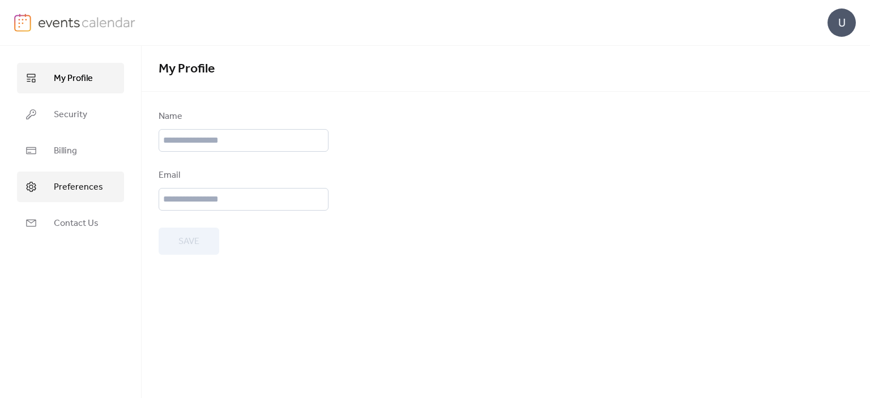
click at [100, 183] on span "Preferences" at bounding box center [78, 188] width 49 height 14
click at [92, 86] on link "My Profile" at bounding box center [70, 78] width 107 height 31
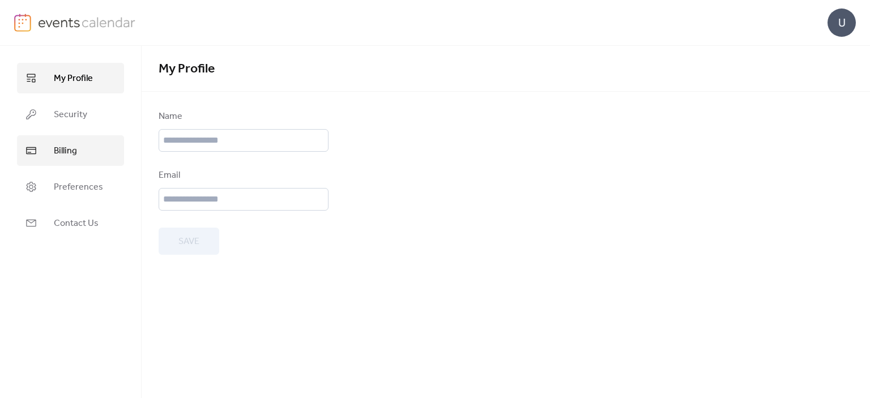
click at [73, 142] on link "Billing" at bounding box center [70, 150] width 107 height 31
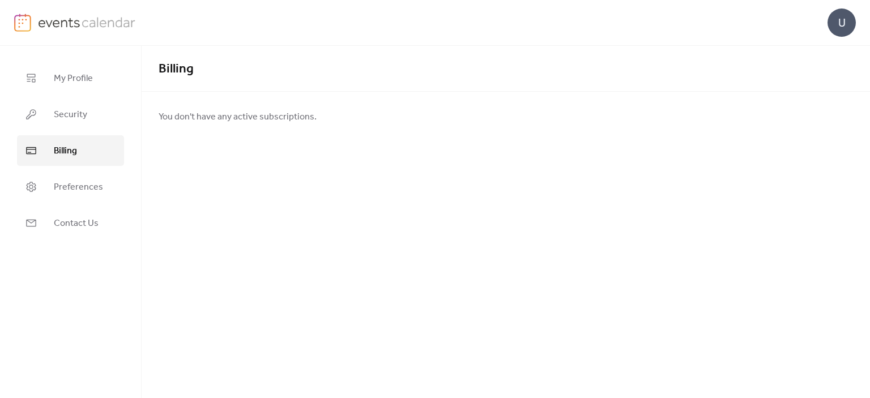
click at [34, 19] on link at bounding box center [75, 23] width 122 height 18
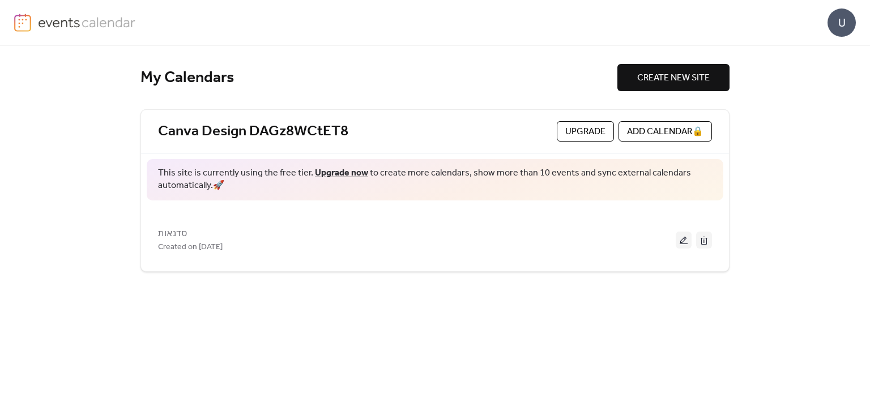
click at [97, 23] on img at bounding box center [87, 22] width 98 height 17
